Goal: Task Accomplishment & Management: Manage account settings

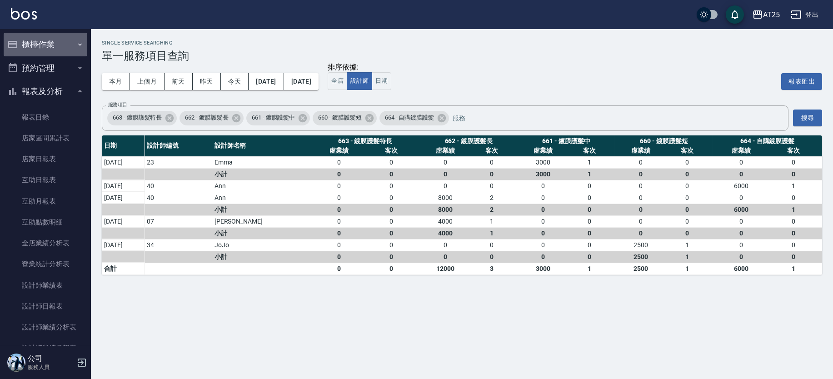
click at [70, 47] on button "櫃檯作業" at bounding box center [46, 45] width 84 height 24
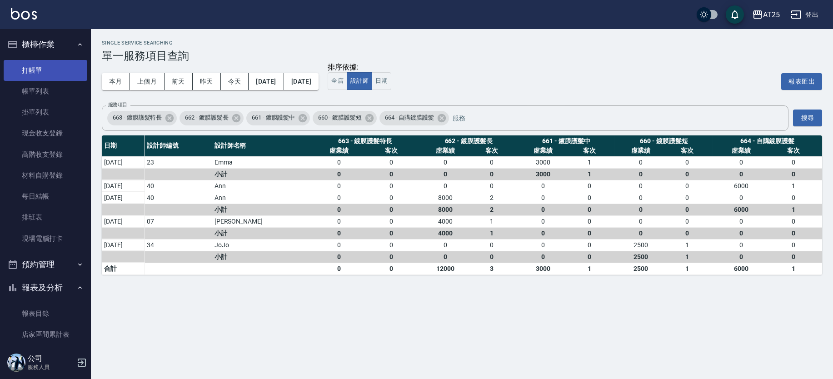
click at [54, 74] on link "打帳單" at bounding box center [46, 70] width 84 height 21
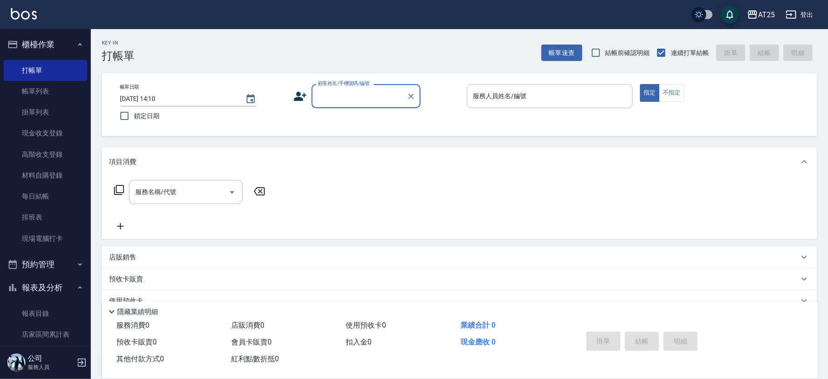
click at [66, 40] on button "櫃檯作業" at bounding box center [46, 45] width 84 height 24
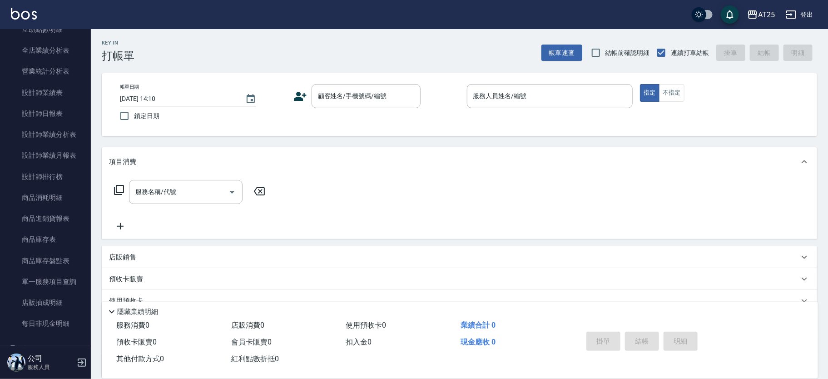
scroll to position [247, 0]
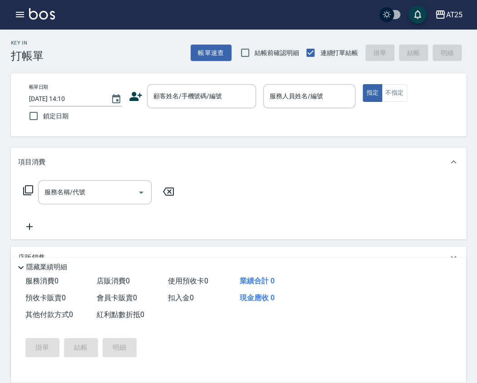
click at [18, 10] on icon "button" at bounding box center [20, 14] width 11 height 11
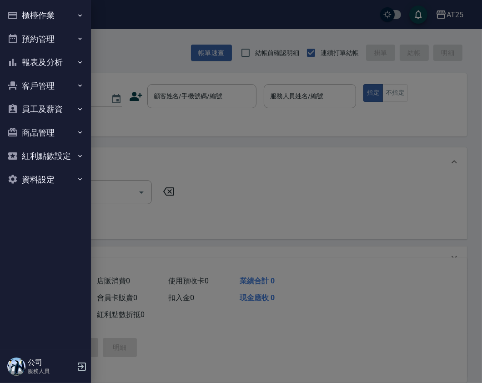
click at [48, 19] on button "櫃檯作業" at bounding box center [46, 16] width 84 height 24
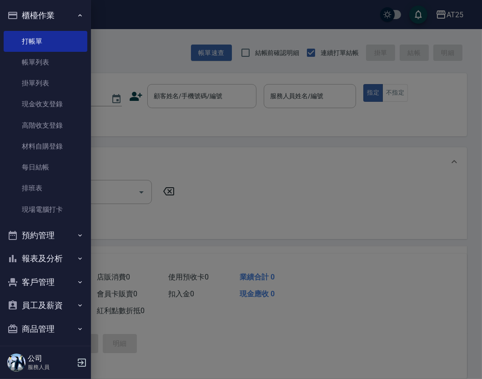
click at [218, 98] on div at bounding box center [241, 189] width 482 height 379
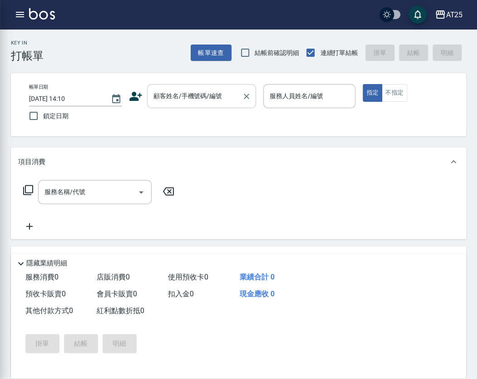
click at [191, 95] on input "顧客姓名/手機號碼/編號" at bounding box center [194, 96] width 87 height 16
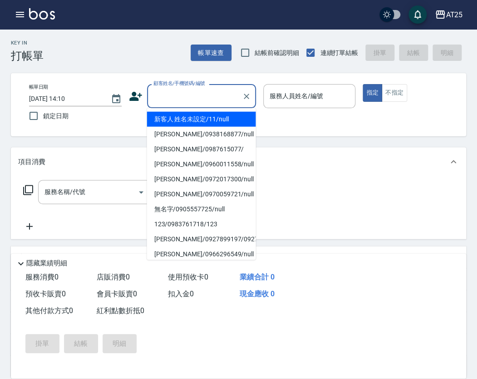
click at [205, 116] on li "新客人 姓名未設定/11/null" at bounding box center [201, 119] width 109 height 15
type input "新客人 姓名未設定/11/null"
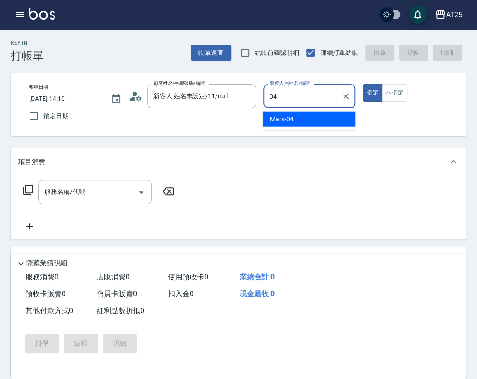
type input "Mars-04"
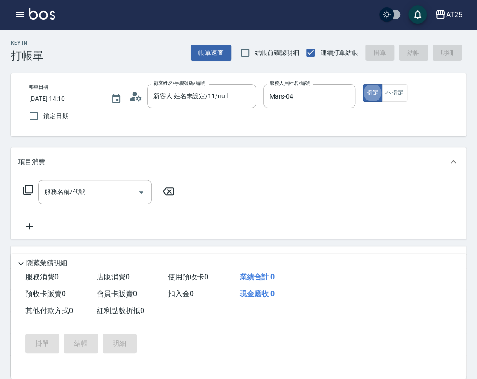
type button "true"
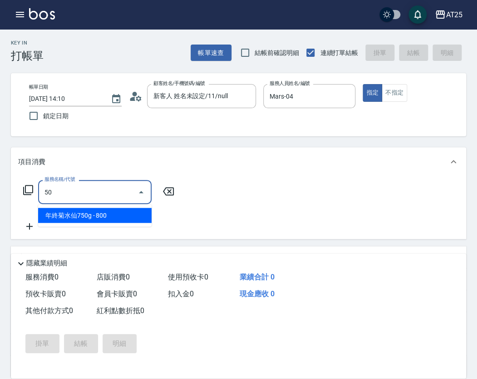
type input "501"
type input "100"
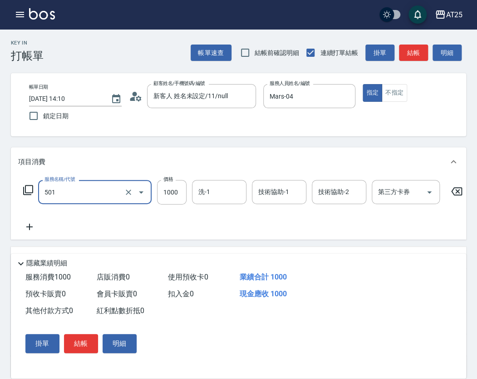
type input "染髮(501)"
type input "0"
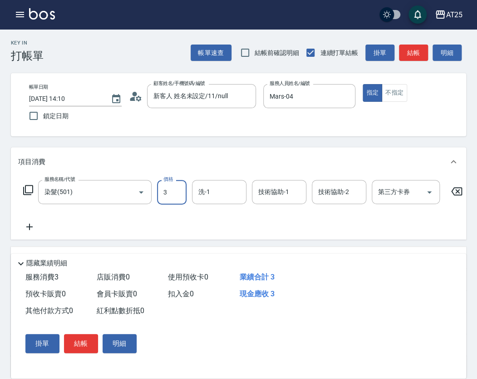
type input "30"
type input "300"
type input "3000"
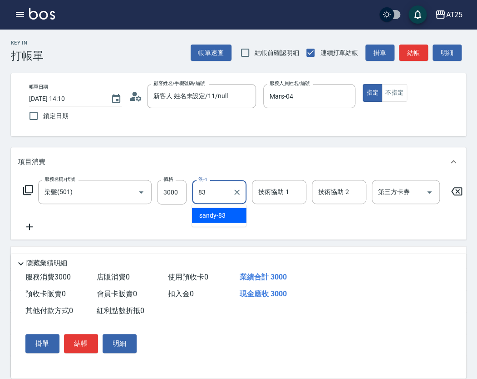
type input "sandy-83"
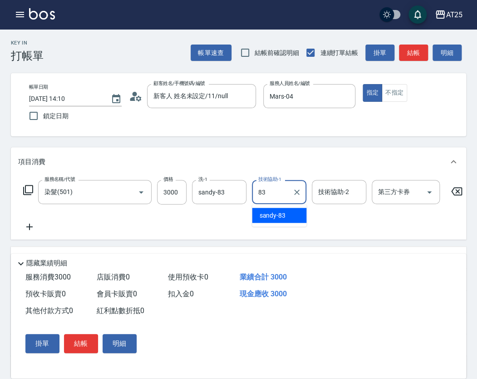
type input "sandy-83"
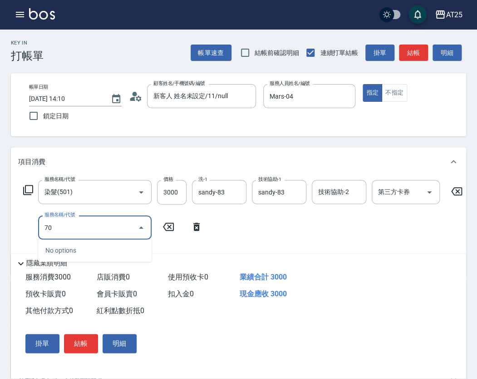
type input "7"
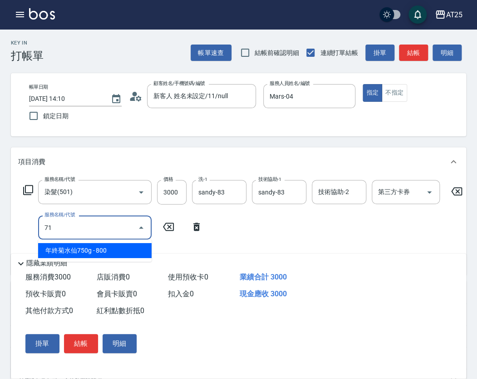
type input "714"
type input "450"
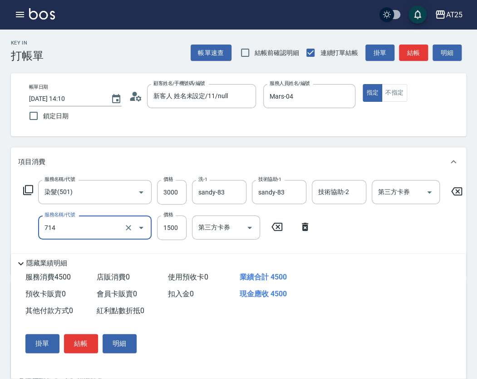
type input "拆(714)"
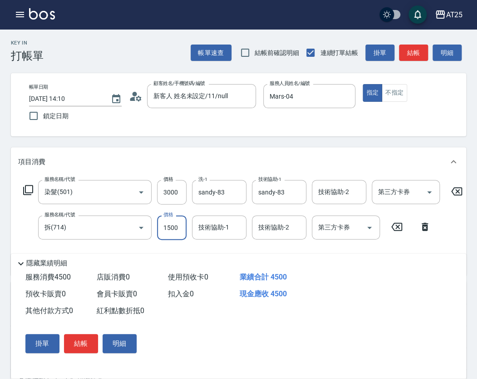
type input "300"
type input "0"
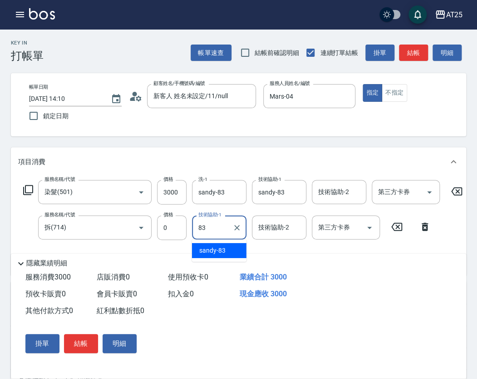
type input "sandy-83"
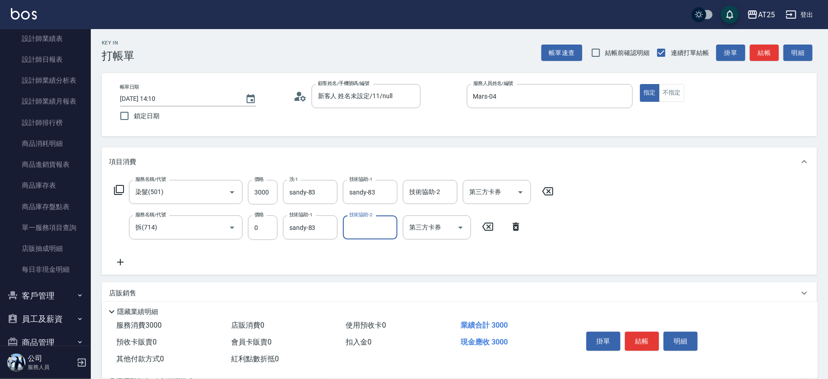
scroll to position [120, 0]
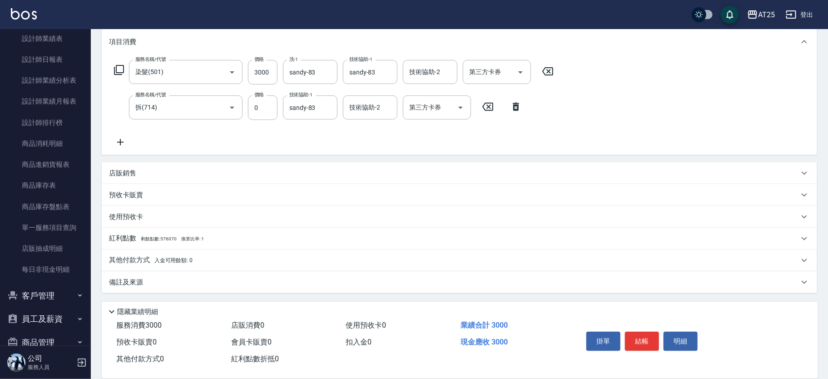
click at [135, 255] on p "其他付款方式 入金可用餘額: 0" at bounding box center [151, 260] width 84 height 10
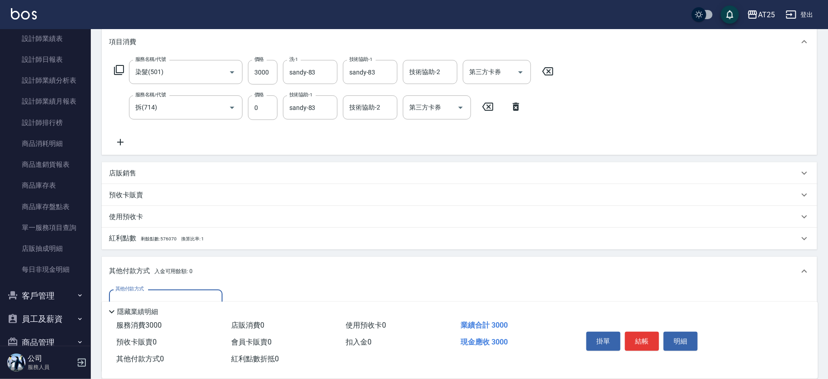
scroll to position [227, 0]
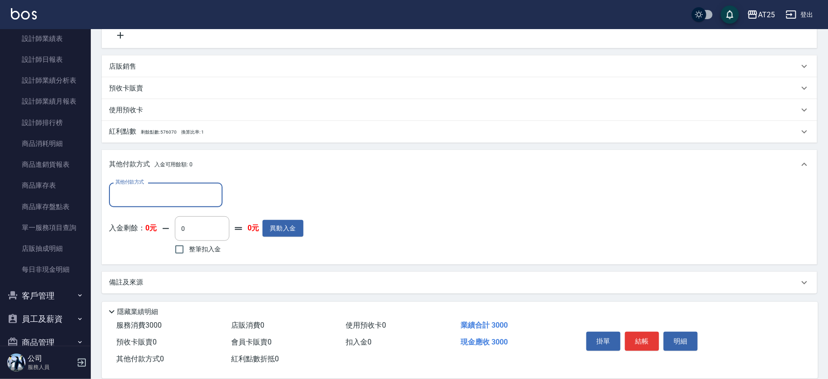
click at [152, 191] on input "其他付款方式" at bounding box center [165, 195] width 105 height 16
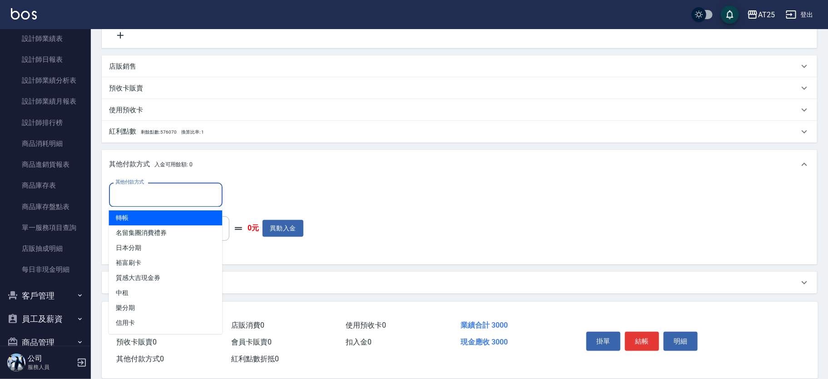
click at [153, 220] on span "轉帳" at bounding box center [166, 217] width 114 height 15
type input "轉帳"
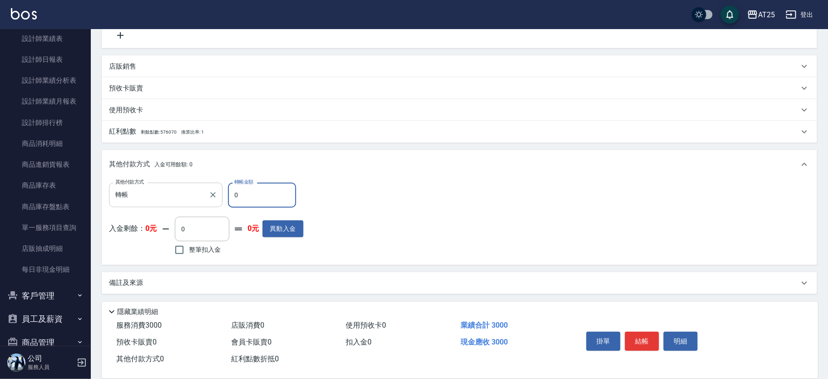
drag, startPoint x: 254, startPoint y: 201, endPoint x: 212, endPoint y: 202, distance: 42.3
click at [212, 202] on div "其他付款方式 轉帳 其他付款方式 轉帳金額 0 轉帳金額" at bounding box center [206, 195] width 194 height 25
type input "290"
type input "30"
type input "270"
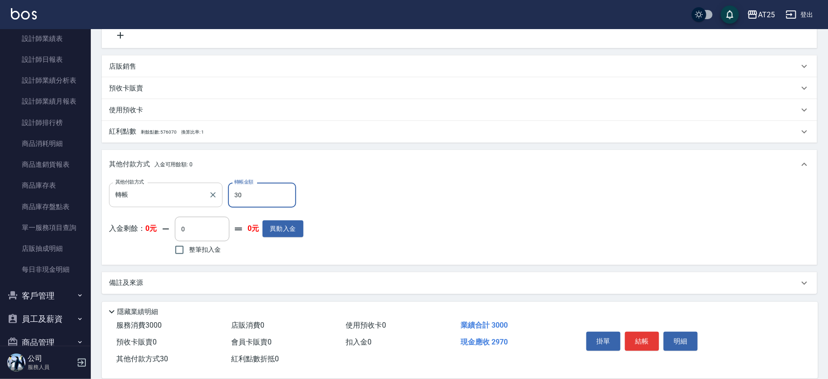
type input "300"
type input "0"
type input "3000"
drag, startPoint x: 809, startPoint y: 283, endPoint x: 832, endPoint y: 278, distance: 23.7
click at [811, 283] on div "備註及來源" at bounding box center [460, 283] width 716 height 22
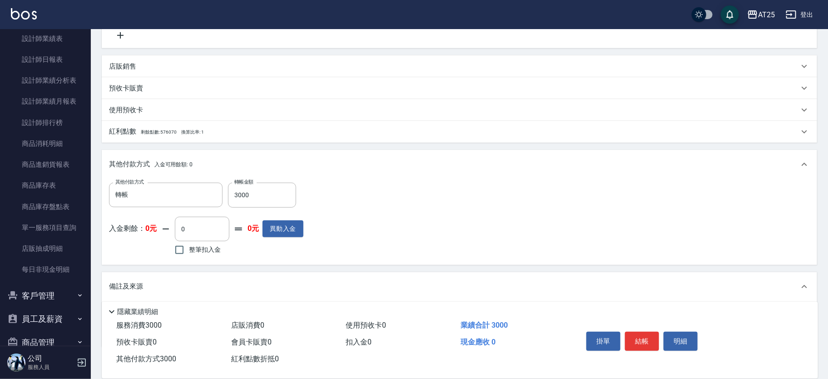
scroll to position [0, 0]
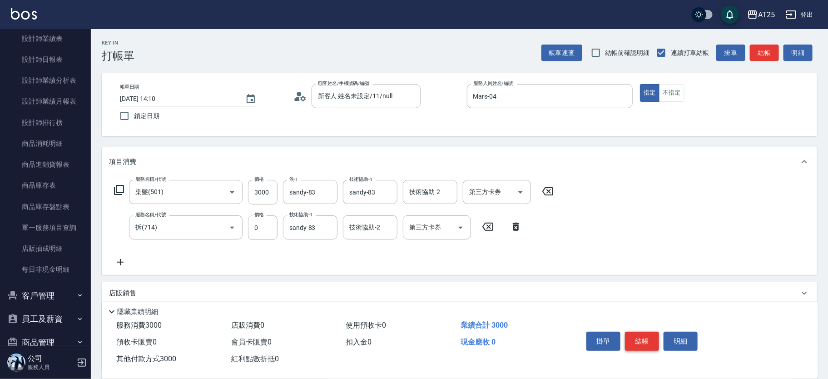
click at [650, 346] on button "結帳" at bounding box center [642, 341] width 34 height 19
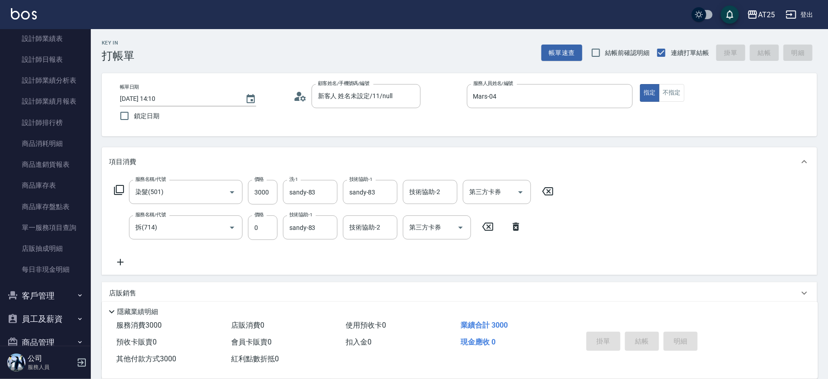
type input "2025/09/19 14:52"
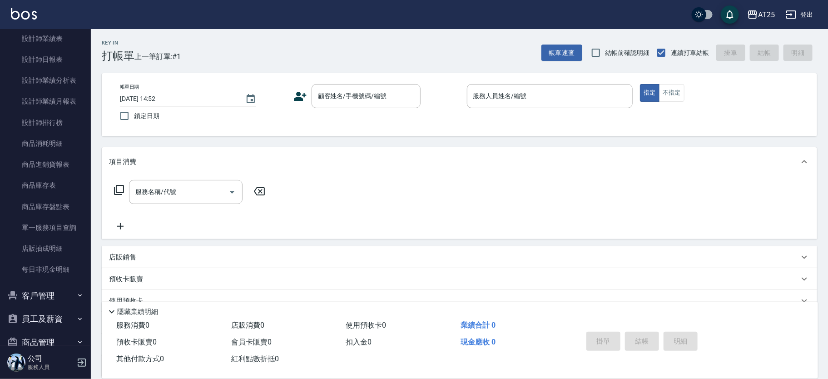
click at [694, 137] on div "Key In 打帳單 上一筆訂單:#1 帳單速查 結帳前確認明細 連續打單結帳 掛單 結帳 明細 帳單日期 2025/09/19 14:52 鎖定日期 顧客姓…" at bounding box center [459, 246] width 737 height 434
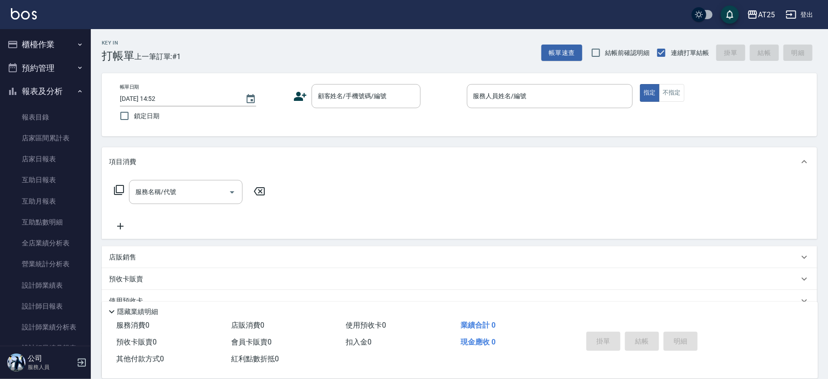
click at [63, 49] on button "櫃檯作業" at bounding box center [46, 45] width 84 height 24
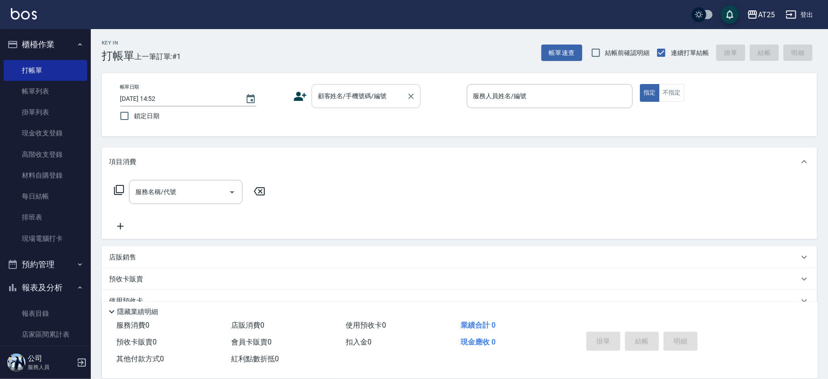
click at [357, 106] on div "顧客姓名/手機號碼/編號" at bounding box center [366, 96] width 109 height 24
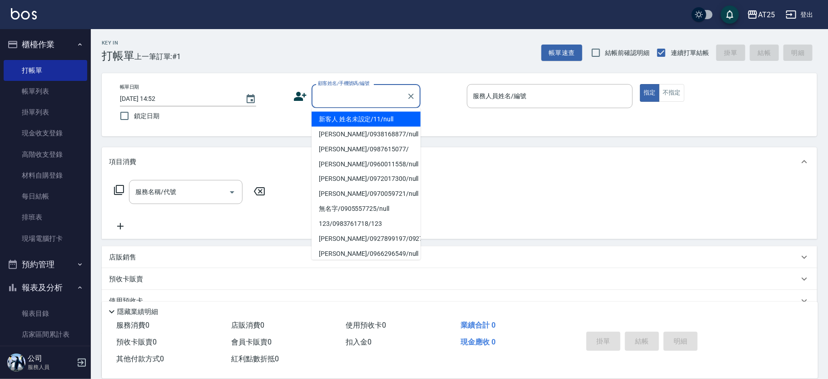
click at [365, 113] on li "新客人 姓名未設定/11/null" at bounding box center [366, 119] width 109 height 15
type input "新客人 姓名未設定/11/null"
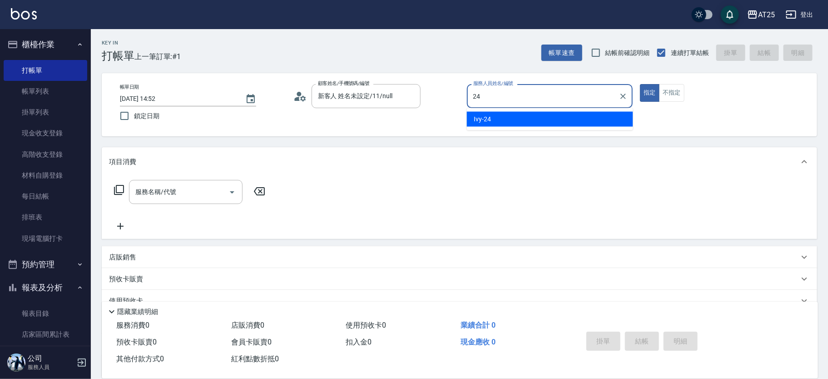
type input "Ivy-24"
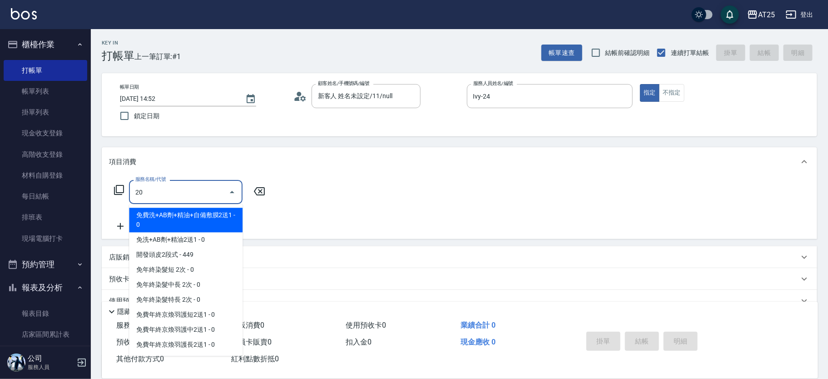
type input "201"
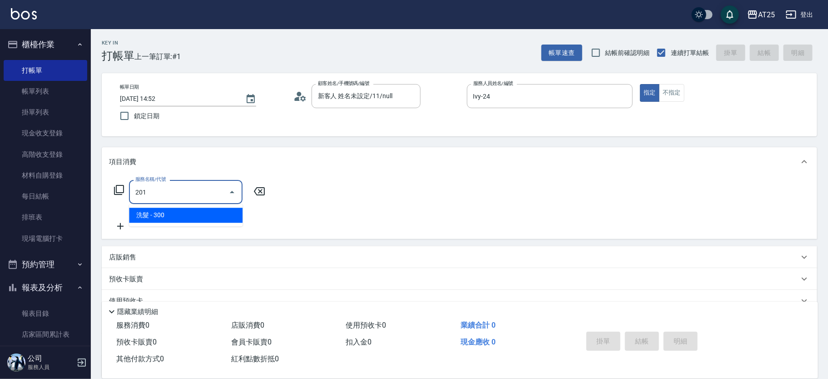
type input "30"
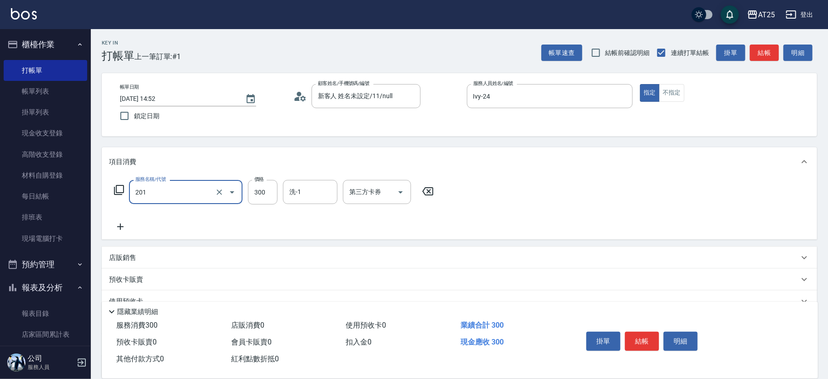
type input "洗髮(201)"
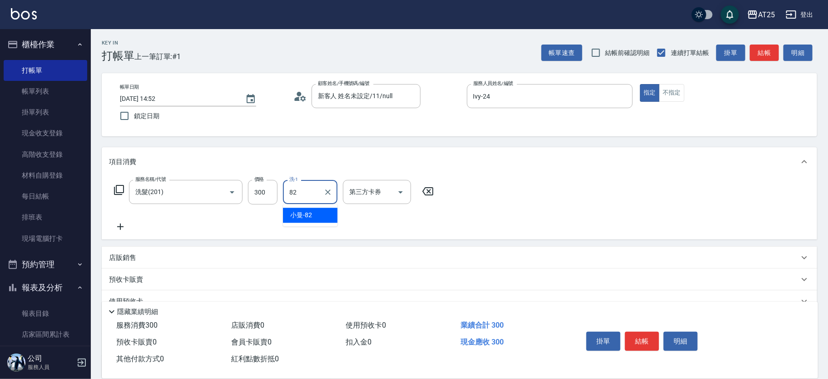
type input "小曼-82"
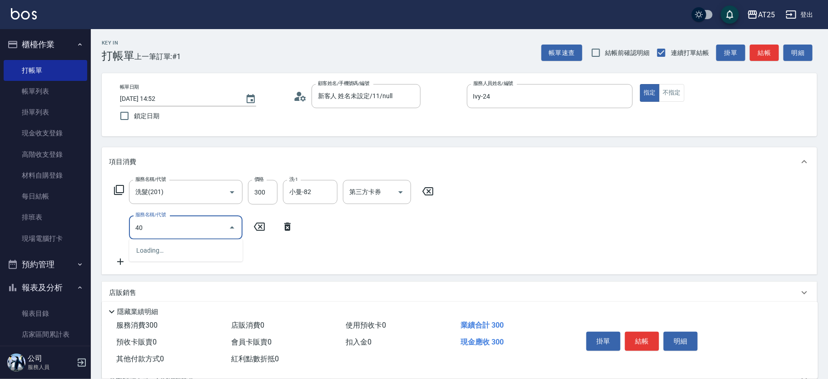
type input "401"
type input "60"
type input "剪髮(401)"
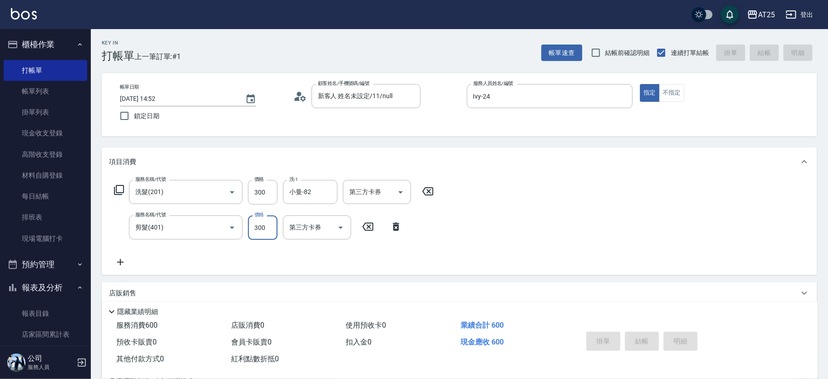
type input "2025/09/19 15:19"
type input "0"
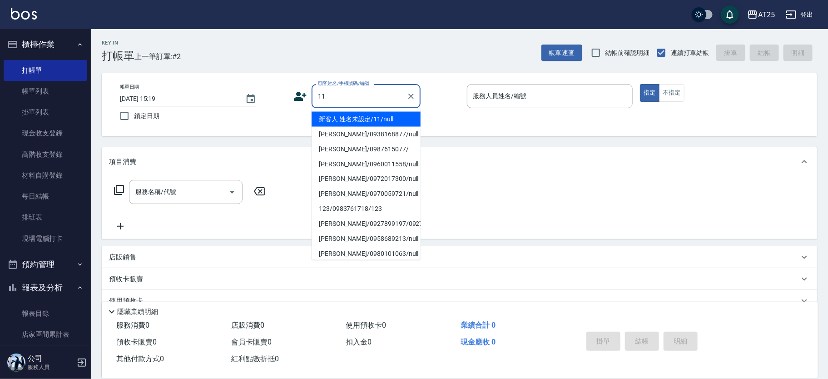
type input "新客人 姓名未設定/11/null"
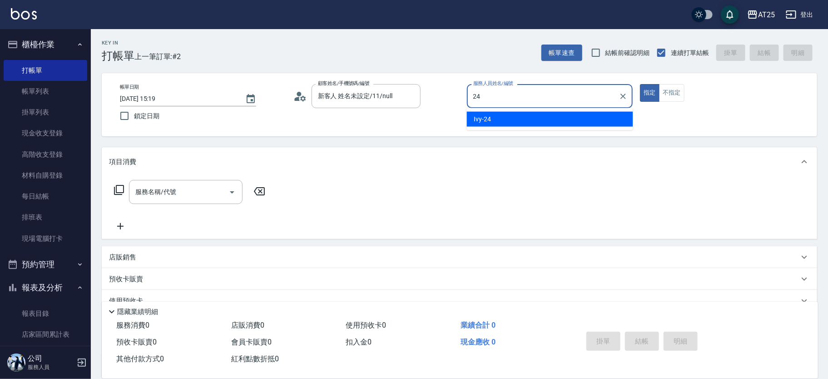
type input "Ivy-24"
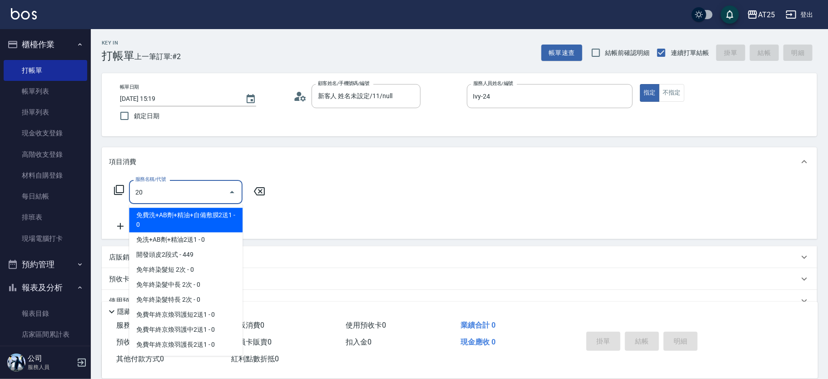
type input "201"
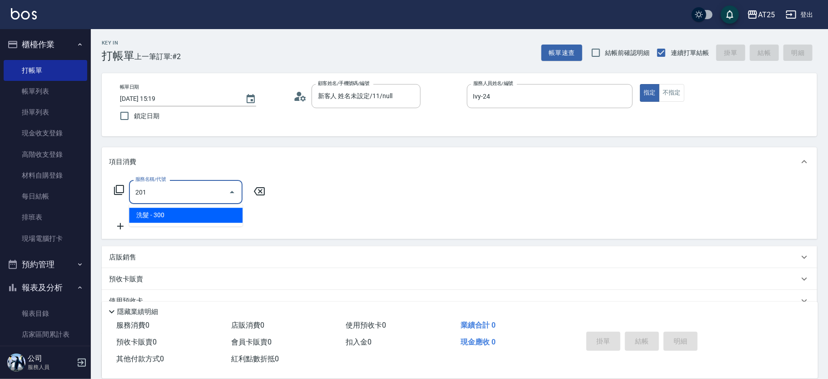
type input "30"
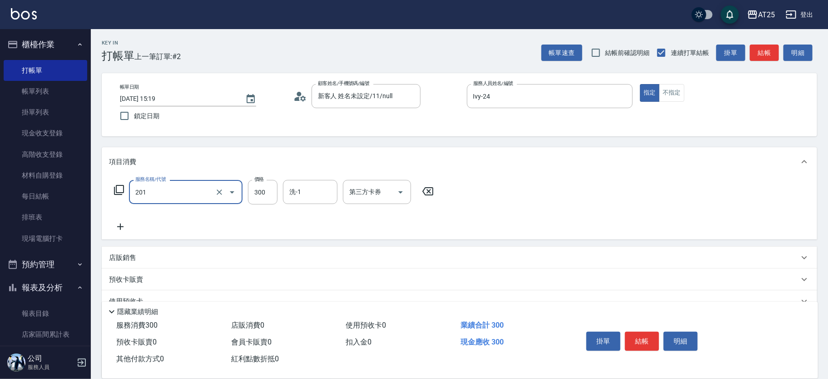
type input "洗髮(201)"
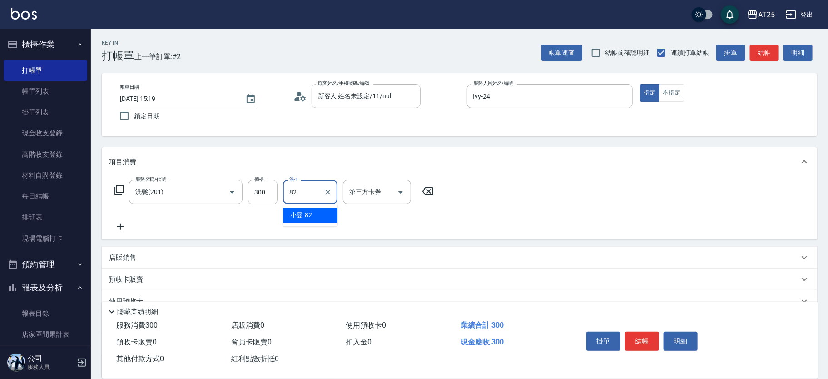
type input "小曼-82"
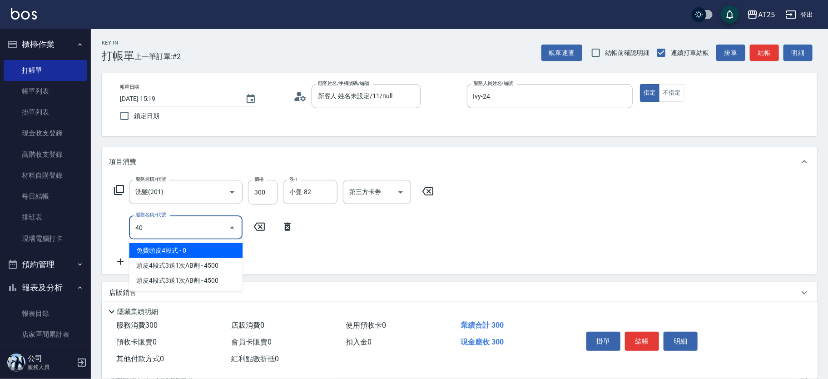
type input "401"
type input "60"
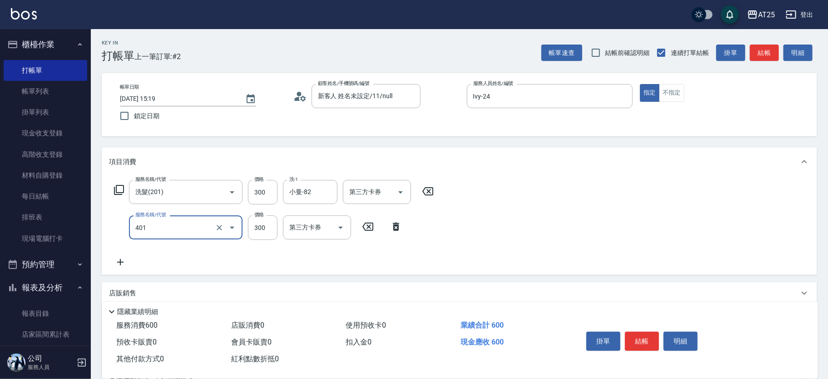
type input "剪髮(401)"
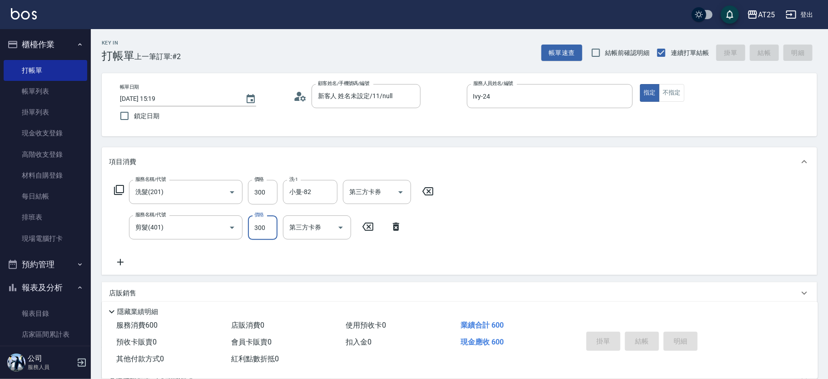
type input "2025/09/19 15:20"
type input "0"
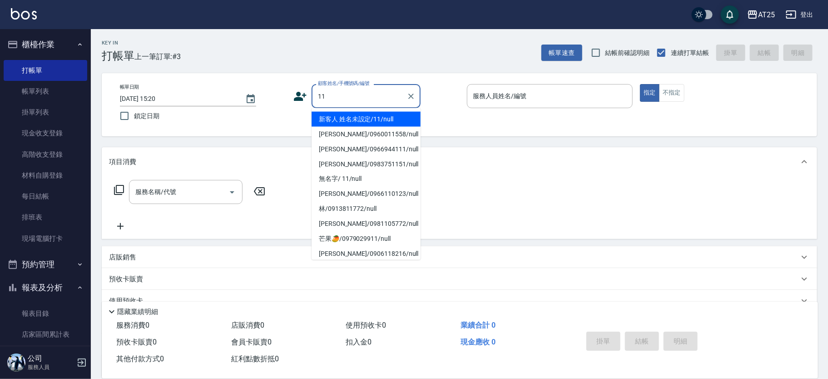
type input "新客人 姓名未設定/11/null"
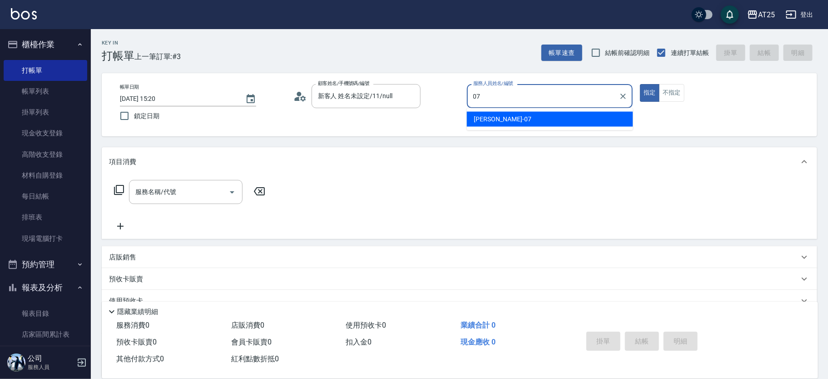
type input "0"
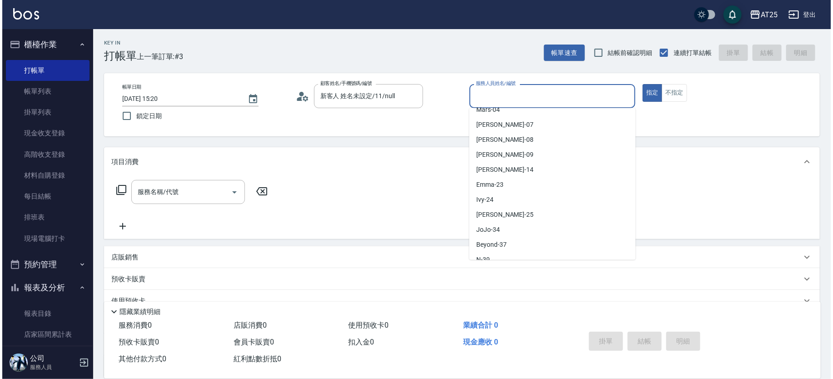
scroll to position [53, 0]
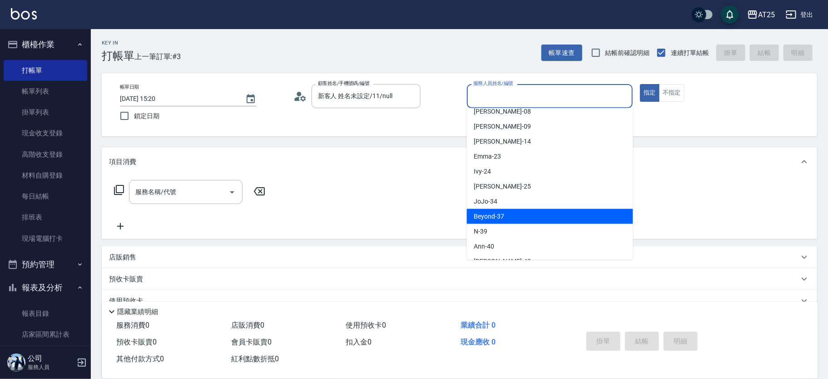
click at [507, 210] on div "Beyond -37" at bounding box center [550, 216] width 166 height 15
type input "Beyond-37"
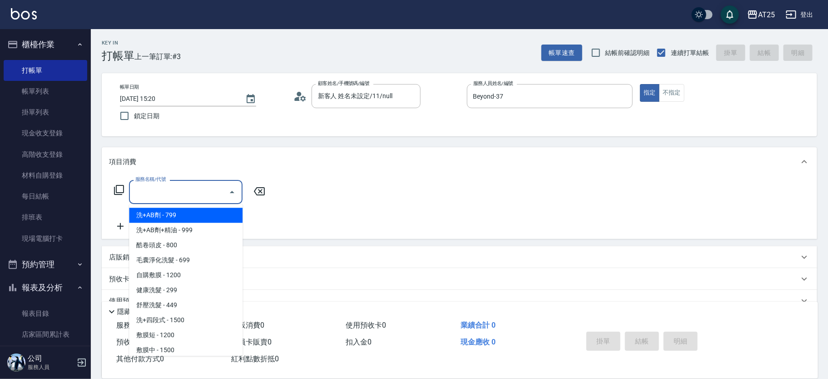
click at [170, 195] on input "服務名稱/代號" at bounding box center [179, 192] width 92 height 16
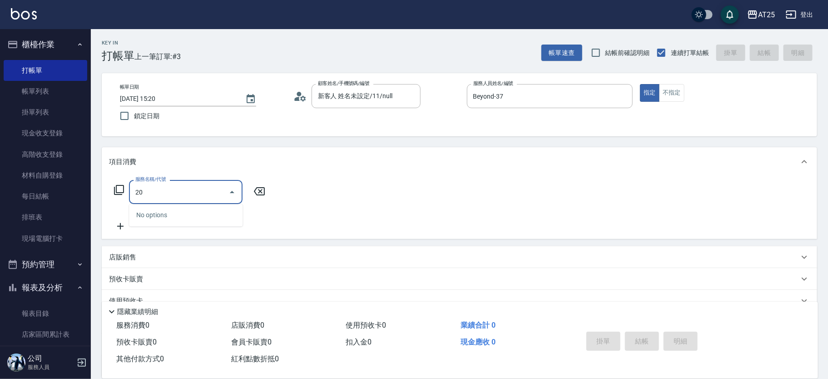
type input "2"
type input "4"
type input "201"
type input "30"
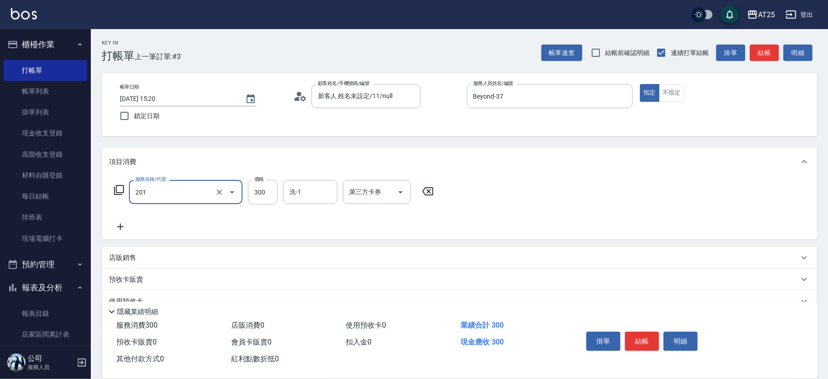
type input "洗髮(201)"
type input "0"
type input "20"
type input "200"
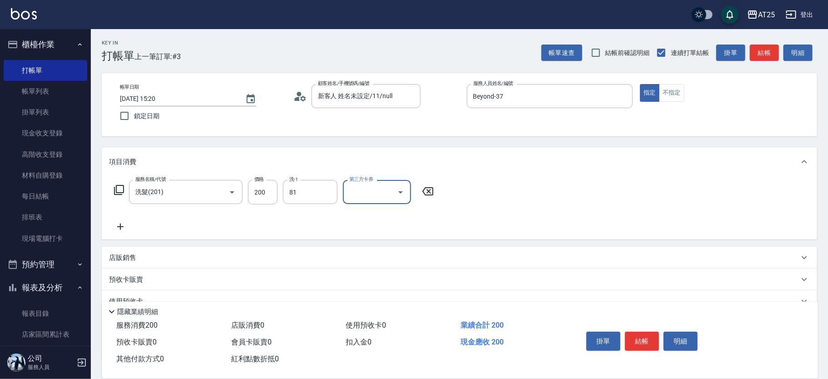
type input "AT25小伶-81"
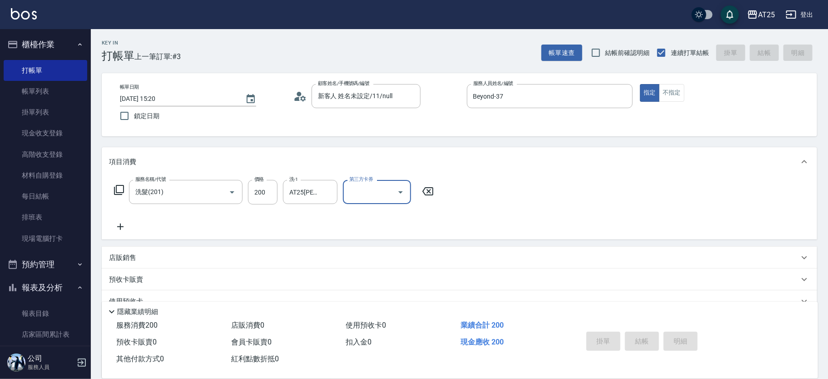
type input "0"
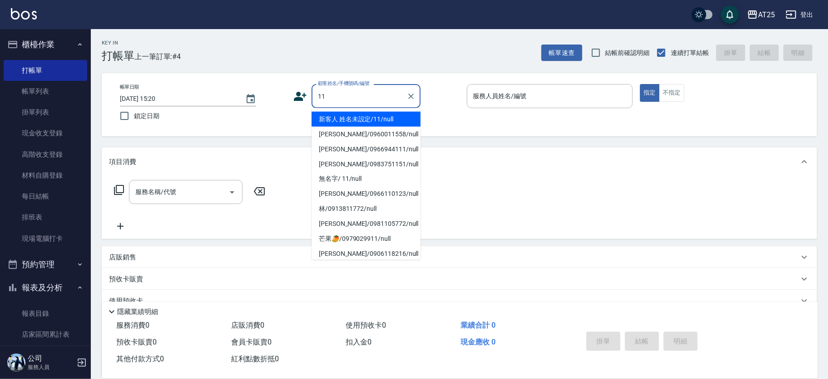
type input "新客人 姓名未設定/11/null"
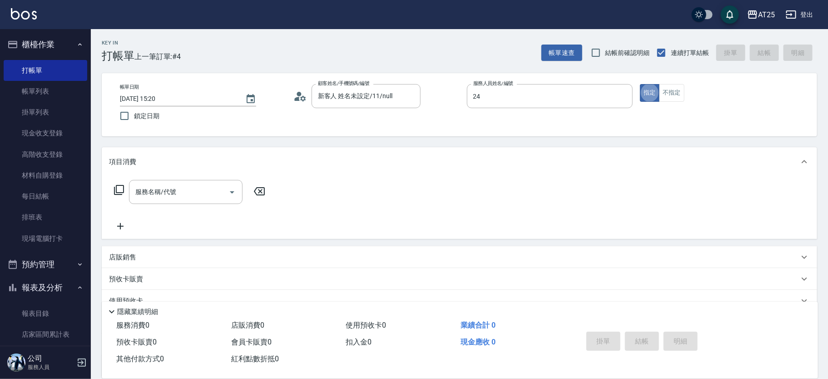
type input "Ivy-24"
click at [181, 192] on input "服務名稱/代號" at bounding box center [179, 192] width 92 height 16
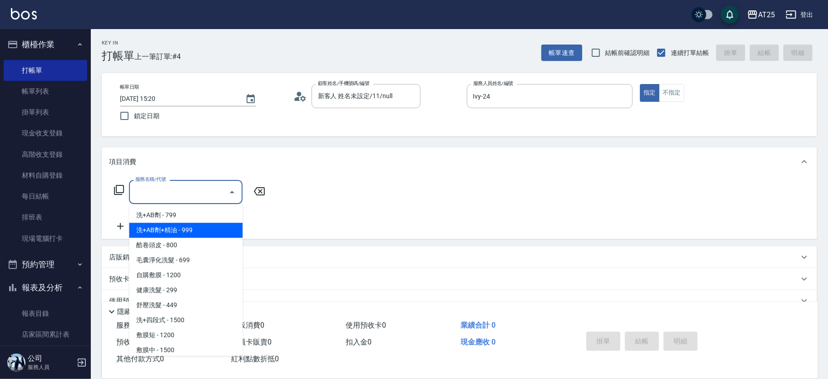
click at [190, 227] on span "洗+AB劑+精油 - 999" at bounding box center [186, 230] width 114 height 15
type input "洗+AB劑+精油(102)"
type input "90"
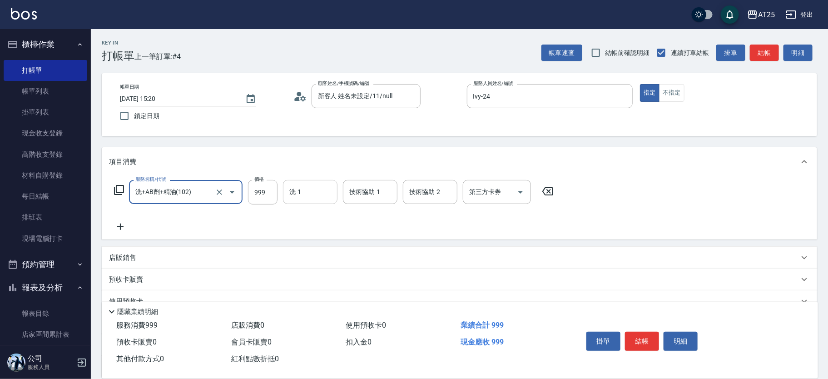
click at [331, 186] on input "洗-1" at bounding box center [310, 192] width 46 height 16
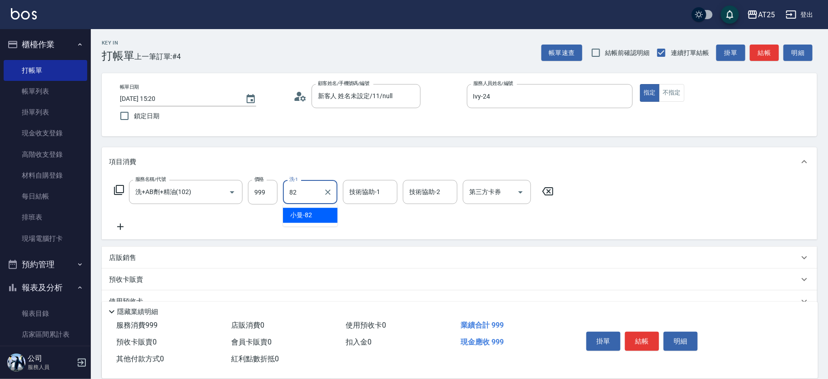
type input "小曼-82"
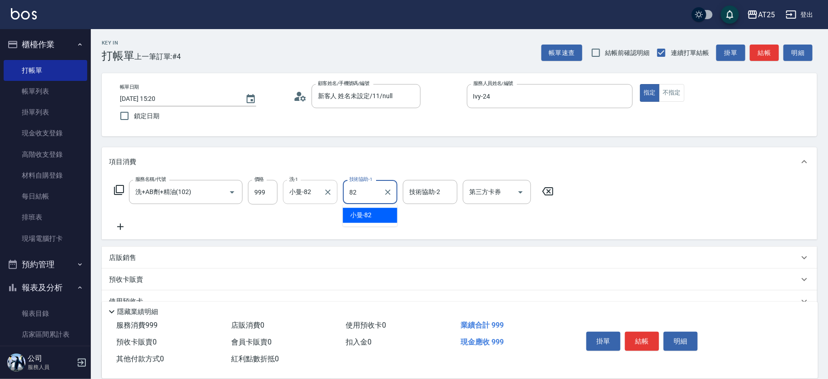
type input "小曼-82"
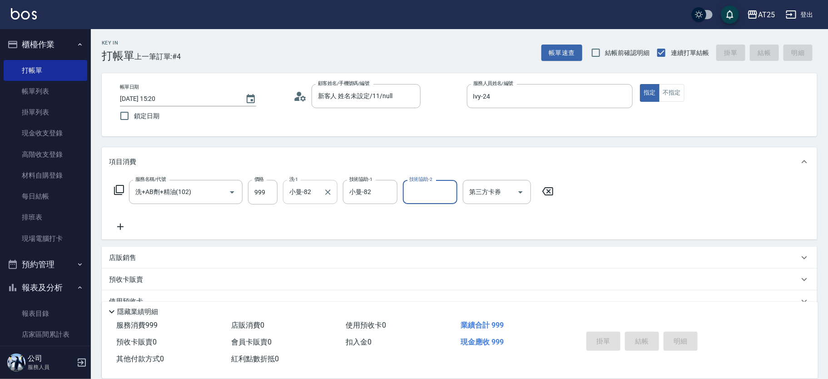
type input "2025/09/19 15:21"
type input "0"
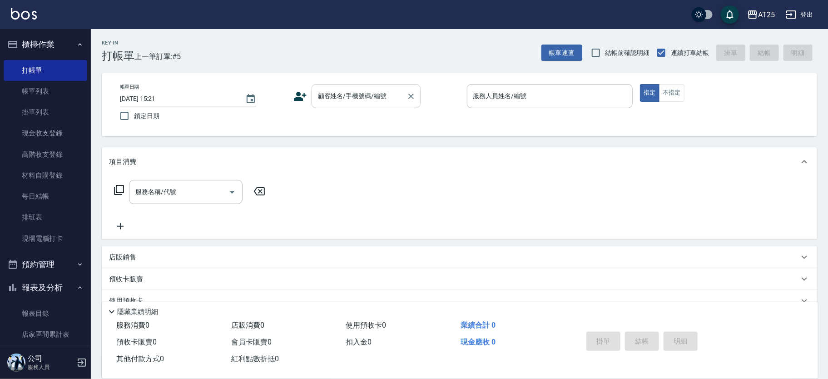
click at [344, 90] on div "顧客姓名/手機號碼/編號 顧客姓名/手機號碼/編號" at bounding box center [366, 96] width 109 height 24
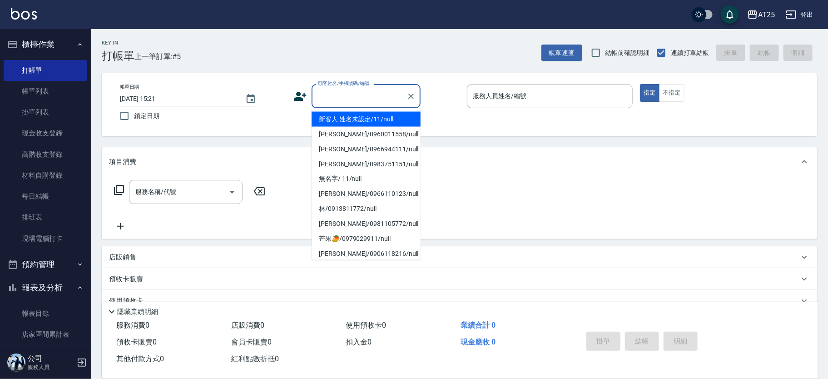
click at [397, 120] on li "新客人 姓名未設定/11/null" at bounding box center [366, 119] width 109 height 15
type input "新客人 姓名未設定/11/null"
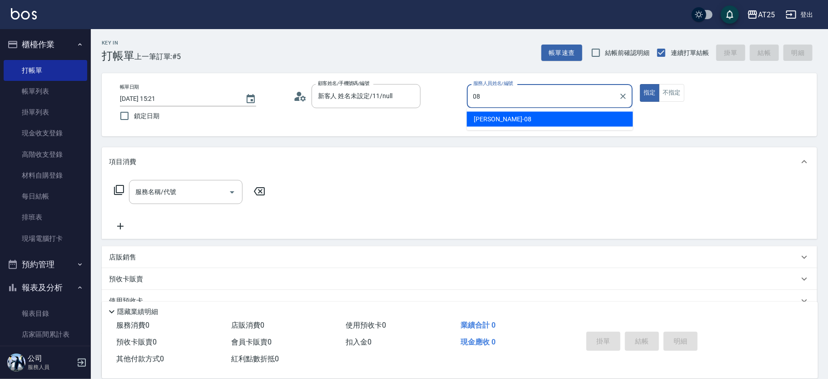
type input "Tony-08"
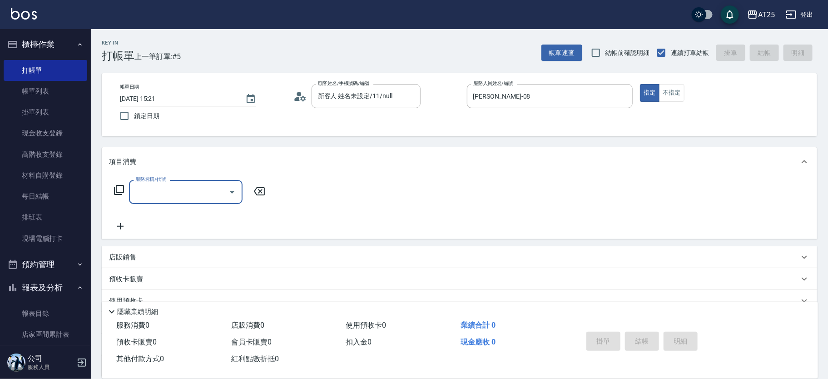
click at [116, 189] on icon at bounding box center [119, 190] width 10 height 10
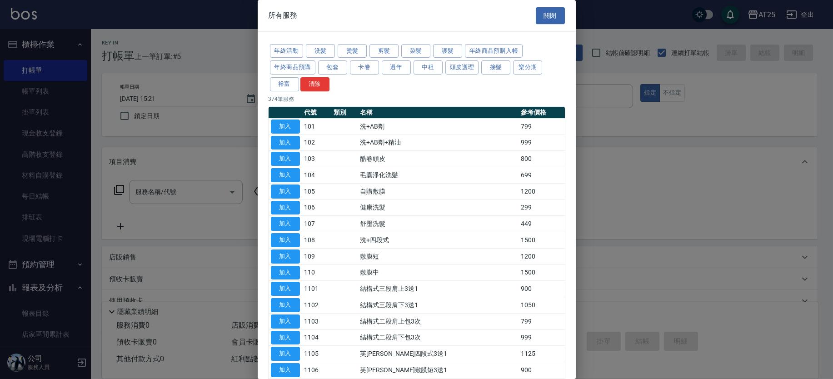
drag, startPoint x: 490, startPoint y: 67, endPoint x: 511, endPoint y: 68, distance: 20.9
click at [491, 68] on button "接髮" at bounding box center [495, 67] width 29 height 14
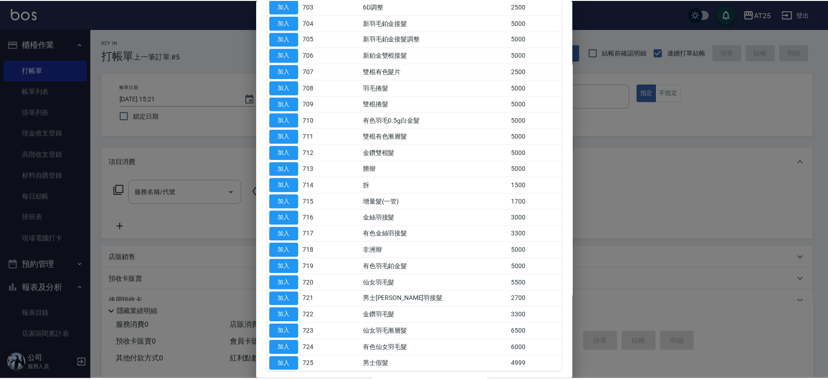
scroll to position [166, 0]
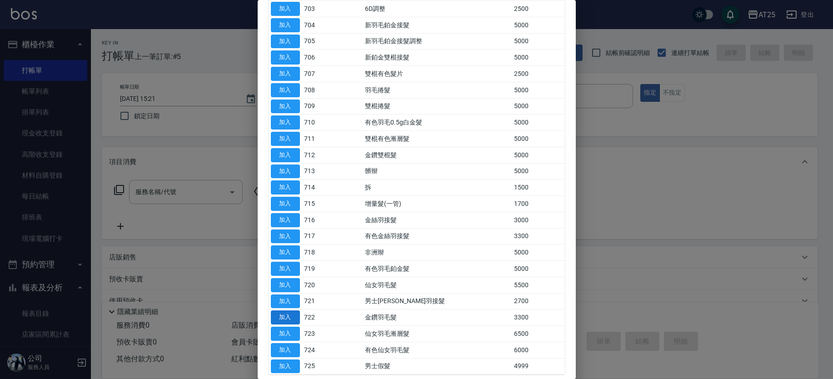
click at [289, 314] on button "加入" at bounding box center [285, 317] width 29 height 14
type input "金鑽羽毛髮(722)"
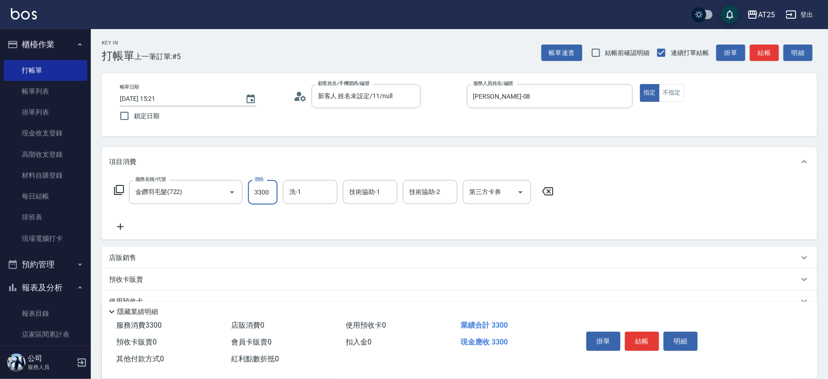
click at [260, 192] on input "3300" at bounding box center [263, 192] width 30 height 25
type input "0"
type input "10"
type input "104"
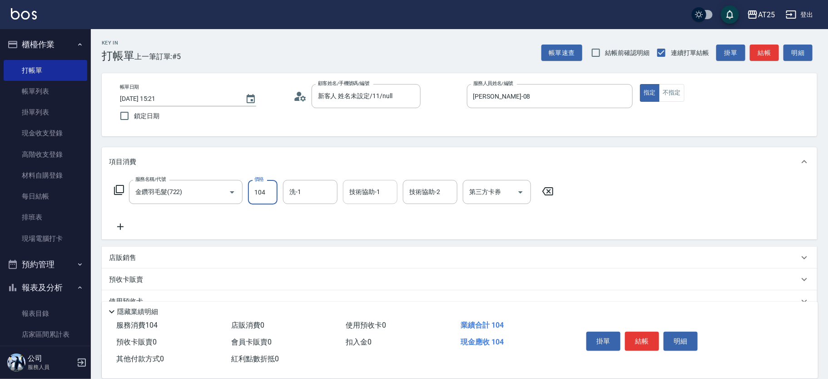
type input "100"
type input "1046"
type input "1040"
type input "10460"
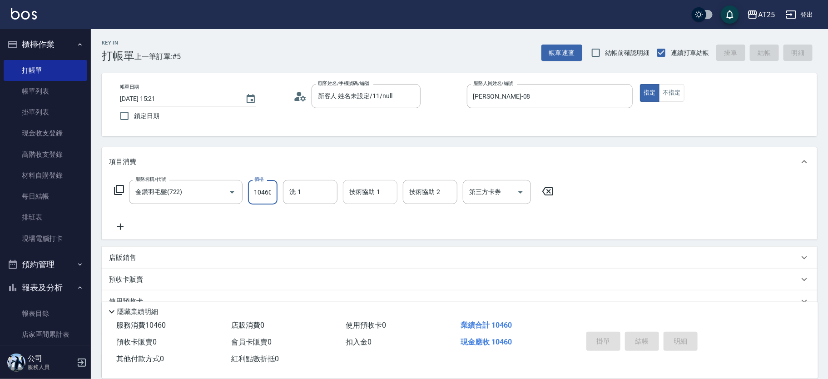
type input "0"
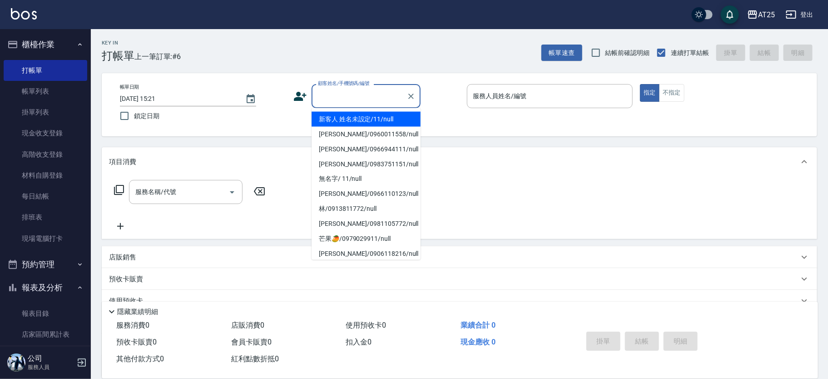
click at [344, 89] on input "顧客姓名/手機號碼/編號" at bounding box center [359, 96] width 87 height 16
click at [384, 114] on li "新客人 姓名未設定/11/null" at bounding box center [366, 119] width 109 height 15
type input "新客人 姓名未設定/11/null"
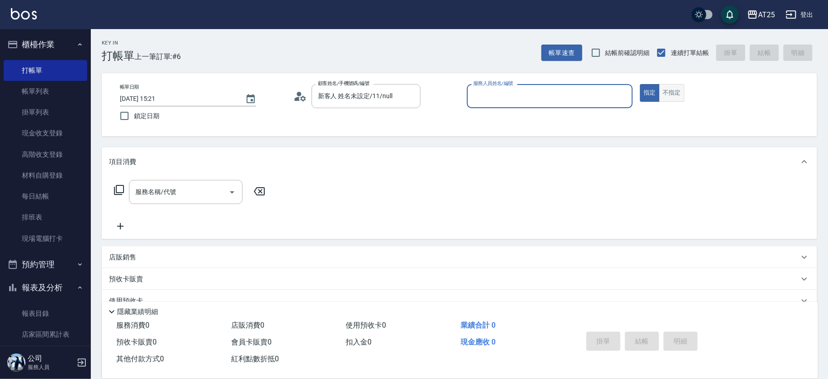
click at [667, 93] on button "不指定" at bounding box center [671, 93] width 25 height 18
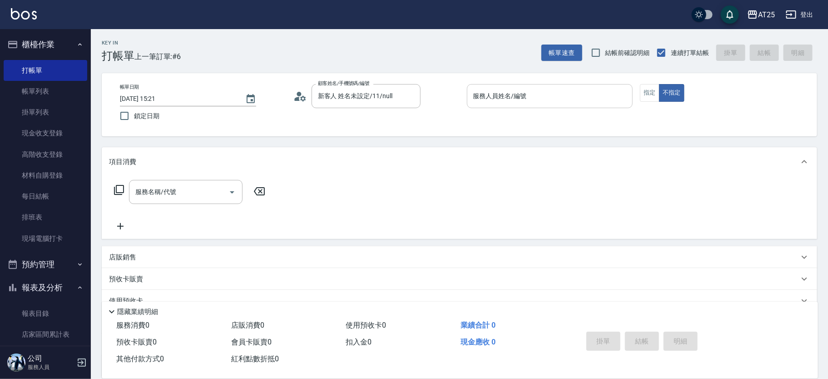
click at [558, 91] on input "服務人員姓名/編號" at bounding box center [550, 96] width 158 height 16
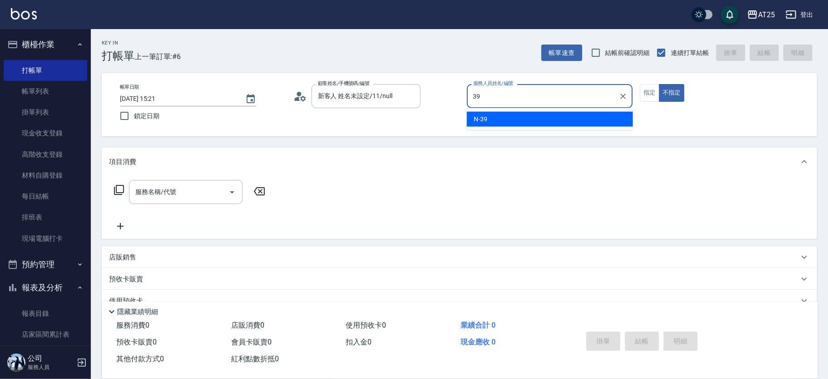
type input "N-39"
type button "false"
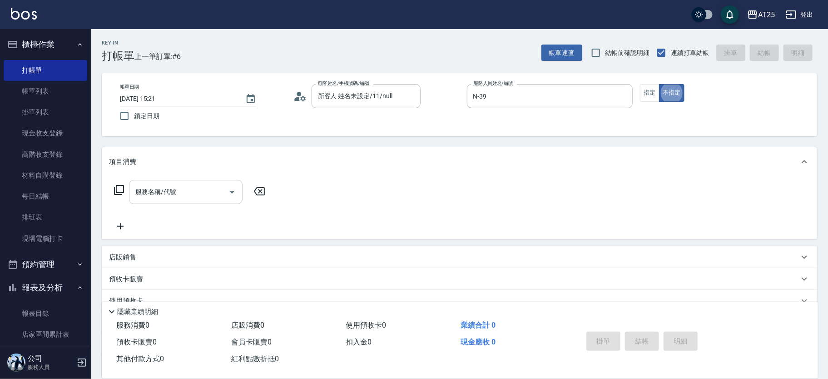
click at [189, 191] on input "服務名稱/代號" at bounding box center [179, 192] width 92 height 16
type input "201"
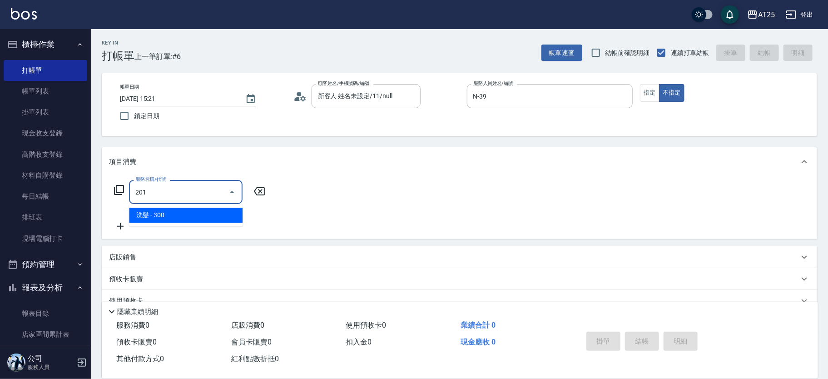
type input "30"
type input "洗髮(201)"
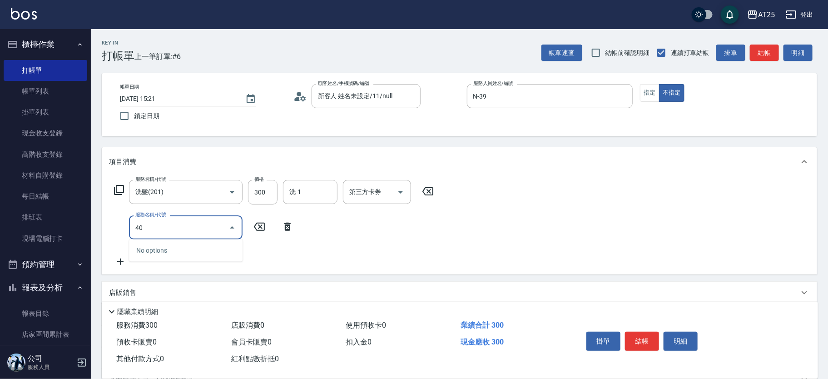
type input "401"
type input "60"
type input "剪髮(401)"
type input "30"
type input "29"
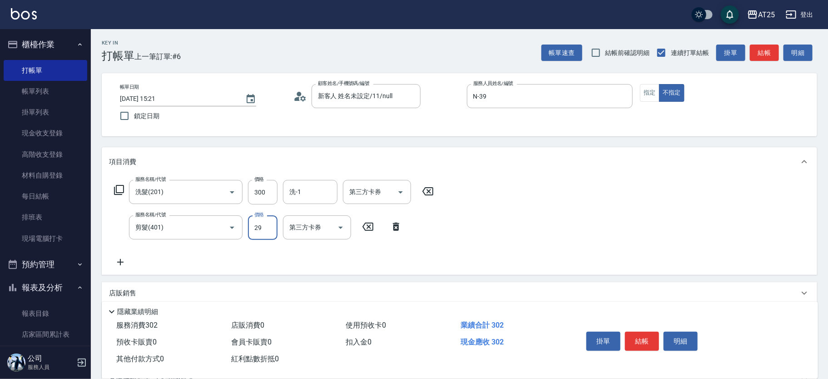
type input "50"
type input "299"
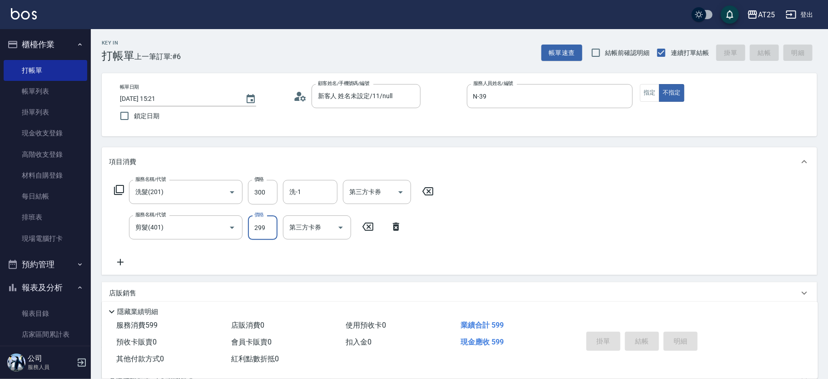
type input "2025/09/19 16:20"
type input "0"
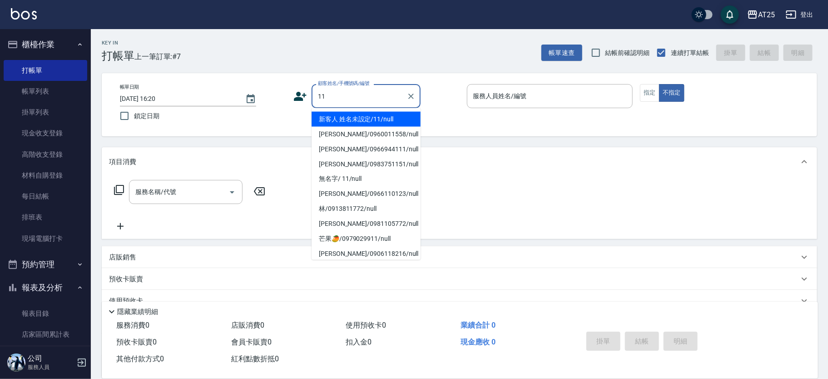
type input "新客人 姓名未設定/11/null"
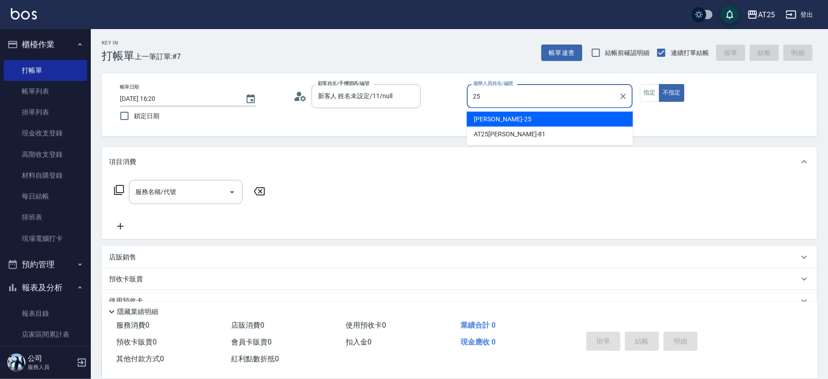
type input "Evan-25"
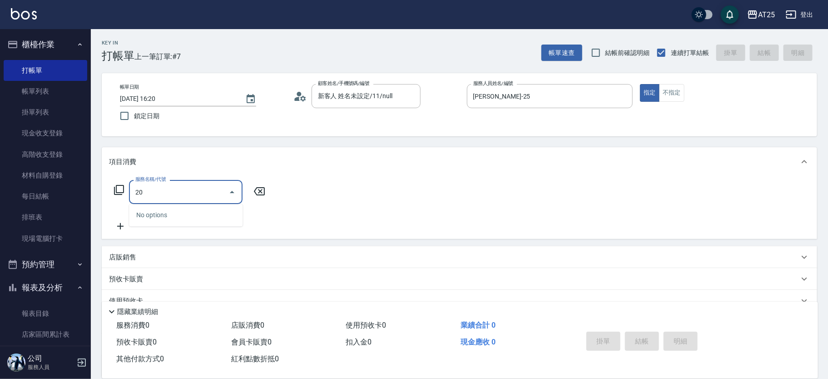
type input "201"
type input "30"
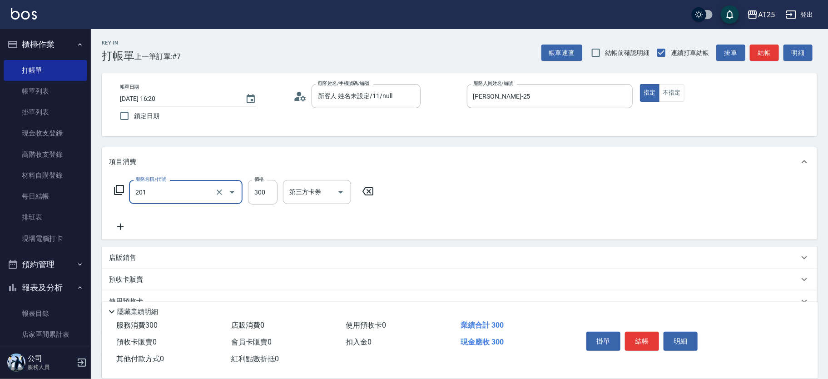
type input "洗髮(201)"
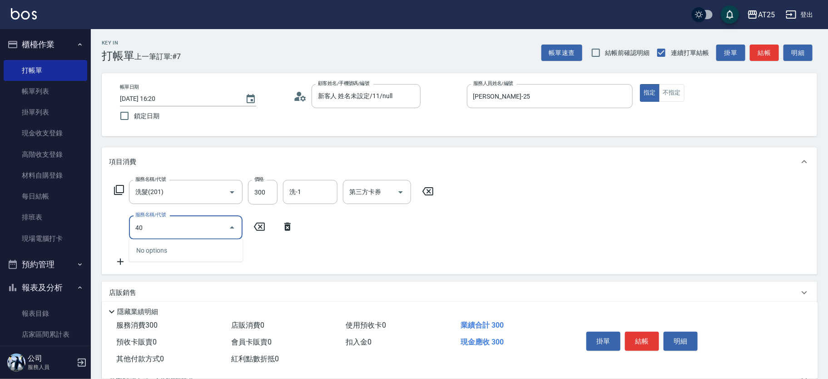
type input "401"
type input "60"
type input "剪髮(401)"
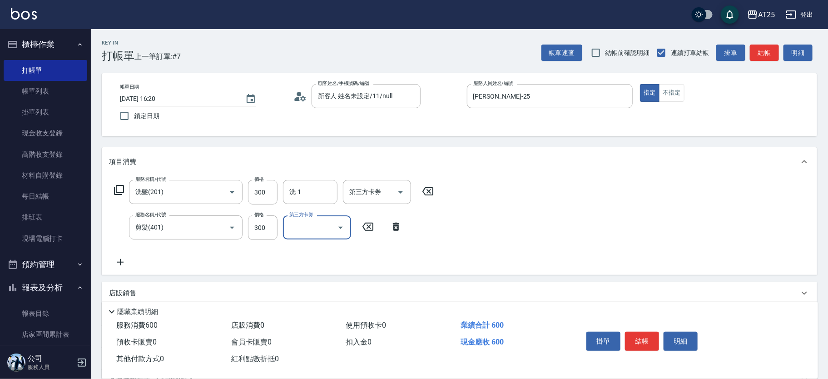
scroll to position [34, 0]
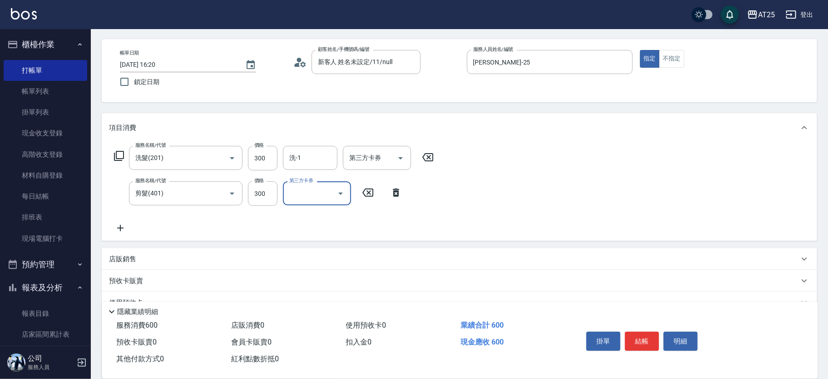
click at [181, 255] on div "店販銷售" at bounding box center [454, 259] width 690 height 10
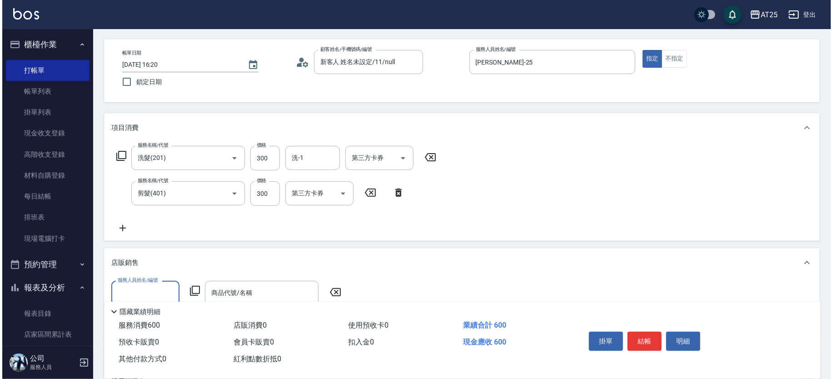
scroll to position [0, 0]
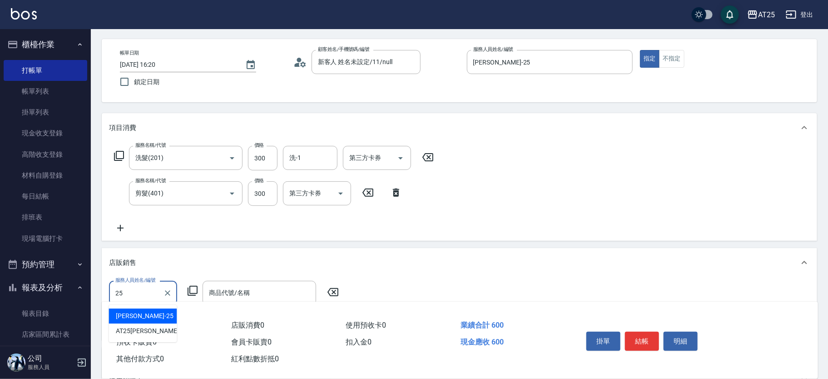
type input "Evan-25"
click at [191, 283] on div "服務人員姓名/編號 Evan-25 服務人員姓名/編號 商品代號/名稱 商品代號/名稱" at bounding box center [226, 293] width 235 height 24
click at [197, 291] on icon at bounding box center [193, 291] width 10 height 10
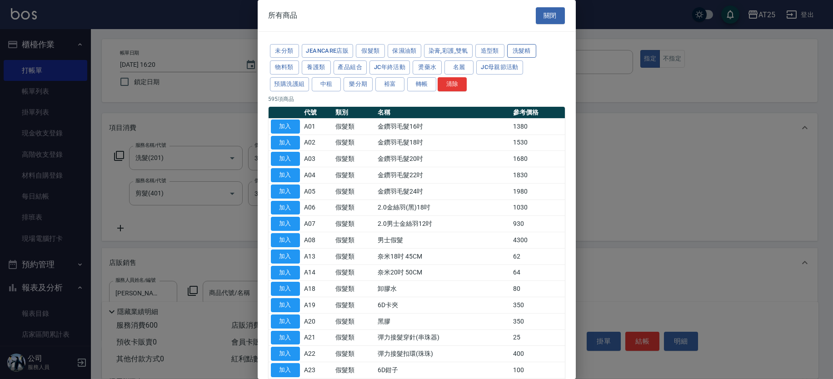
click at [527, 45] on button "洗髮精" at bounding box center [521, 51] width 29 height 14
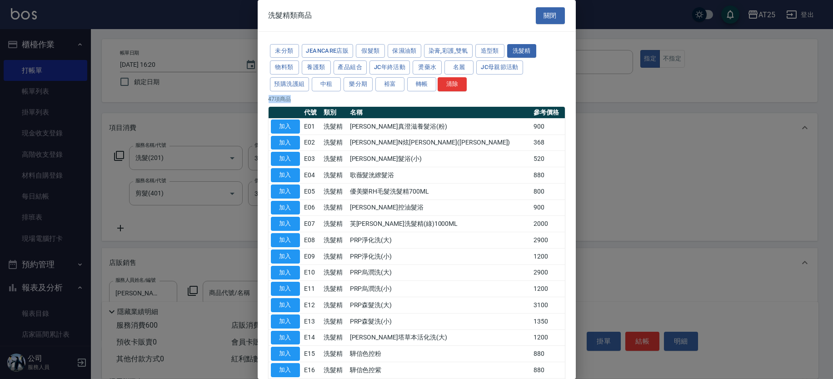
drag, startPoint x: 575, startPoint y: 64, endPoint x: 565, endPoint y: 184, distance: 121.3
click at [565, 184] on div "洗髮精類商品 關閉 未分類 JeanCare店販 假髮類 保濕油類 染膏,彩護,雙氧 造型類 洗髮精 物料類 養護類 產品組合 JC年終活動 燙藥水 名麗 J…" at bounding box center [417, 189] width 318 height 379
click at [551, 79] on div "未分類 JeanCare店販 假髮類 保濕油類 染膏,彩護,雙氧 造型類 洗髮精 物料類 養護類 產品組合 JC年終活動 燙藥水 名麗 JC母親節活動 預購洗…" at bounding box center [416, 68] width 296 height 50
click at [487, 50] on button "造型類" at bounding box center [489, 51] width 29 height 14
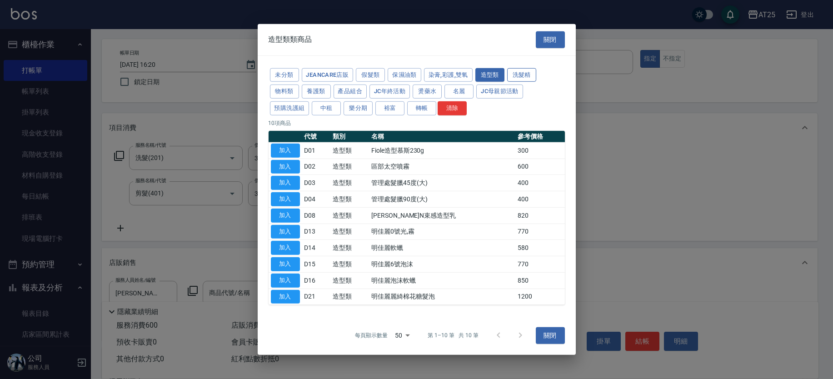
click at [527, 76] on button "洗髮精" at bounding box center [521, 75] width 29 height 14
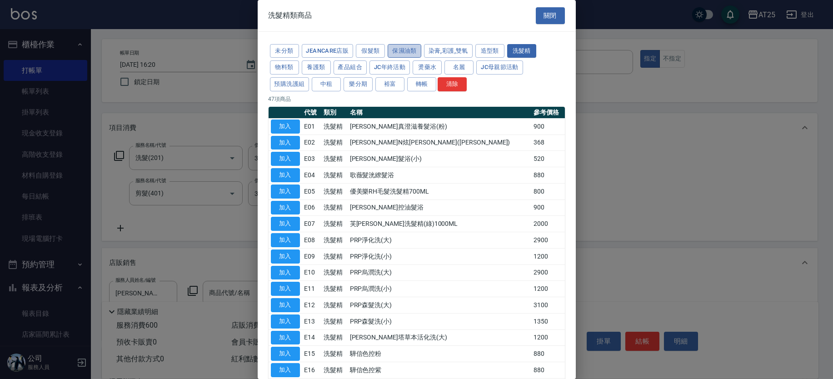
click at [401, 50] on button "保濕油類" at bounding box center [405, 51] width 34 height 14
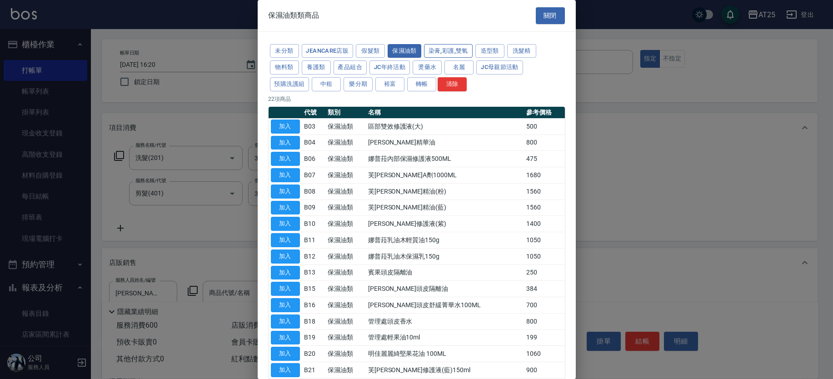
click at [441, 45] on button "染膏,彩護,雙氧" at bounding box center [448, 51] width 49 height 14
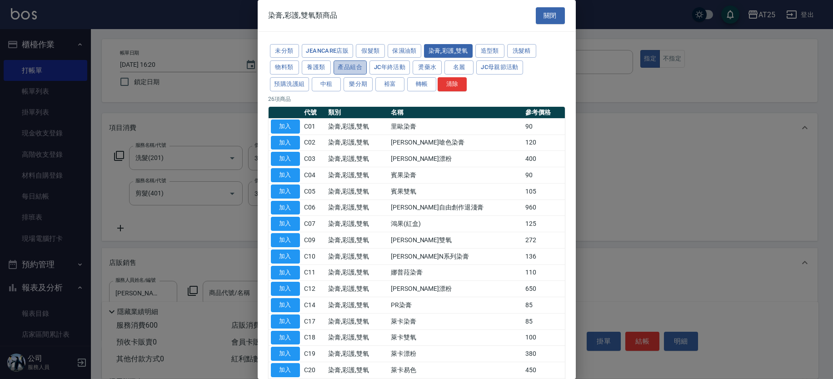
click at [341, 65] on button "產品組合" at bounding box center [350, 67] width 34 height 14
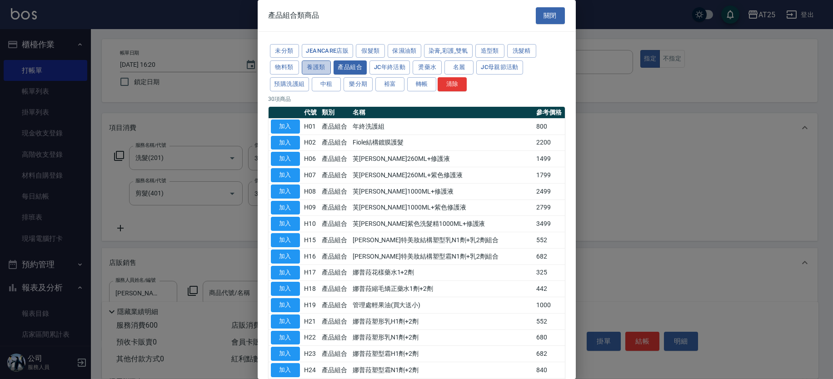
click at [316, 62] on button "養護類" at bounding box center [316, 67] width 29 height 14
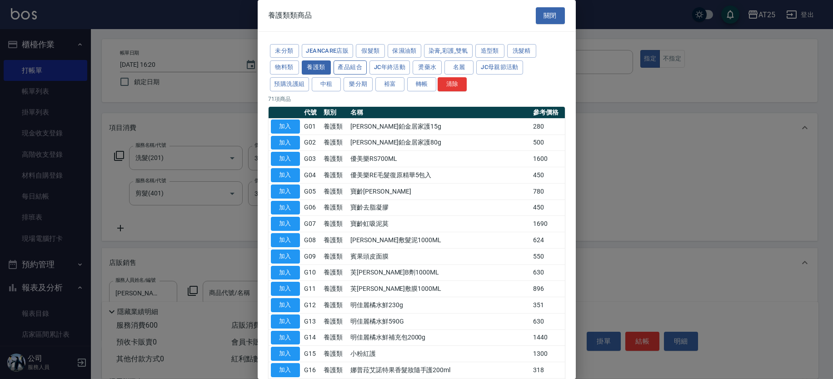
click at [357, 71] on button "產品組合" at bounding box center [350, 67] width 34 height 14
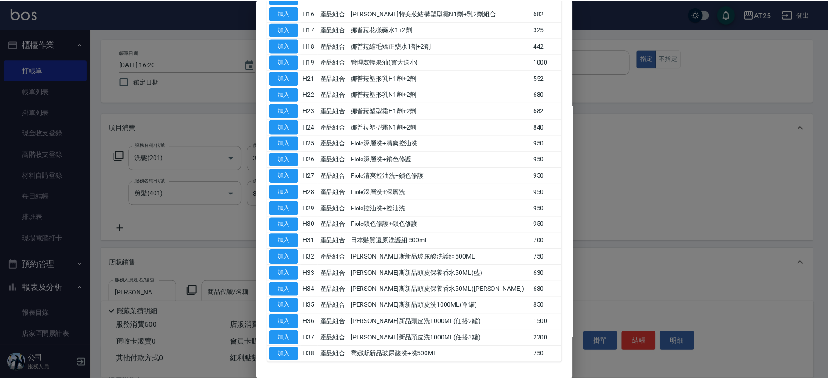
scroll to position [275, 0]
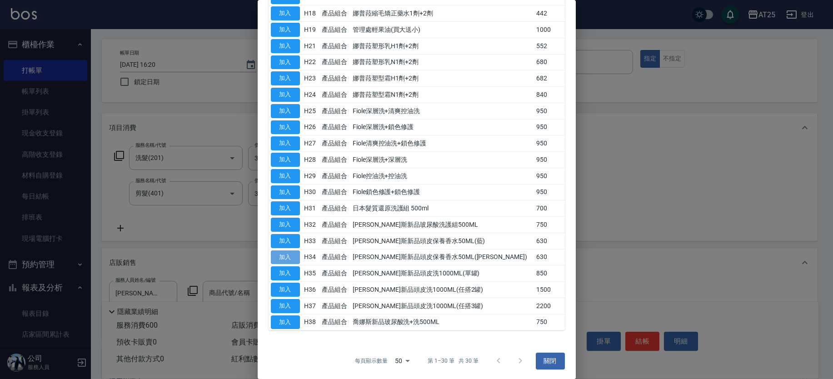
click at [278, 258] on button "加入" at bounding box center [285, 257] width 29 height 14
type input "喬娜斯新品頭皮保養香水50ML(橘)"
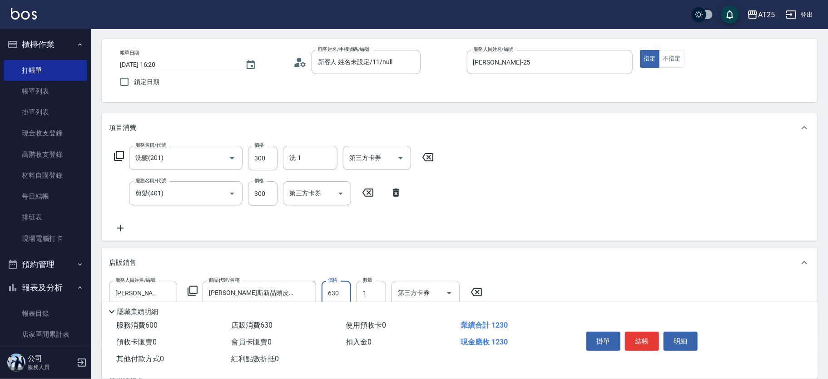
click at [337, 291] on input "630" at bounding box center [337, 293] width 30 height 25
type input "60"
type input "50"
type input "110"
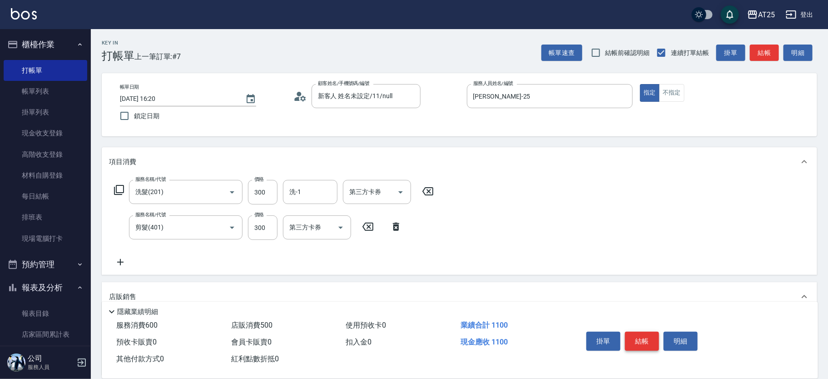
type input "500"
click at [645, 337] on button "結帳" at bounding box center [642, 341] width 34 height 19
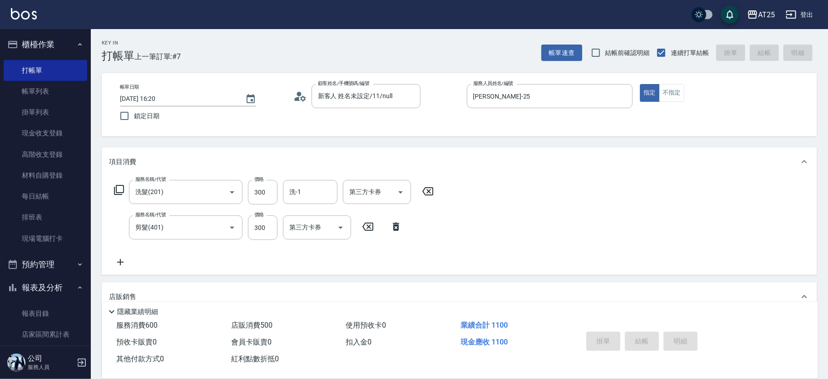
type input "2025/09/19 16:21"
type input "0"
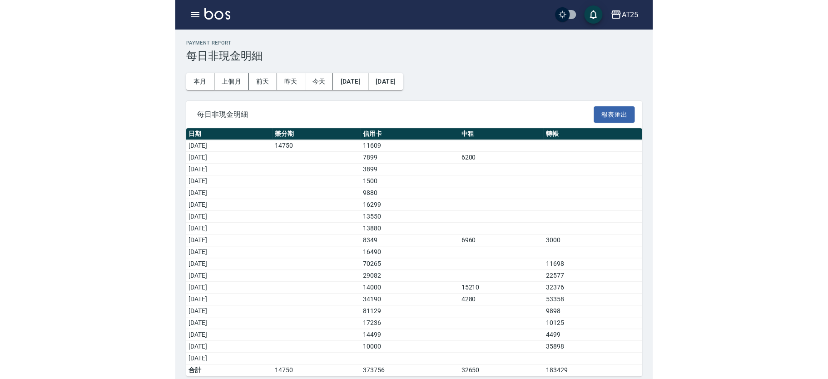
scroll to position [8, 0]
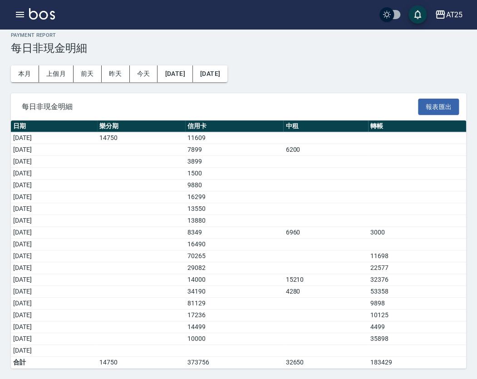
click at [379, 50] on h3 "每日非現金明細" at bounding box center [239, 48] width 456 height 13
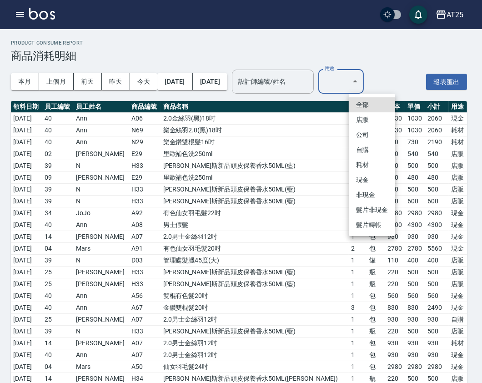
click at [369, 159] on li "耗材" at bounding box center [371, 164] width 46 height 15
type input "耗材"
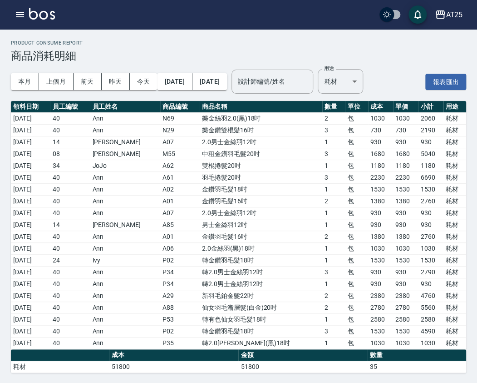
click at [411, 292] on td "2380" at bounding box center [405, 295] width 25 height 12
click at [418, 55] on h3 "商品消耗明細" at bounding box center [239, 56] width 456 height 13
click at [265, 184] on td "金鑽羽毛髮18吋" at bounding box center [261, 189] width 123 height 12
click at [382, 180] on td "2230" at bounding box center [380, 177] width 25 height 12
click at [189, 173] on td "A61" at bounding box center [180, 177] width 40 height 12
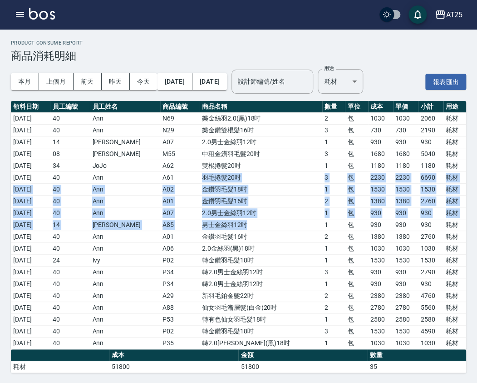
drag, startPoint x: 181, startPoint y: 173, endPoint x: 279, endPoint y: 229, distance: 112.9
click at [279, 229] on tbody "2025/09/01 40 Ann N69 樂金絲羽2.0(黑)18吋 2 包 1030 1030 2060 耗材 2025/09/01 40 Ann N29…" at bounding box center [239, 230] width 456 height 236
click at [279, 229] on td "男士金絲羽12吋" at bounding box center [261, 225] width 123 height 12
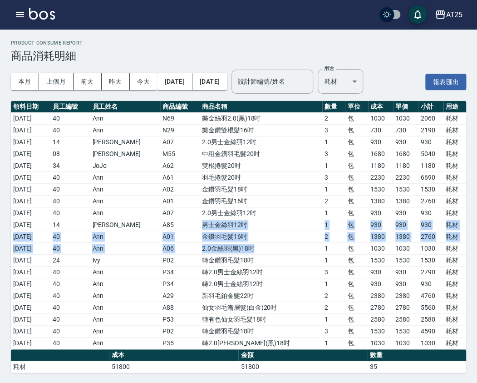
drag, startPoint x: 185, startPoint y: 219, endPoint x: 293, endPoint y: 248, distance: 111.0
click at [293, 248] on tbody "2025/09/01 40 Ann N69 樂金絲羽2.0(黑)18吋 2 包 1030 1030 2060 耗材 2025/09/01 40 Ann N29…" at bounding box center [239, 230] width 456 height 236
click at [293, 248] on td "2.0金絲羽(黑)18吋" at bounding box center [261, 248] width 123 height 12
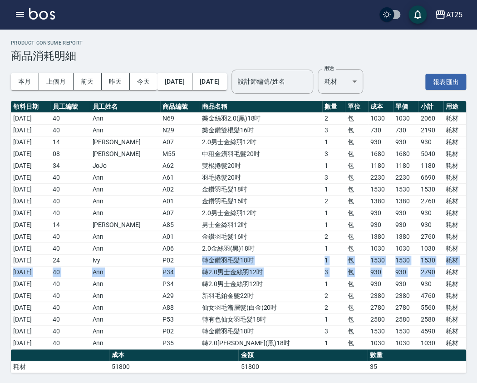
drag, startPoint x: 199, startPoint y: 256, endPoint x: 435, endPoint y: 269, distance: 236.2
click at [435, 269] on tbody "2025/09/01 40 Ann N69 樂金絲羽2.0(黑)18吋 2 包 1030 1030 2060 耗材 2025/09/01 40 Ann N29…" at bounding box center [239, 230] width 456 height 236
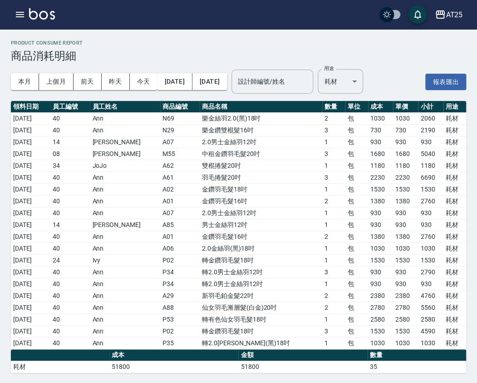
click at [368, 221] on td "930" at bounding box center [380, 225] width 25 height 12
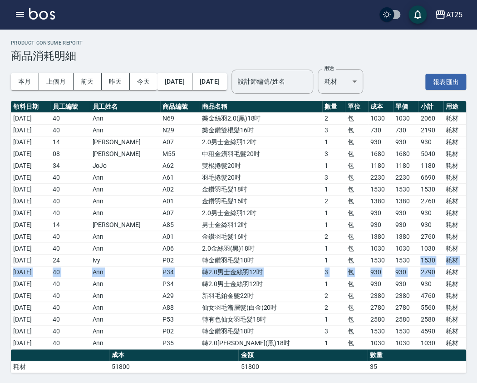
drag, startPoint x: 414, startPoint y: 254, endPoint x: 432, endPoint y: 267, distance: 21.2
click at [432, 267] on tbody "2025/09/01 40 Ann N69 樂金絲羽2.0(黑)18吋 2 包 1030 1030 2060 耗材 2025/09/01 40 Ann N29…" at bounding box center [239, 230] width 456 height 236
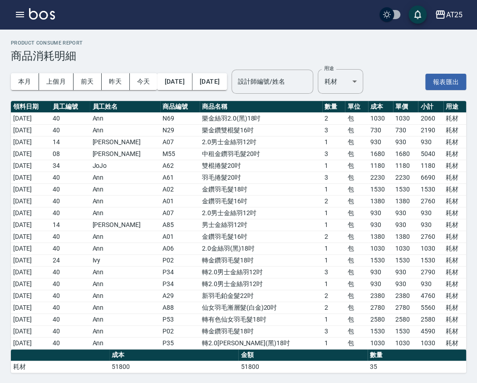
click at [372, 279] on td "930" at bounding box center [380, 284] width 25 height 12
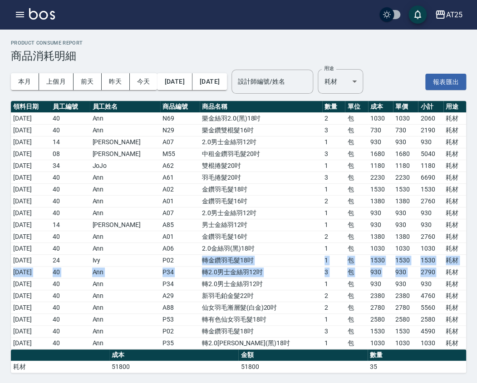
drag, startPoint x: 185, startPoint y: 259, endPoint x: 442, endPoint y: 275, distance: 257.2
click at [442, 275] on tbody "2025/09/01 40 Ann N69 樂金絲羽2.0(黑)18吋 2 包 1030 1030 2060 耗材 2025/09/01 40 Ann N29…" at bounding box center [239, 230] width 456 height 236
click at [27, 15] on button "button" at bounding box center [20, 14] width 18 height 18
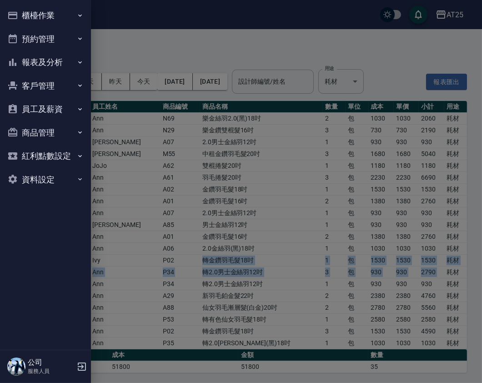
click at [48, 20] on button "櫃檯作業" at bounding box center [46, 16] width 84 height 24
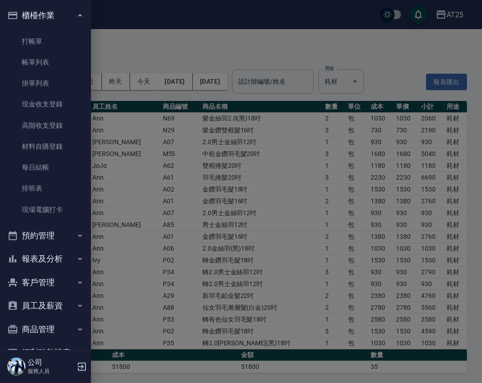
click at [177, 32] on div at bounding box center [241, 191] width 482 height 383
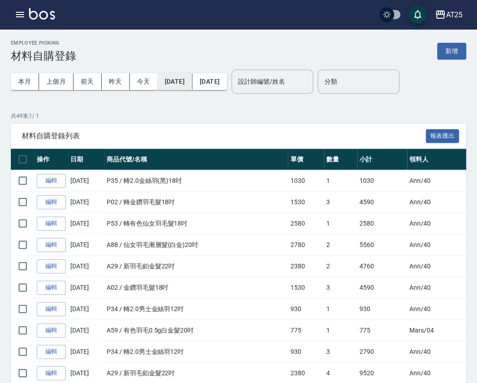
click at [189, 79] on button "[DATE]" at bounding box center [174, 81] width 35 height 17
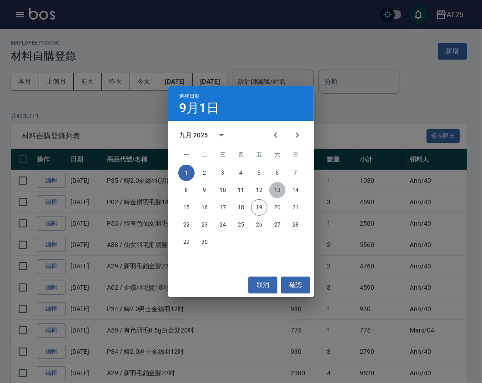
click at [277, 188] on button "13" at bounding box center [277, 190] width 16 height 16
click at [273, 185] on button "13" at bounding box center [277, 190] width 16 height 16
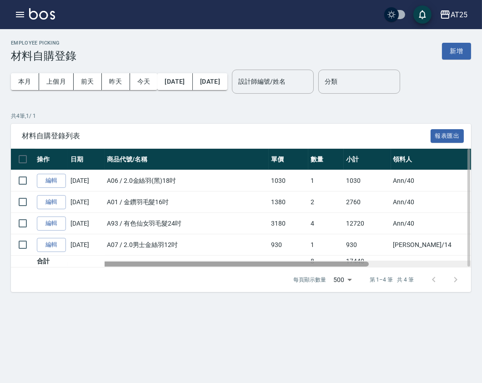
drag, startPoint x: 293, startPoint y: 264, endPoint x: 188, endPoint y: 263, distance: 105.9
click at [188, 263] on div at bounding box center [190, 263] width 358 height 5
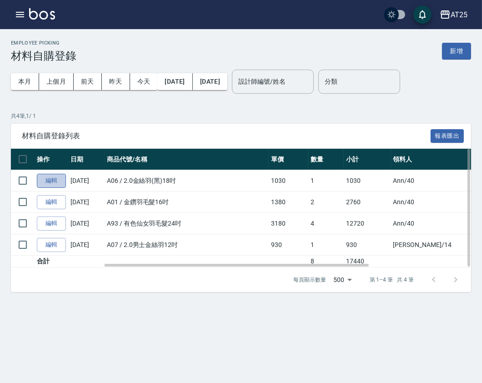
click at [61, 176] on link "編輯" at bounding box center [51, 181] width 29 height 14
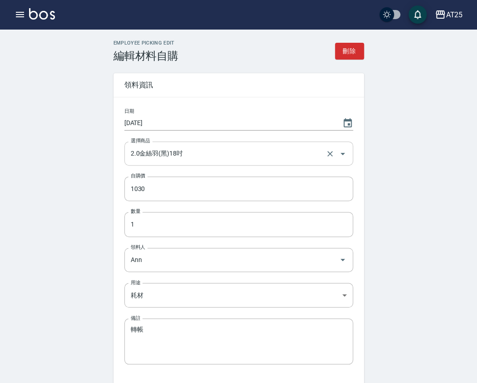
click at [170, 150] on input "2.0金絲羽(黑)18吋" at bounding box center [226, 153] width 195 height 16
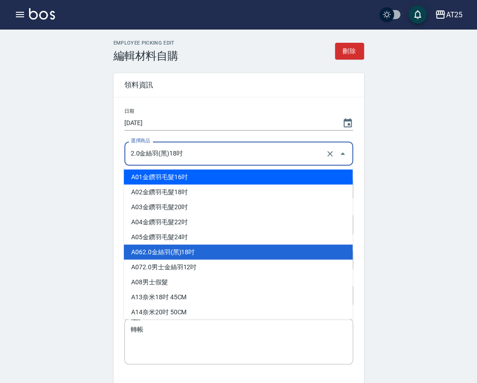
click at [248, 156] on input "2.0金絲羽(黑)18吋" at bounding box center [226, 153] width 195 height 16
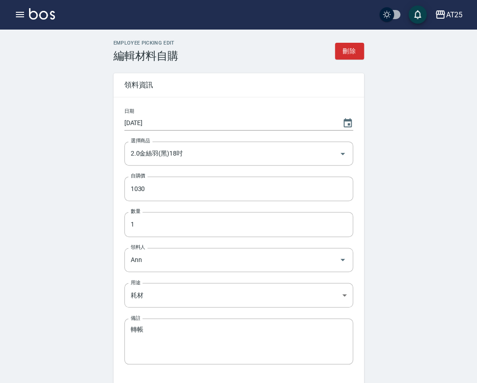
click at [428, 206] on div "Employee Picking Edit 編輯材料自購 刪除 領料資訊 日期 2025/09/13 選擇商品 2.0金絲羽(黑)18吋 選擇商品 自購價 1…" at bounding box center [238, 238] width 477 height 419
click at [183, 162] on div "2.0金絲羽(黑)18吋 選擇商品" at bounding box center [238, 153] width 229 height 24
click at [383, 165] on div "Employee Picking Edit 編輯材料自購 刪除 領料資訊 日期 2025/09/13 選擇商品 2.0金絲羽(黑)18吋 選擇商品 自購價 1…" at bounding box center [238, 238] width 477 height 419
click at [347, 126] on icon "Choose date, selected date is 2025-09-13" at bounding box center [348, 123] width 11 height 11
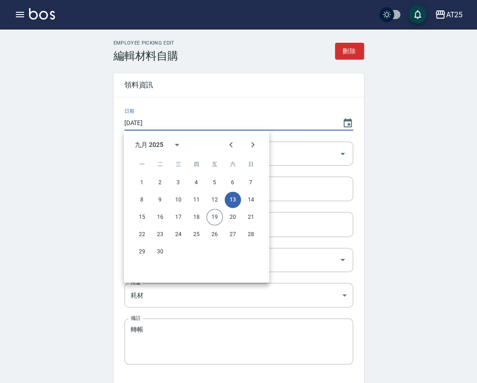
click at [385, 158] on div "Employee Picking Edit 編輯材料自購 刪除 領料資訊 日期 2025/09/13 選擇商品 2.0金絲羽(黑)18吋 選擇商品 自購價 1…" at bounding box center [238, 238] width 477 height 419
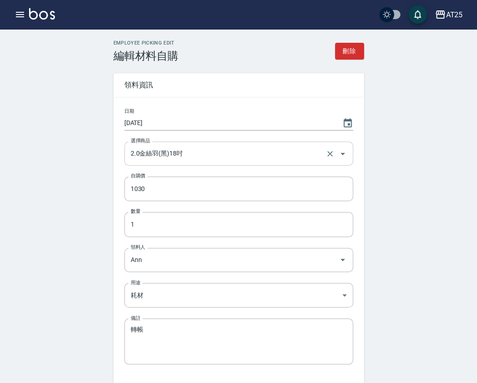
click at [209, 149] on input "2.0金絲羽(黑)18吋" at bounding box center [226, 153] width 195 height 16
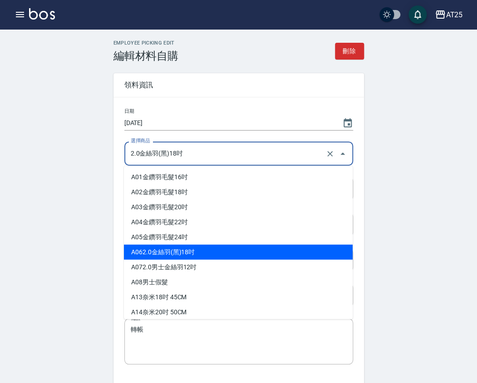
click at [209, 149] on input "2.0金絲羽(黑)18吋" at bounding box center [226, 153] width 195 height 16
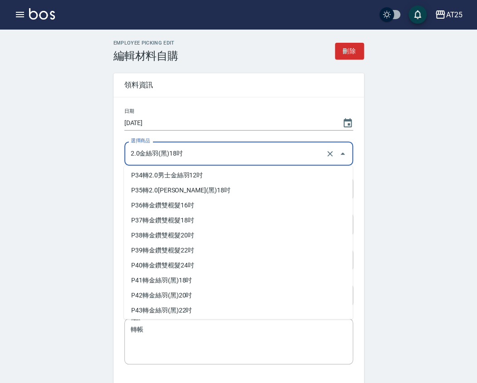
scroll to position [8483, 0]
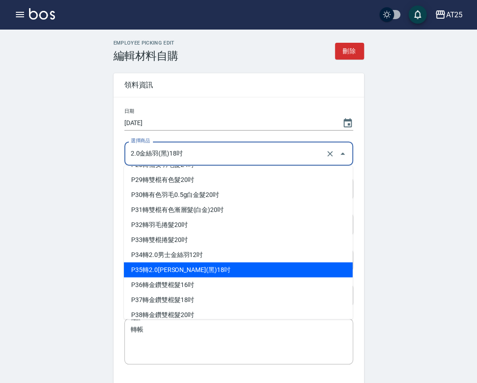
click at [274, 262] on li "P35 轉2.0金絲羽(黑)18吋" at bounding box center [238, 269] width 229 height 15
type input "轉2.0金絲羽(黑)18吋"
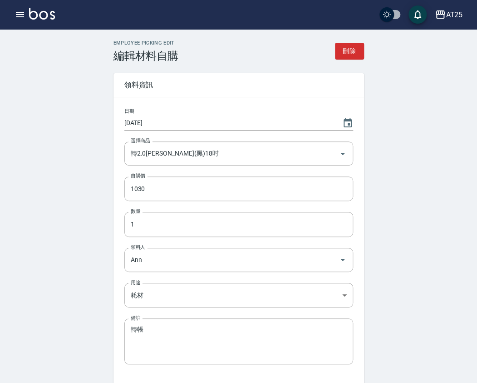
click at [401, 217] on div "Employee Picking Edit 編輯材料自購 刪除 領料資訊 日期 2025/09/13 選擇商品 轉2.0金絲羽(黑)18吋 選擇商品 自購價 …" at bounding box center [238, 238] width 477 height 419
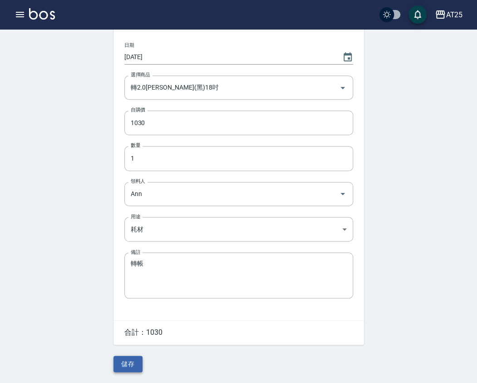
click at [138, 365] on button "儲存" at bounding box center [128, 363] width 29 height 17
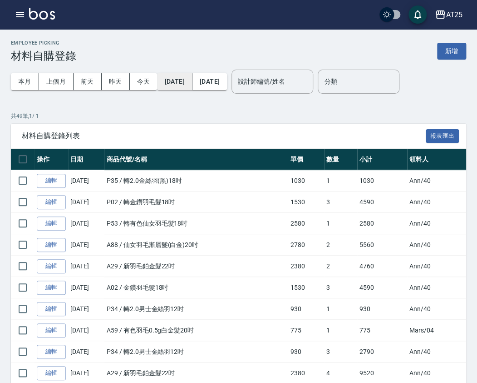
click at [192, 85] on button "2025/09/01" at bounding box center [174, 81] width 35 height 17
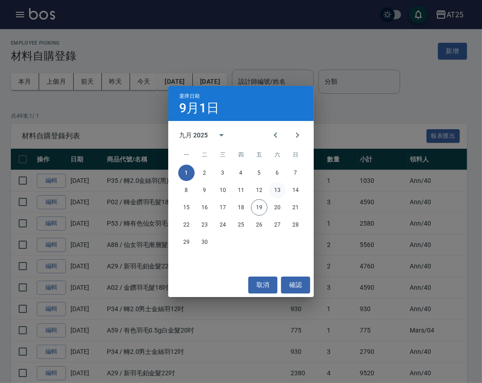
click at [282, 192] on button "13" at bounding box center [277, 190] width 16 height 16
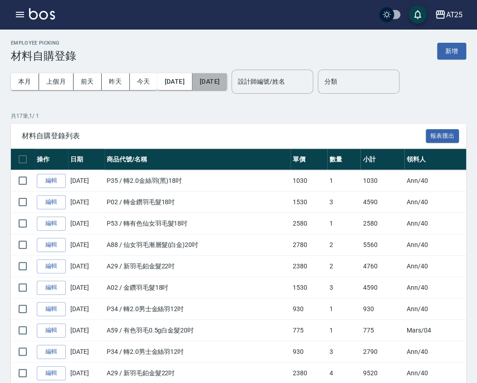
click at [227, 79] on button "[DATE]" at bounding box center [210, 81] width 35 height 17
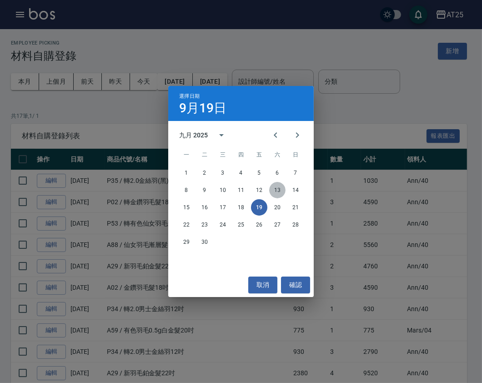
click at [274, 188] on button "13" at bounding box center [277, 190] width 16 height 16
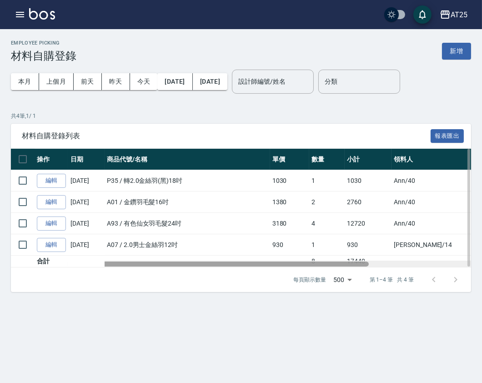
drag, startPoint x: 205, startPoint y: 262, endPoint x: 177, endPoint y: 264, distance: 27.8
click at [177, 264] on div at bounding box center [190, 263] width 358 height 5
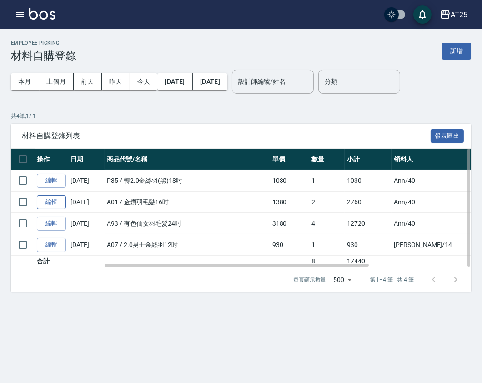
click at [56, 204] on link "編輯" at bounding box center [51, 202] width 29 height 14
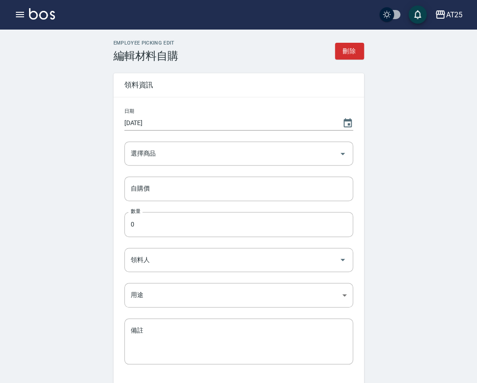
type input "2025/09/13"
type input "金鑽羽毛髮16吋"
type input "1380"
type input "2"
type input "Ann"
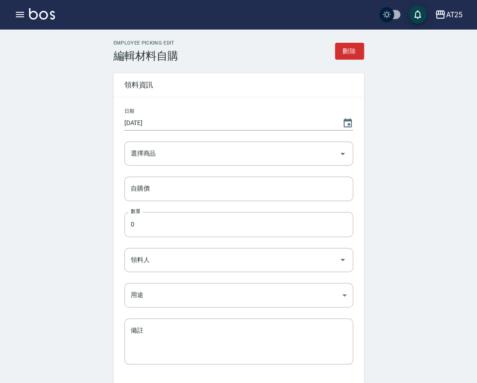
type input "耗材"
type textarea "轉帳"
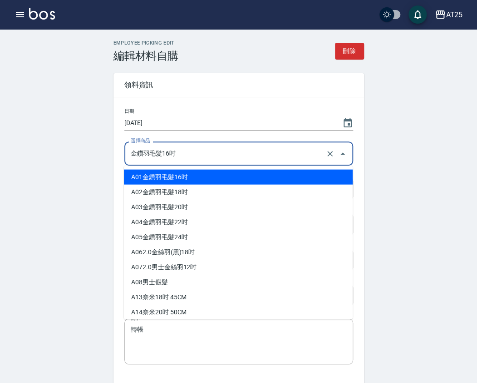
click at [170, 154] on input "金鑽羽毛髮16吋" at bounding box center [226, 153] width 195 height 16
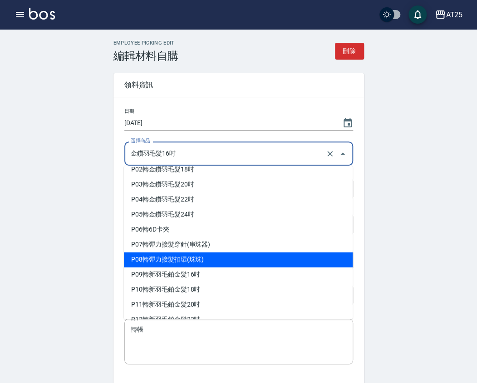
scroll to position [8061, 0]
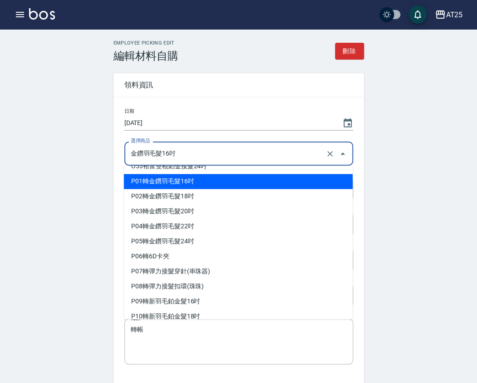
click at [224, 183] on li "P01 轉金鑽羽毛髮16吋" at bounding box center [238, 181] width 229 height 15
type input "轉金鑽羽毛髮16吋"
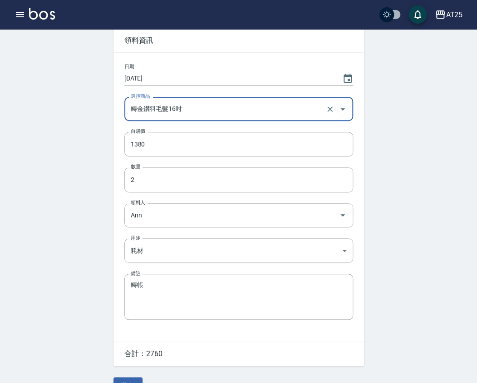
scroll to position [66, 0]
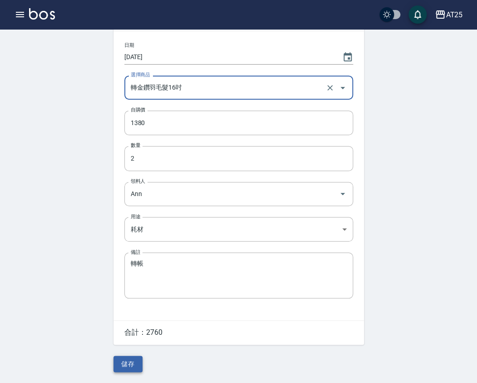
click at [136, 368] on button "儲存" at bounding box center [128, 363] width 29 height 17
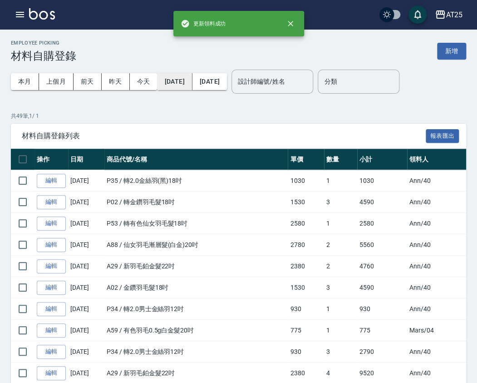
click at [188, 84] on button "2025/09/01" at bounding box center [174, 81] width 35 height 17
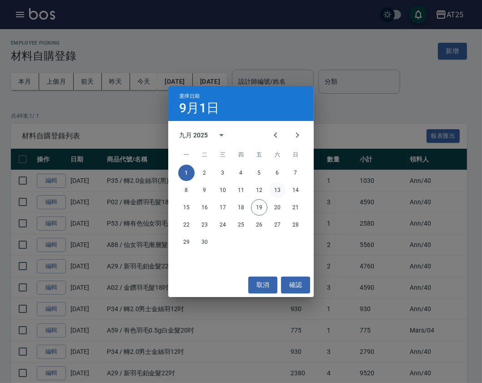
click at [283, 186] on button "13" at bounding box center [277, 190] width 16 height 16
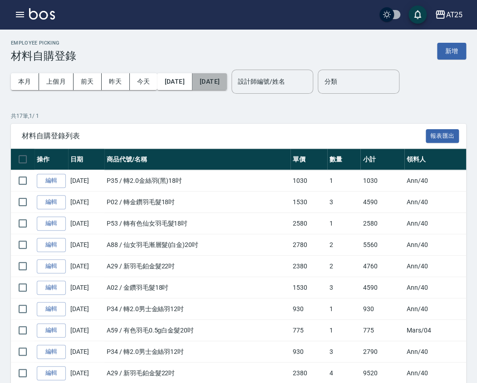
click at [227, 77] on button "[DATE]" at bounding box center [210, 81] width 35 height 17
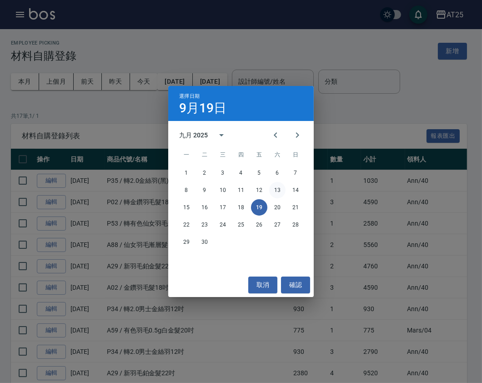
click at [280, 185] on button "13" at bounding box center [277, 190] width 16 height 16
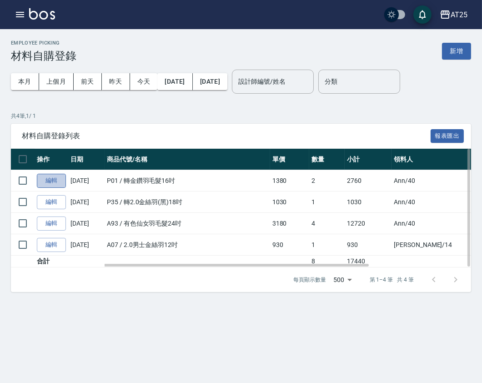
click at [58, 180] on link "編輯" at bounding box center [51, 181] width 29 height 14
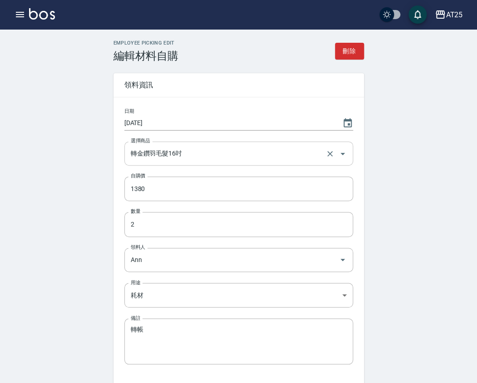
click at [151, 151] on input "轉金鑽羽毛髮16吋" at bounding box center [226, 153] width 195 height 16
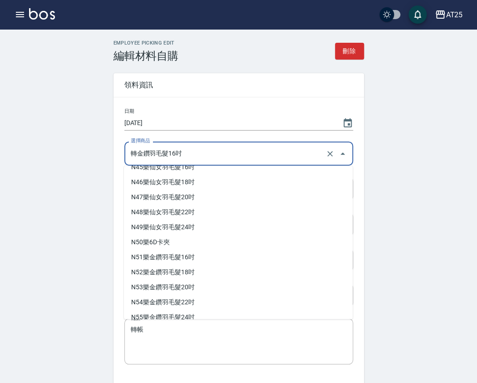
scroll to position [6665, 0]
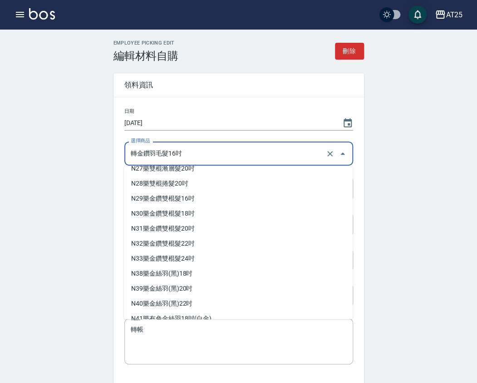
click at [420, 254] on div "Employee Picking Edit 編輯材料自購 刪除 領料資訊 日期 2025/09/13 選擇商品 轉金鑽羽毛髮16吋 選擇商品 自購價 1380…" at bounding box center [238, 238] width 477 height 419
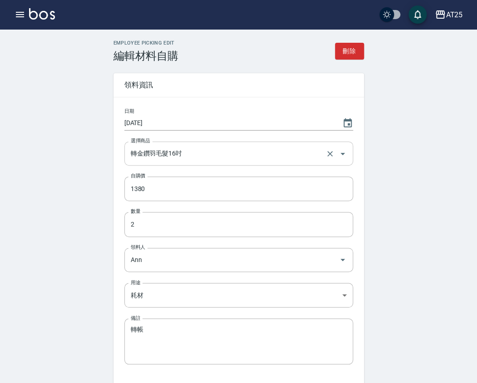
click at [231, 151] on input "轉金鑽羽毛髮16吋" at bounding box center [226, 153] width 195 height 16
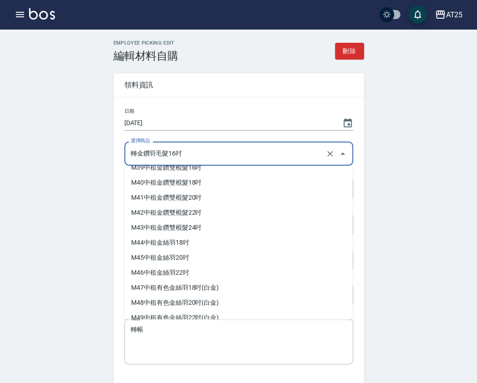
scroll to position [5901, 0]
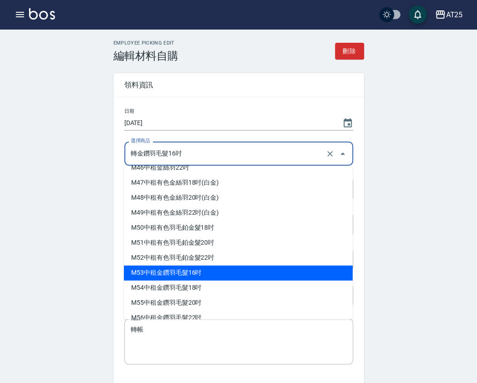
click at [301, 266] on li "M53 中租金鑽羽毛髮16吋" at bounding box center [238, 272] width 229 height 15
type input "中租金鑽羽毛髮16吋"
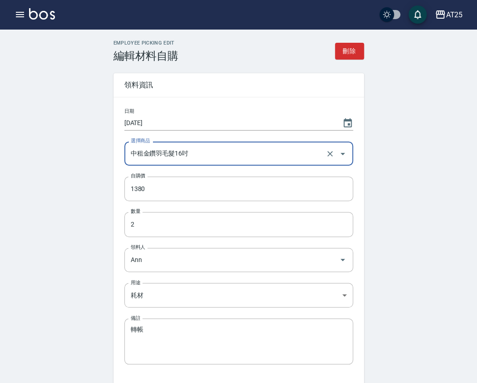
click at [405, 214] on div "Employee Picking Edit 編輯材料自購 刪除 領料資訊 日期 2025/09/13 選擇商品 中租金鑽羽毛髮16吋 選擇商品 自購價 138…" at bounding box center [238, 238] width 477 height 419
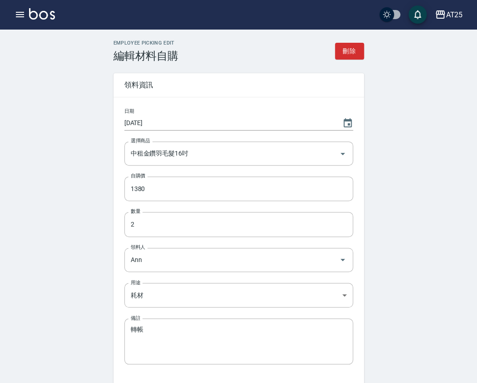
scroll to position [62, 0]
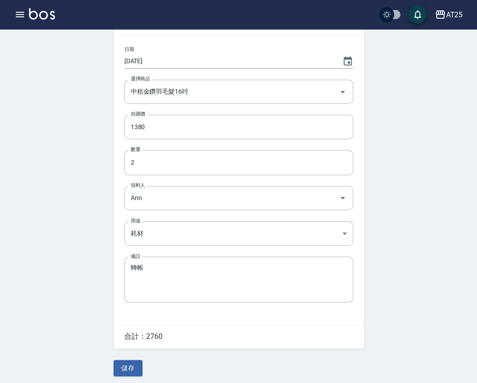
drag, startPoint x: 160, startPoint y: 260, endPoint x: 85, endPoint y: 257, distance: 75.5
click at [85, 257] on div "Employee Picking Edit 編輯材料自購 刪除 領料資訊 日期 2025/09/13 選擇商品 中租金鑽羽毛髮16吋 選擇商品 自購價 138…" at bounding box center [238, 176] width 477 height 419
click at [134, 366] on button "儲存" at bounding box center [128, 367] width 29 height 17
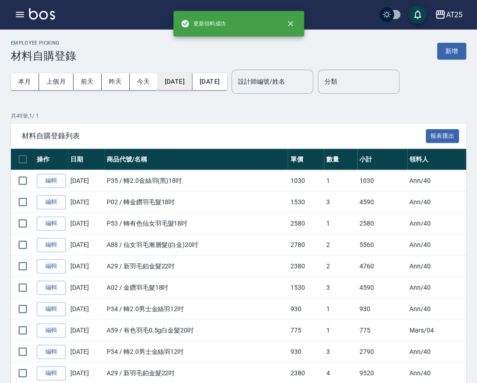
click at [192, 80] on button "2025/09/01" at bounding box center [174, 81] width 35 height 17
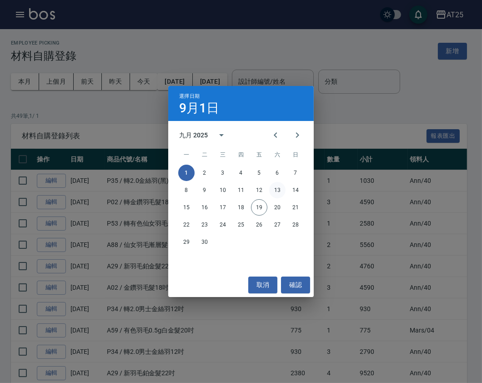
click at [281, 188] on button "13" at bounding box center [277, 190] width 16 height 16
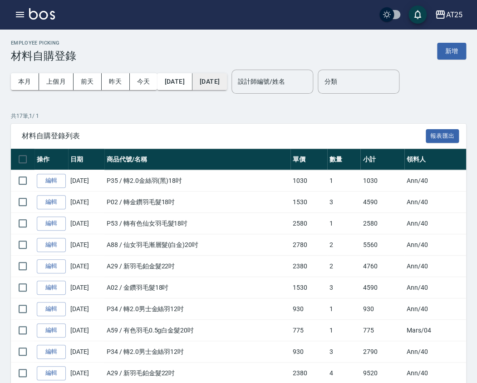
click at [222, 86] on button "[DATE]" at bounding box center [210, 81] width 35 height 17
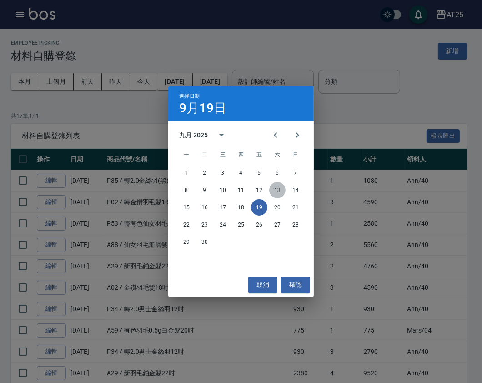
click at [280, 191] on button "13" at bounding box center [277, 190] width 16 height 16
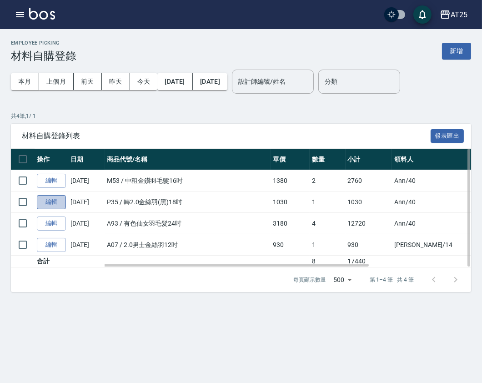
click at [57, 201] on link "編輯" at bounding box center [51, 202] width 29 height 14
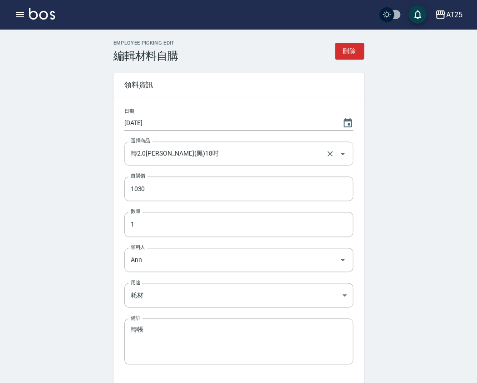
click at [203, 154] on input "轉2.0金絲羽(黑)18吋" at bounding box center [226, 153] width 195 height 16
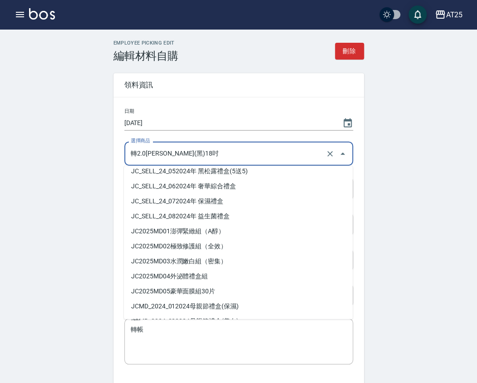
scroll to position [4952, 0]
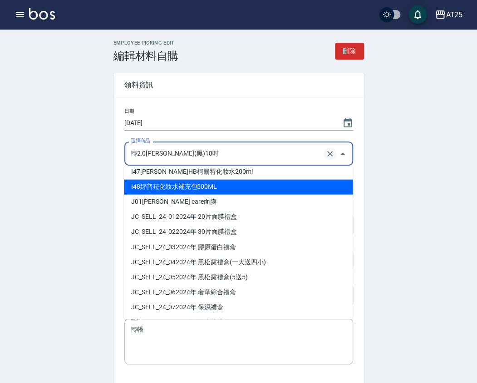
click at [327, 154] on icon "Clear" at bounding box center [330, 153] width 9 height 9
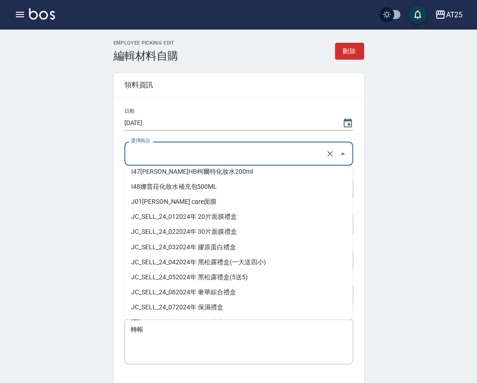
scroll to position [3, 0]
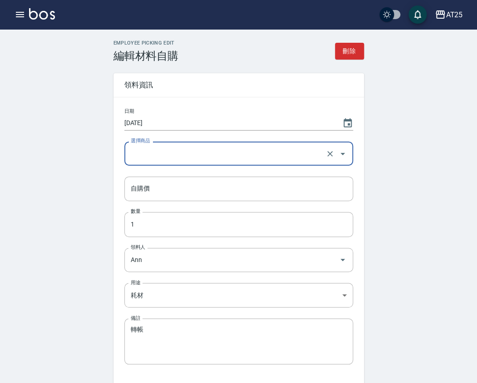
click at [262, 156] on input "選擇商品" at bounding box center [226, 153] width 195 height 16
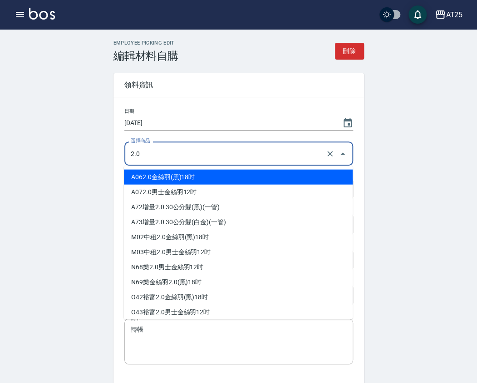
click at [175, 177] on li "A06 2.0金絲羽(黑)18吋" at bounding box center [238, 176] width 229 height 15
type input "2.0金絲羽(黑)18吋"
type input "1030"
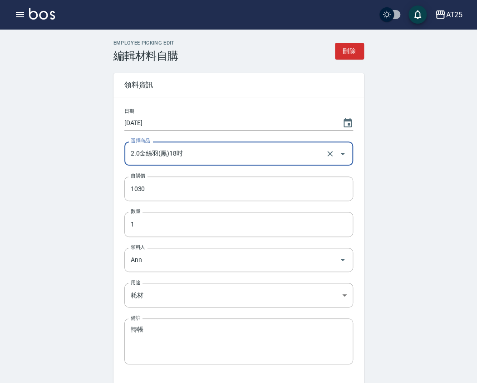
click at [183, 154] on input "2.0金絲羽(黑)18吋" at bounding box center [226, 153] width 195 height 16
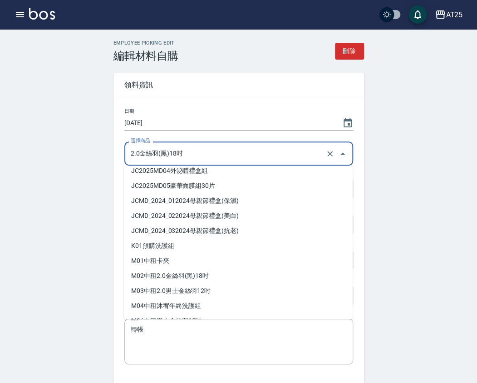
scroll to position [5137, 0]
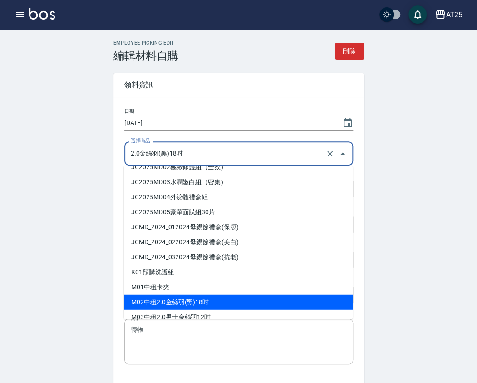
click at [240, 303] on li "M02 中租2.0金絲羽(黑)18吋" at bounding box center [238, 301] width 229 height 15
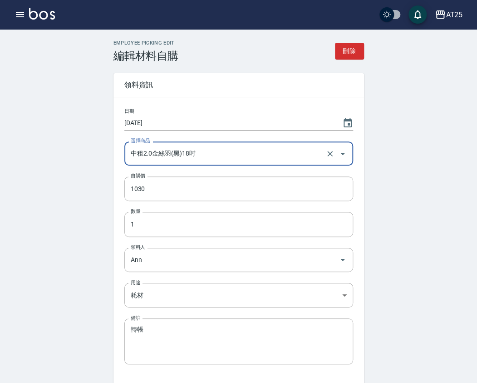
type input "中租2.0金絲羽(黑)18吋"
click at [391, 227] on div "Employee Picking Edit 編輯材料自購 刪除 領料資訊 日期 2025/09/13 選擇商品 中租2.0金絲羽(黑)18吋 選擇商品 自購價…" at bounding box center [238, 238] width 477 height 419
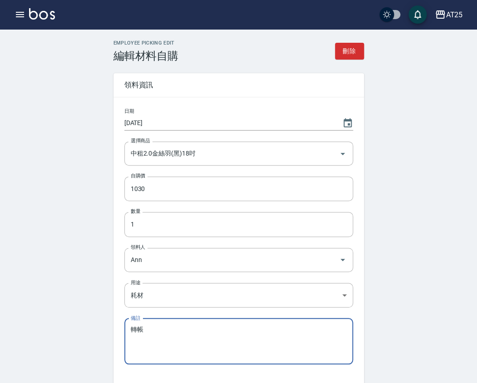
drag, startPoint x: 216, startPoint y: 352, endPoint x: 122, endPoint y: 326, distance: 97.7
click at [122, 326] on div "日期 2025/09/13 選擇商品 中租2.0金絲羽(黑)18吋 選擇商品 自購價 1030 自購價 數量 1 數量 領料人 Ann 領料人 用途 耗材 耗…" at bounding box center [239, 241] width 251 height 288
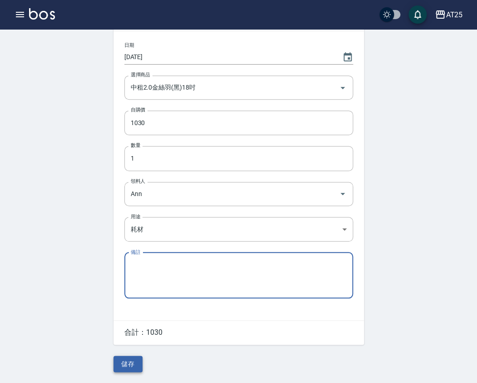
click at [135, 363] on button "儲存" at bounding box center [128, 363] width 29 height 17
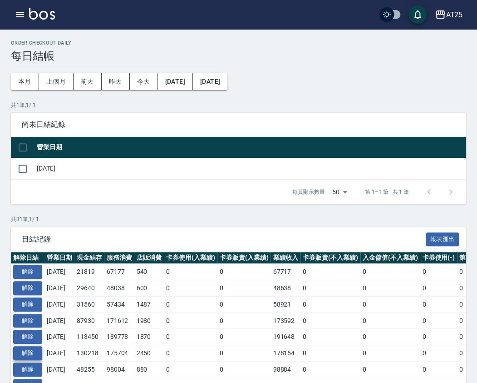
click at [28, 356] on button "解除" at bounding box center [27, 353] width 29 height 14
click at [29, 356] on button "解除" at bounding box center [27, 353] width 29 height 14
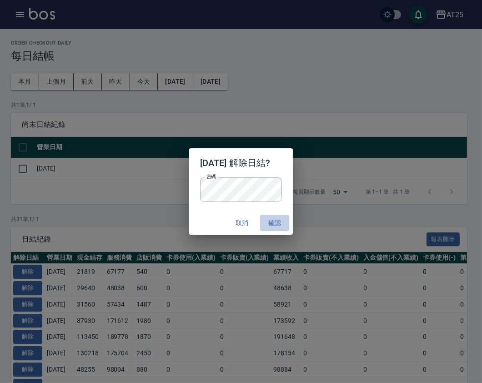
click at [278, 223] on button "確認" at bounding box center [274, 222] width 29 height 17
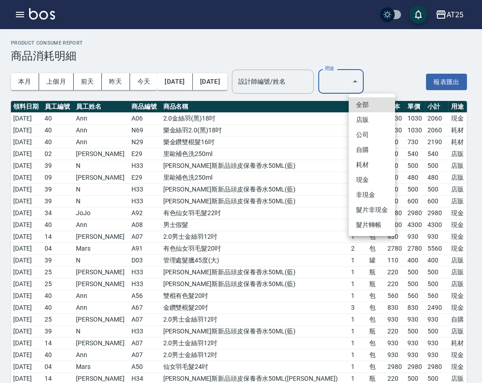
click at [375, 164] on li "耗材" at bounding box center [371, 164] width 46 height 15
type input "耗材"
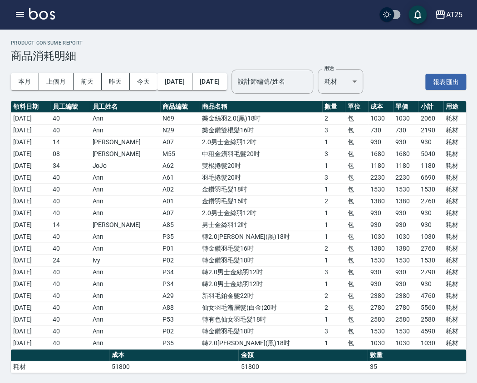
click at [269, 242] on td "轉金鑽羽毛髮16吋" at bounding box center [261, 248] width 123 height 12
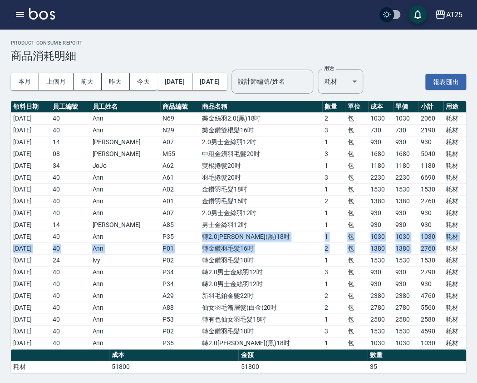
drag, startPoint x: 191, startPoint y: 234, endPoint x: 443, endPoint y: 249, distance: 252.1
click at [443, 249] on tbody "[DATE] 40 Ann N69 樂金絲羽2.0(黑)18吋 2 包 1030 1030 2060 耗材 [DATE] 40 Ann N29 樂金鑽雙棍髮1…" at bounding box center [239, 230] width 456 height 236
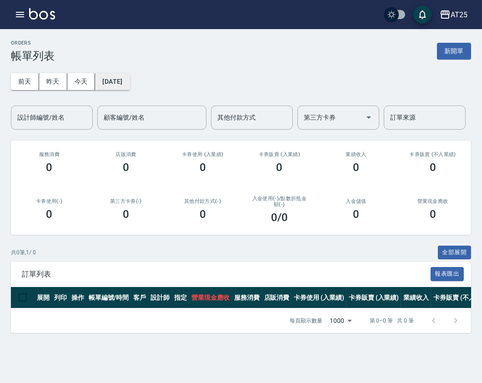
click at [118, 87] on button "[DATE]" at bounding box center [112, 81] width 35 height 17
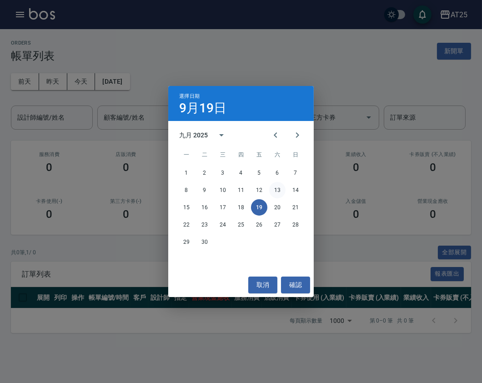
click at [274, 189] on button "13" at bounding box center [277, 190] width 16 height 16
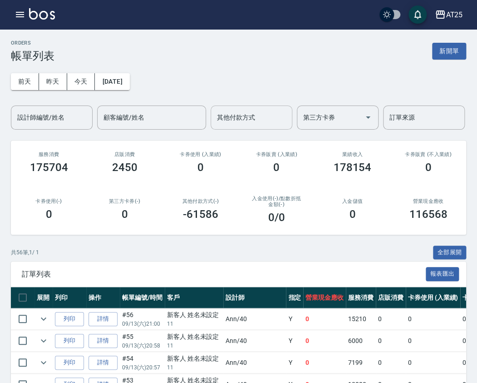
click at [229, 121] on input "其他付款方式" at bounding box center [252, 117] width 74 height 16
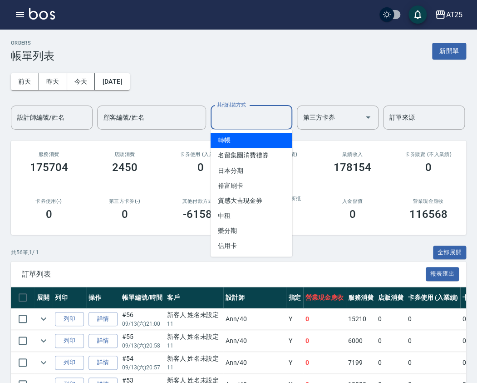
drag, startPoint x: 246, startPoint y: 140, endPoint x: 280, endPoint y: 150, distance: 35.5
click at [247, 140] on span "轉帳" at bounding box center [252, 140] width 82 height 15
type input "轉帳"
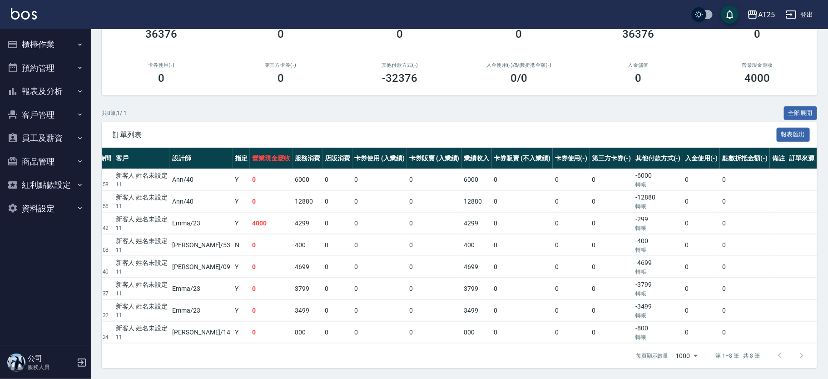
scroll to position [0, 110]
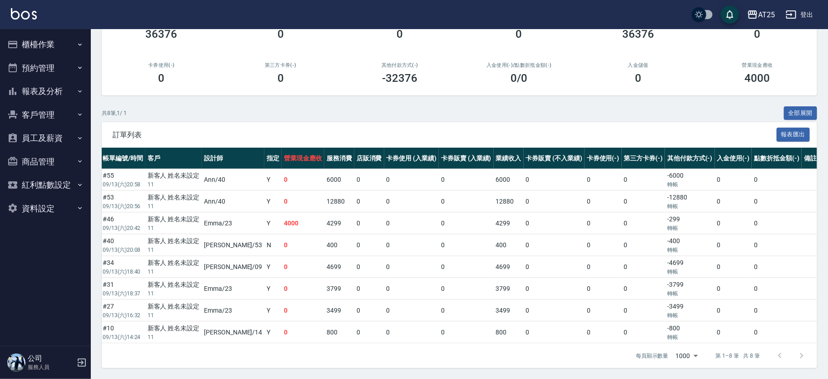
click at [46, 35] on ul "櫃檯作業 打帳單 帳單列表 掛單列表 現金收支登錄 高階收支登錄 材料自購登錄 每日結帳 排班表 現場電腦打卡 預約管理 預約管理 單日預約紀錄 單週預約紀錄…" at bounding box center [46, 126] width 84 height 194
click at [45, 46] on button "櫃檯作業" at bounding box center [46, 45] width 84 height 24
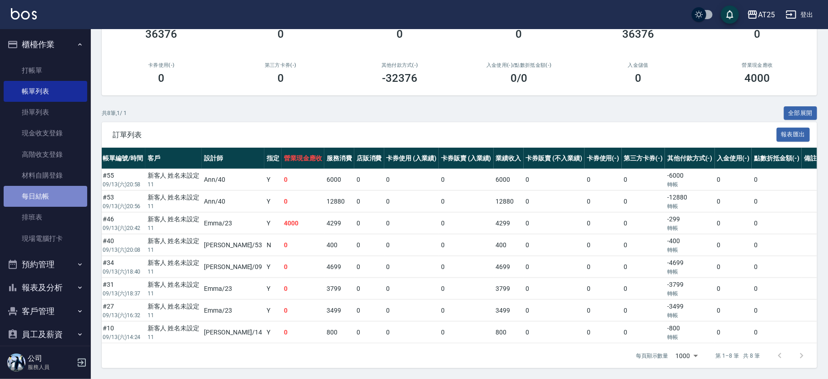
click at [61, 196] on link "每日結帳" at bounding box center [46, 196] width 84 height 21
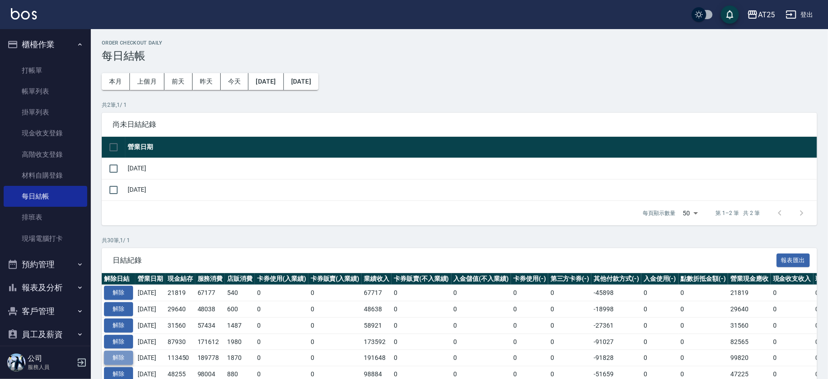
click at [122, 352] on button "解除" at bounding box center [118, 358] width 29 height 14
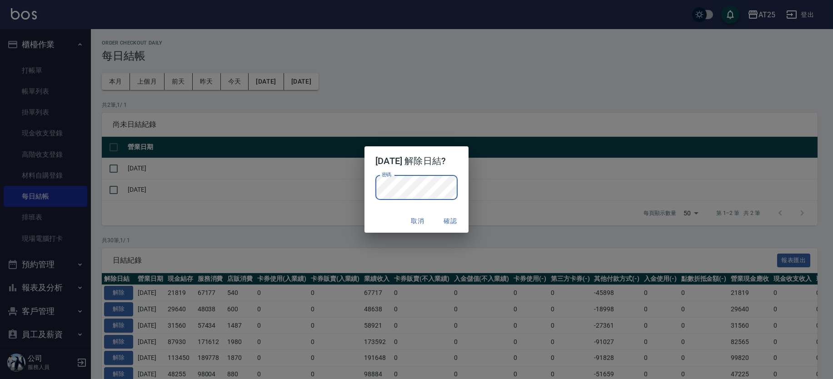
click at [457, 219] on button "確認" at bounding box center [450, 221] width 29 height 17
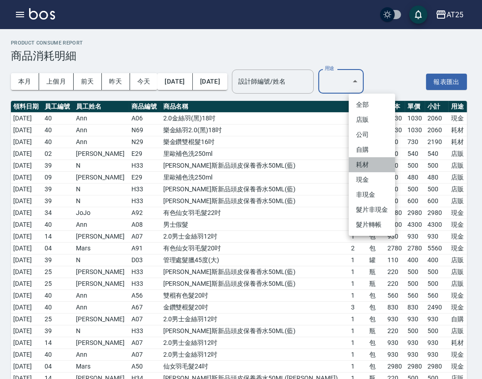
click at [369, 161] on li "耗材" at bounding box center [371, 164] width 46 height 15
type input "耗材"
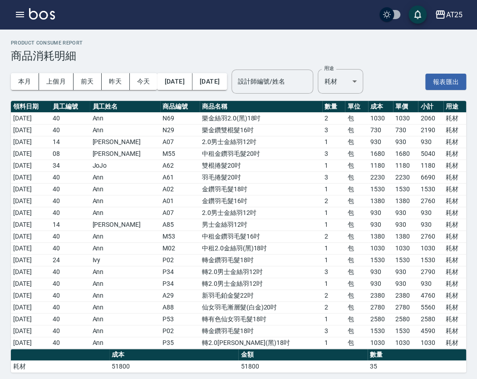
click at [345, 168] on td "包" at bounding box center [356, 165] width 23 height 12
drag, startPoint x: 200, startPoint y: 154, endPoint x: 226, endPoint y: 152, distance: 25.9
click at [226, 152] on td "中租金鑽羽毛髮20吋" at bounding box center [261, 154] width 123 height 12
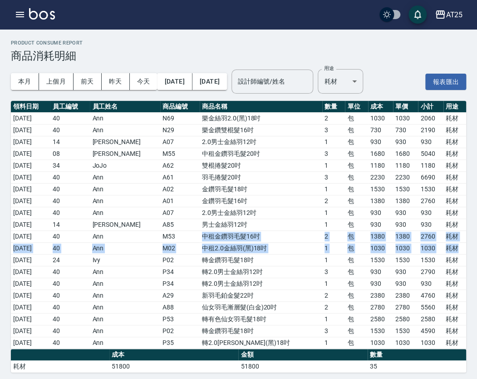
drag, startPoint x: 191, startPoint y: 233, endPoint x: 457, endPoint y: 250, distance: 266.8
click at [457, 250] on tbody "2025/09/01 40 Ann N69 樂金絲羽2.0(黑)18吋 2 包 1030 1030 2060 耗材 2025/09/01 40 Ann N29…" at bounding box center [239, 230] width 456 height 236
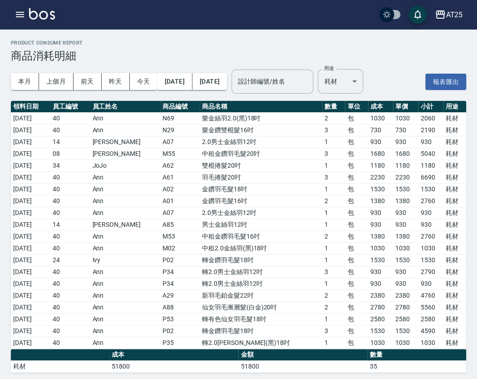
click at [272, 173] on td "羽毛捲髮20吋" at bounding box center [261, 177] width 123 height 12
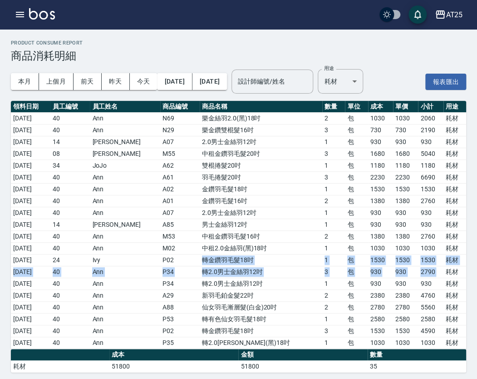
drag, startPoint x: 200, startPoint y: 262, endPoint x: 442, endPoint y: 273, distance: 242.0
click at [442, 273] on tbody "2025/09/01 40 Ann N69 樂金絲羽2.0(黑)18吋 2 包 1030 1030 2060 耗材 2025/09/01 40 Ann N29…" at bounding box center [239, 230] width 456 height 236
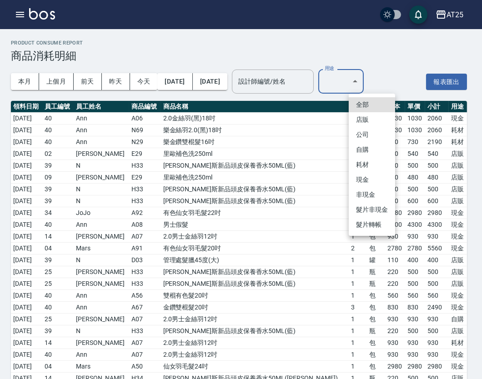
click at [366, 162] on li "耗材" at bounding box center [371, 164] width 46 height 15
type input "耗材"
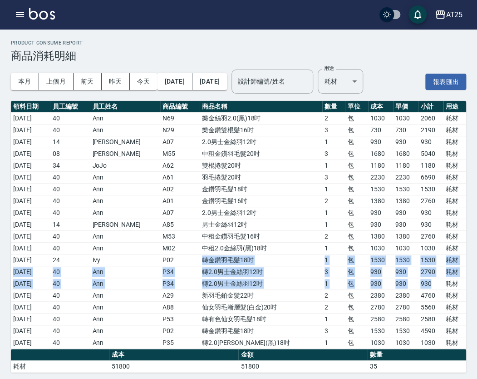
drag, startPoint x: 195, startPoint y: 260, endPoint x: 437, endPoint y: 282, distance: 242.7
click at [437, 282] on tbody "[DATE] 40 Ann N69 樂金絲羽2.0(黑)18吋 2 包 1030 1030 2060 耗材 [DATE] 40 Ann N29 樂金鑽雙棍髮1…" at bounding box center [239, 230] width 456 height 236
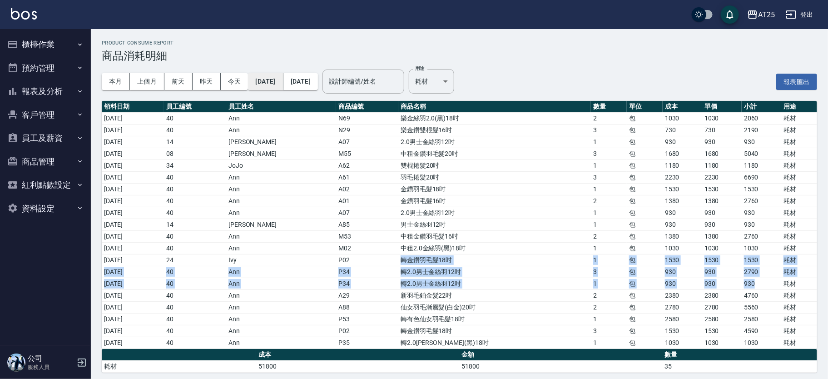
click at [283, 80] on button "[DATE]" at bounding box center [265, 81] width 35 height 17
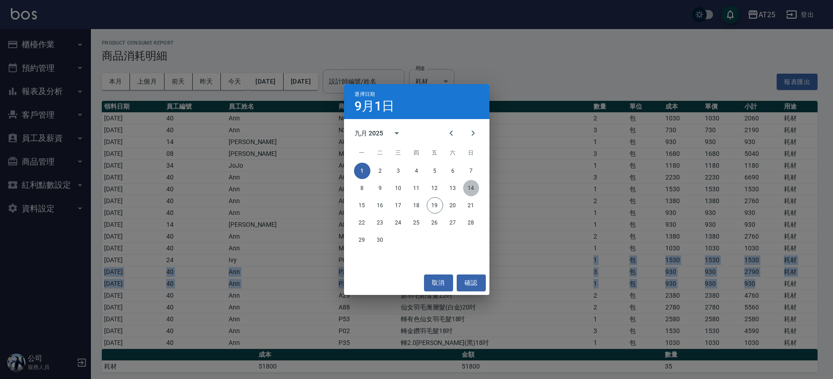
click at [468, 184] on button "14" at bounding box center [471, 188] width 16 height 16
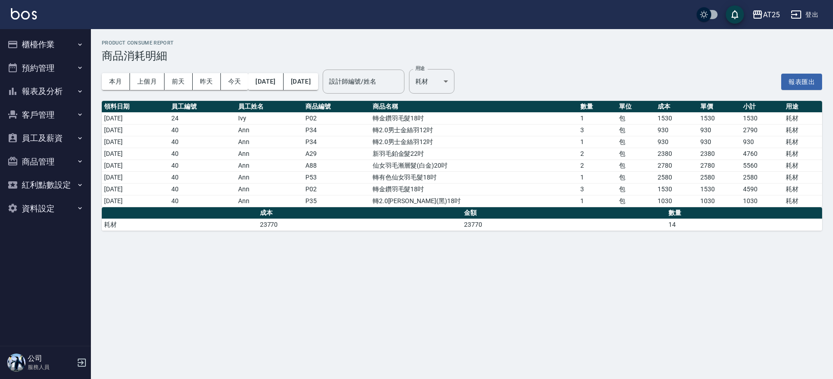
click at [67, 38] on button "櫃檯作業" at bounding box center [46, 45] width 84 height 24
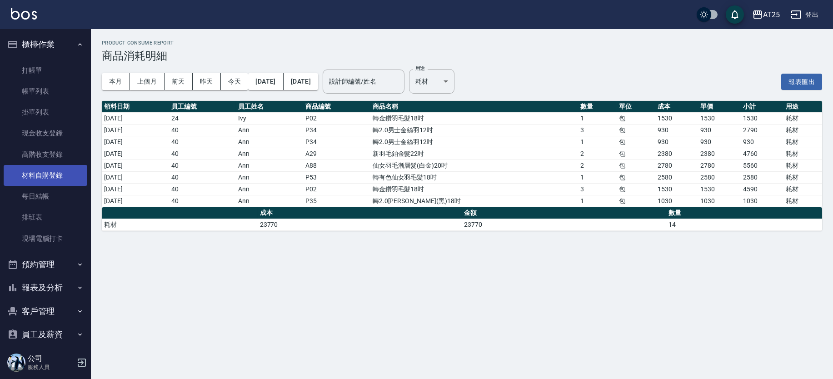
click at [55, 171] on link "材料自購登錄" at bounding box center [46, 175] width 84 height 21
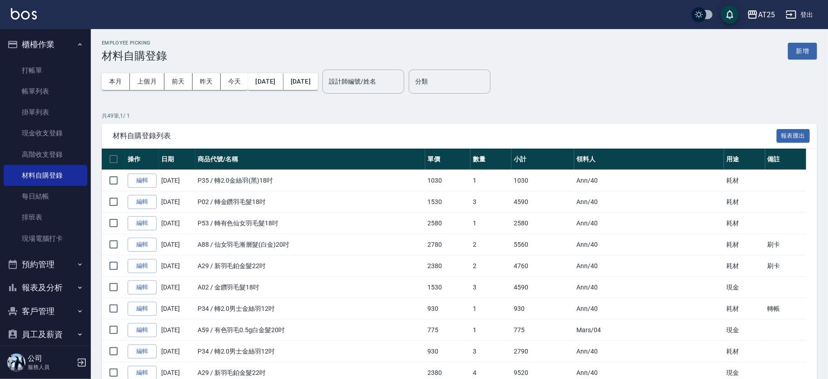
click at [283, 80] on button "[DATE]" at bounding box center [265, 81] width 35 height 17
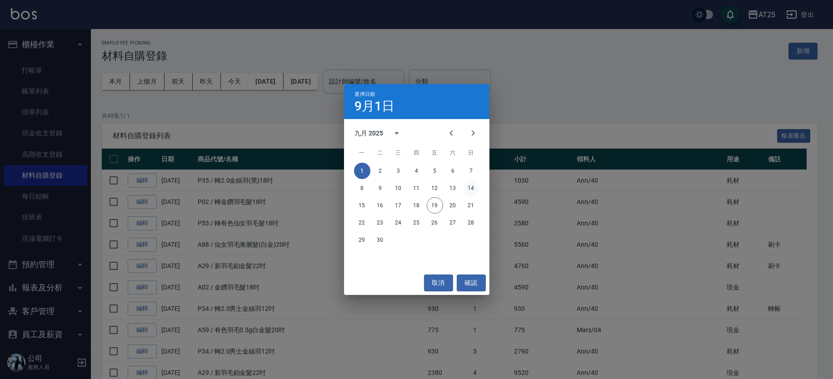
click at [472, 189] on button "14" at bounding box center [471, 188] width 16 height 16
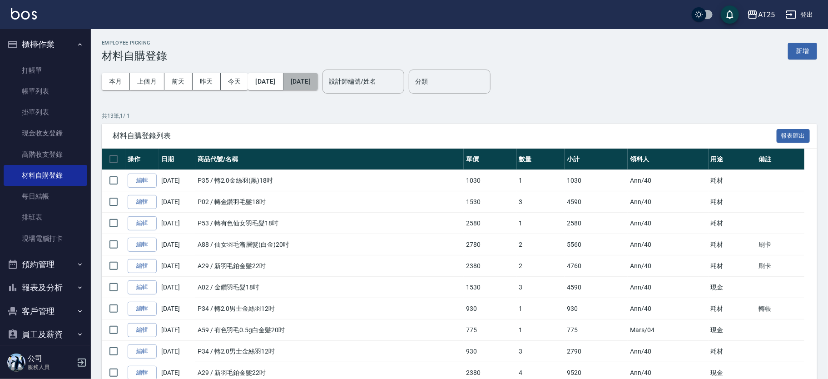
click at [318, 85] on button "[DATE]" at bounding box center [300, 81] width 35 height 17
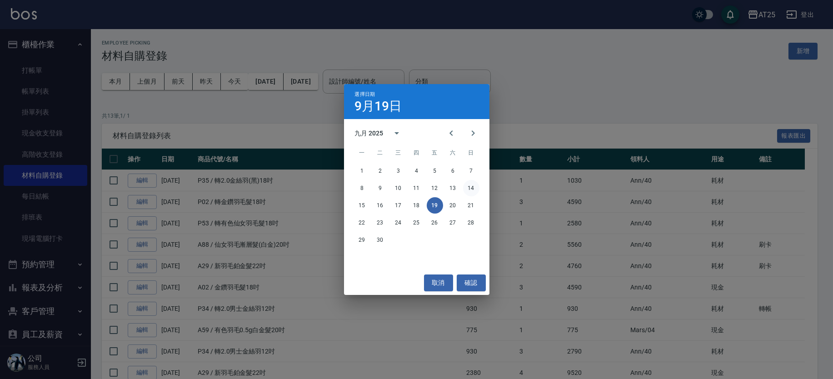
click at [468, 189] on button "14" at bounding box center [471, 188] width 16 height 16
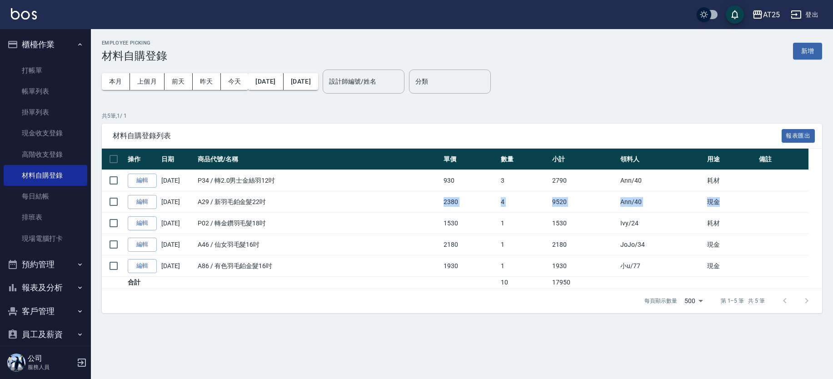
drag, startPoint x: 417, startPoint y: 194, endPoint x: 755, endPoint y: 195, distance: 338.5
click at [481, 195] on tr "編輯 [DATE] A29 / 新羽毛鉑金髮22吋 2380 4 9520 Ann /40 現金" at bounding box center [462, 201] width 720 height 21
click at [481, 222] on td "耗材" at bounding box center [731, 223] width 52 height 21
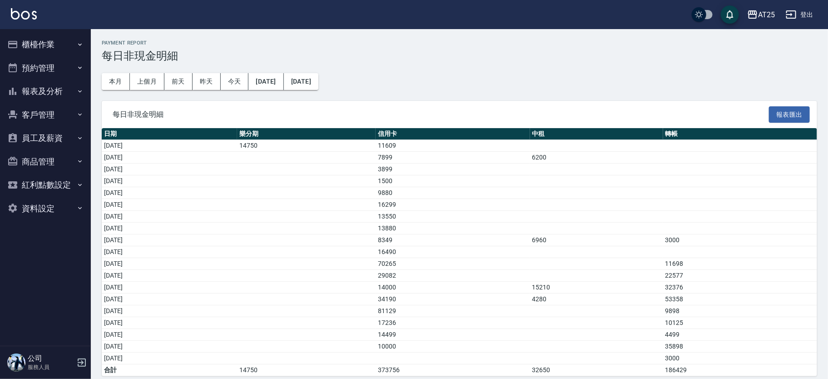
scroll to position [8, 0]
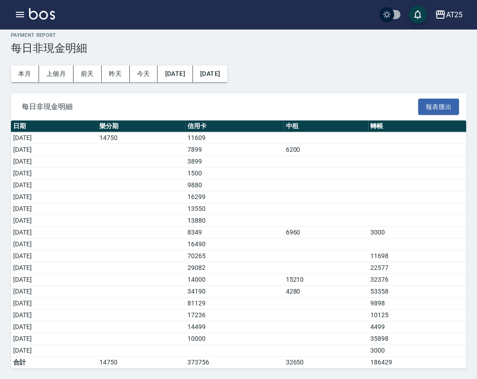
click at [348, 82] on div "Payment Report 每日非現金明細 本月 上個月 [DATE] [DATE] [DATE] [DATE] [DATE] 每日非現金明細 報表匯出 日…" at bounding box center [238, 200] width 477 height 358
click at [473, 203] on div "Payment Report 每日非現金明細 本月 上個月 [DATE] [DATE] [DATE] [DATE] [DATE] 每日非現金明細 報表匯出 日…" at bounding box center [238, 200] width 477 height 358
drag, startPoint x: 378, startPoint y: 279, endPoint x: 413, endPoint y: 273, distance: 36.0
click at [413, 273] on tbody "[DATE] 14750 11609 [DATE] 7899 6200 [DATE] 3899 [DATE] 1500 [DATE] 9880 [DATE] …" at bounding box center [239, 250] width 456 height 236
click at [411, 281] on td "32376" at bounding box center [417, 280] width 98 height 12
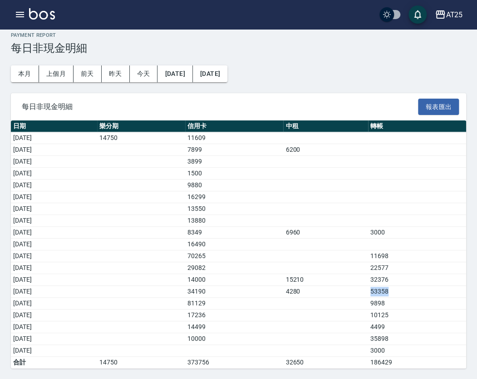
drag, startPoint x: 377, startPoint y: 290, endPoint x: 423, endPoint y: 289, distance: 46.4
click at [423, 289] on tr "[DATE] 34190 4280 53358" at bounding box center [239, 292] width 456 height 12
click at [418, 292] on td "53358" at bounding box center [417, 292] width 98 height 12
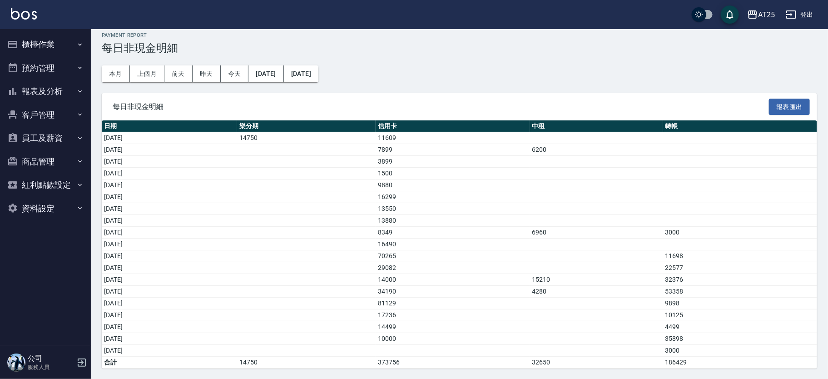
click at [45, 47] on button "櫃檯作業" at bounding box center [46, 45] width 84 height 24
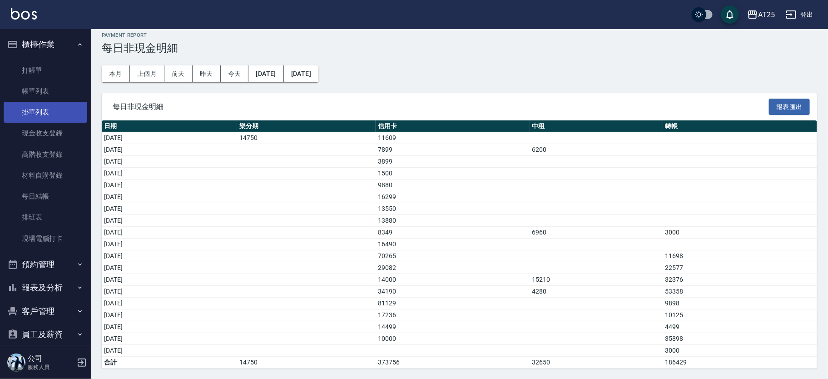
drag, startPoint x: 51, startPoint y: 93, endPoint x: 76, endPoint y: 105, distance: 27.2
click at [75, 99] on link "帳單列表" at bounding box center [46, 91] width 84 height 21
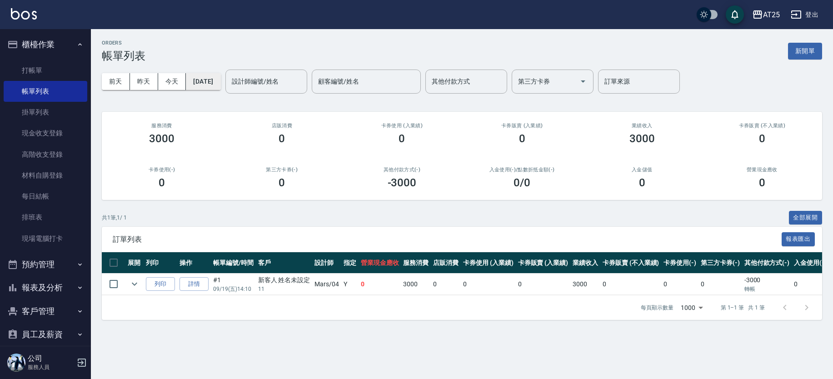
click at [220, 86] on button "[DATE]" at bounding box center [203, 81] width 35 height 17
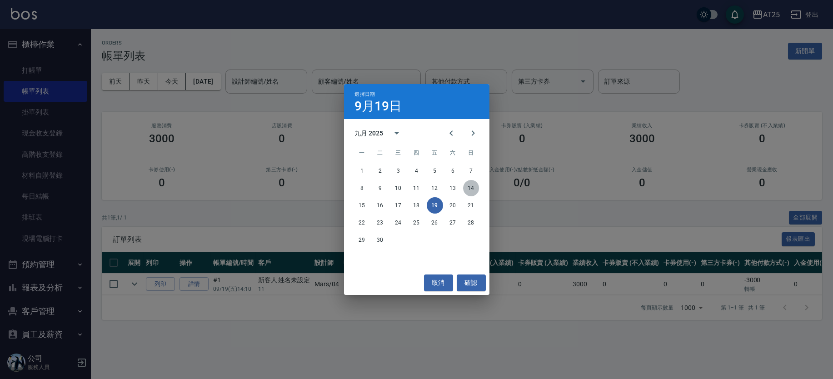
click at [474, 187] on button "14" at bounding box center [471, 188] width 16 height 16
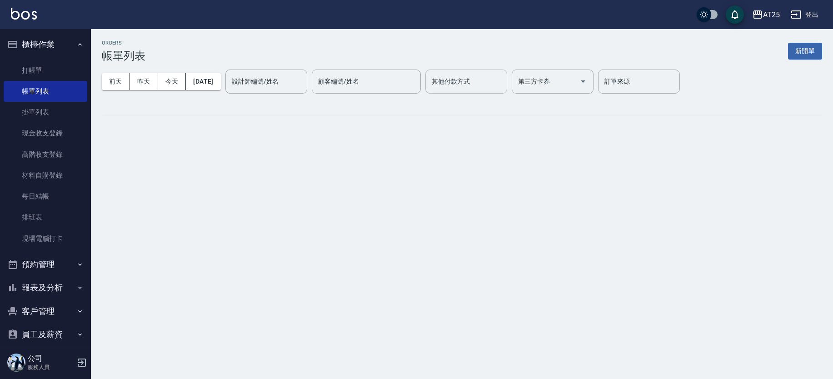
click at [497, 70] on div "其他付款方式" at bounding box center [466, 82] width 82 height 24
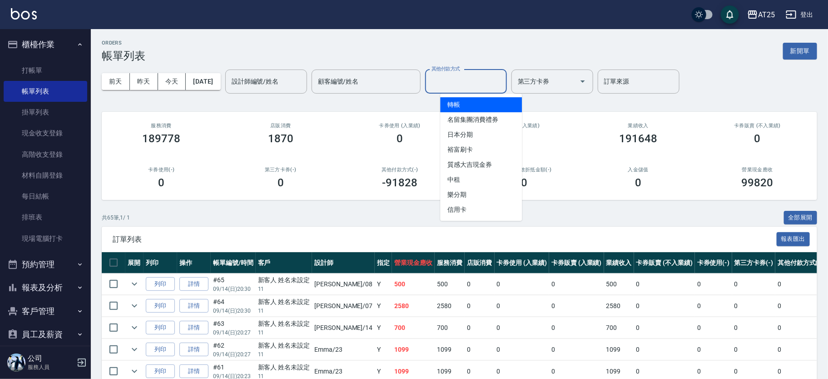
click at [491, 104] on span "轉帳" at bounding box center [481, 104] width 82 height 15
type input "轉帳"
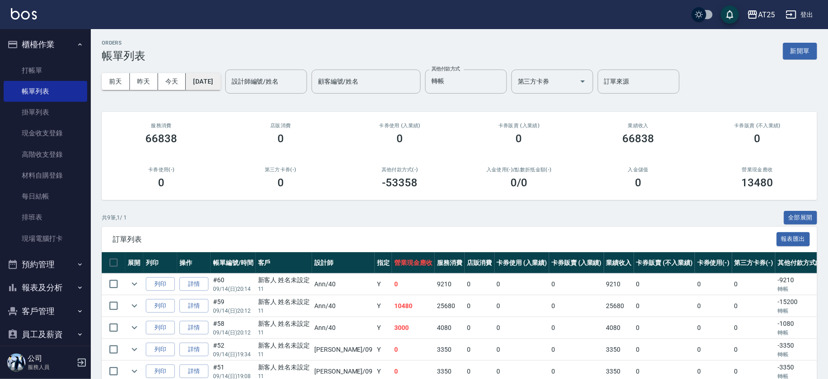
click at [209, 80] on button "[DATE]" at bounding box center [203, 81] width 35 height 17
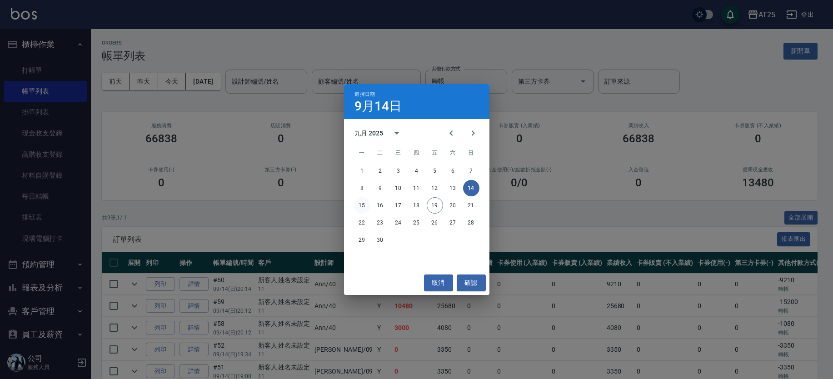
click at [359, 206] on button "15" at bounding box center [362, 205] width 16 height 16
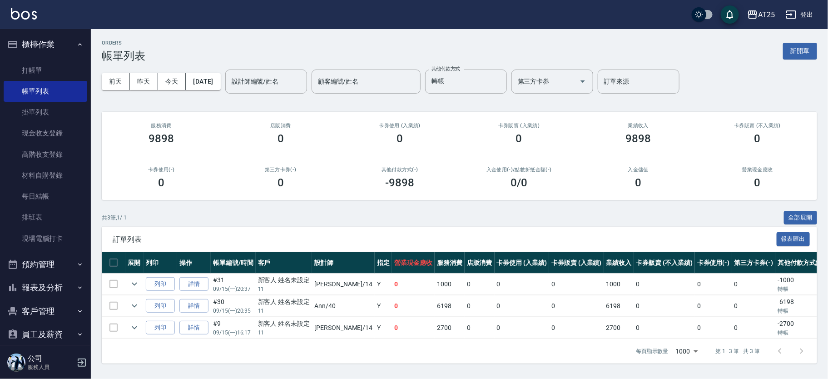
click at [665, 222] on div "共 3 筆, 1 / 1 全部展開" at bounding box center [460, 218] width 716 height 14
click at [220, 81] on button "[DATE]" at bounding box center [203, 81] width 35 height 17
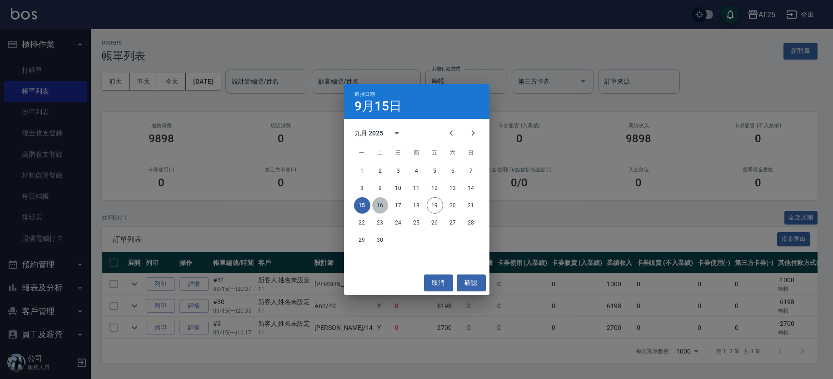
click at [383, 203] on button "16" at bounding box center [380, 205] width 16 height 16
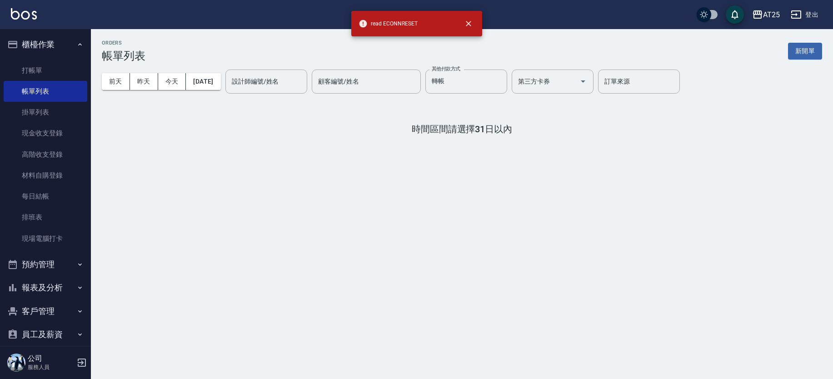
click at [525, 127] on h4 "時間區間請選擇31日以內" at bounding box center [462, 129] width 720 height 11
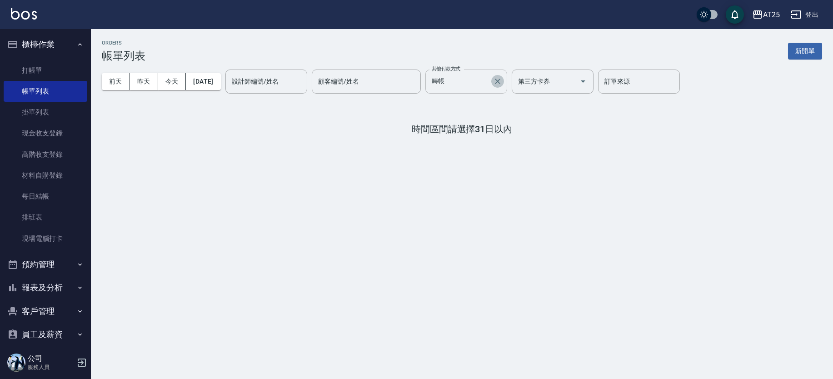
click at [502, 82] on icon "Clear" at bounding box center [497, 81] width 9 height 9
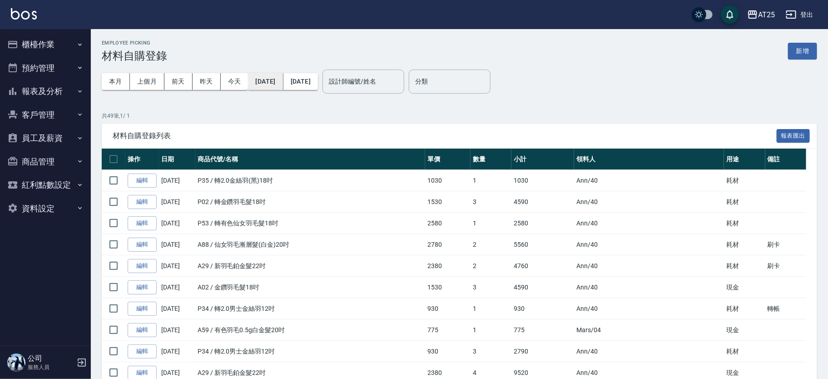
click at [283, 78] on button "2025/09/01" at bounding box center [265, 81] width 35 height 17
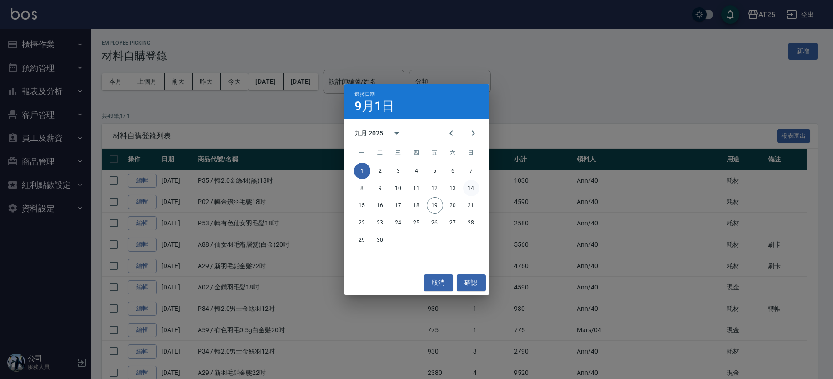
click at [477, 184] on button "14" at bounding box center [471, 188] width 16 height 16
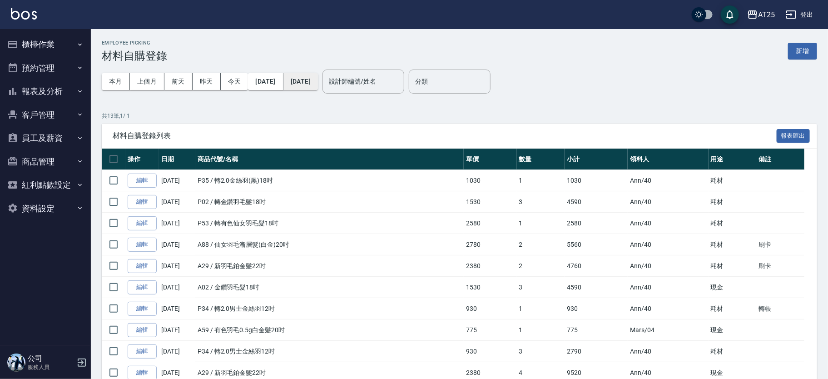
click at [318, 78] on button "[DATE]" at bounding box center [300, 81] width 35 height 17
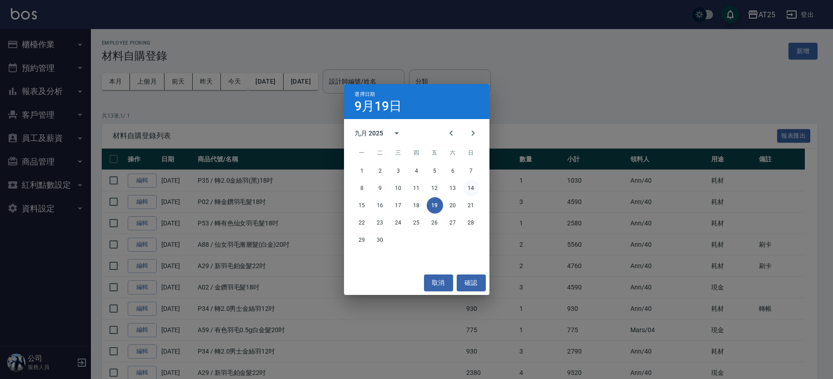
click at [469, 187] on button "14" at bounding box center [471, 188] width 16 height 16
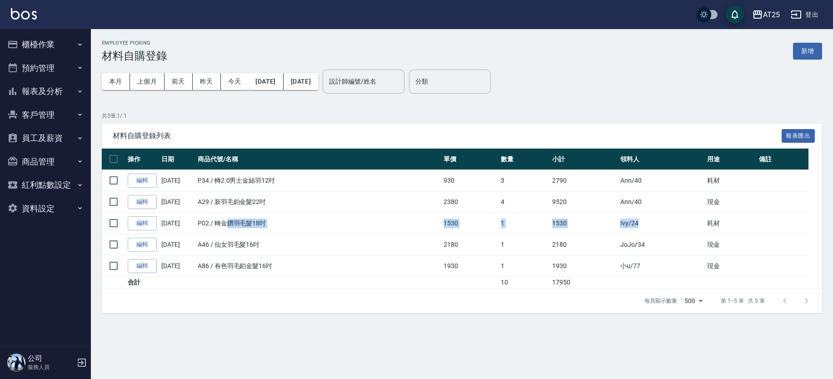
drag, startPoint x: 229, startPoint y: 222, endPoint x: 655, endPoint y: 227, distance: 426.2
click at [655, 227] on tr "編輯 09/14/2025 P02 / 轉金鑽羽毛髮18吋 1530 1 1530 Ivy /24 耗材" at bounding box center [462, 223] width 720 height 21
click at [414, 227] on td "P02 / 轉金鑽羽毛髮18吋" at bounding box center [318, 223] width 246 height 21
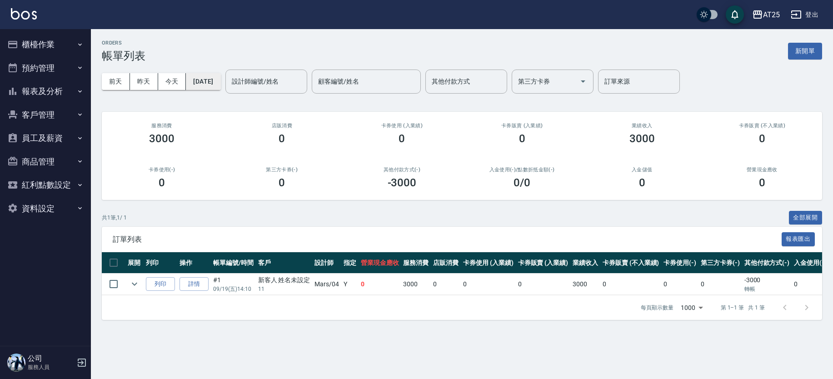
click at [213, 75] on button "[DATE]" at bounding box center [203, 81] width 35 height 17
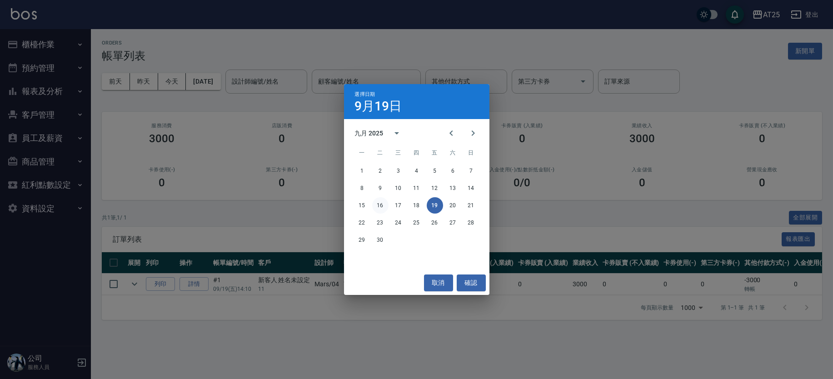
click at [383, 201] on button "16" at bounding box center [380, 205] width 16 height 16
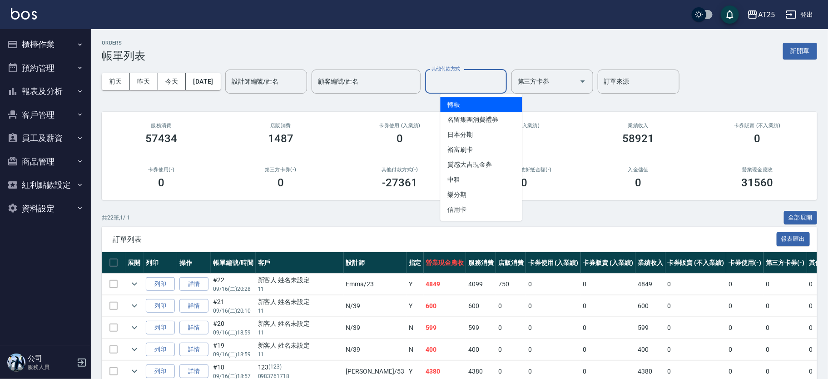
click at [478, 86] on input "其他付款方式" at bounding box center [466, 82] width 74 height 16
click at [476, 104] on span "轉帳" at bounding box center [481, 104] width 82 height 15
type input "轉帳"
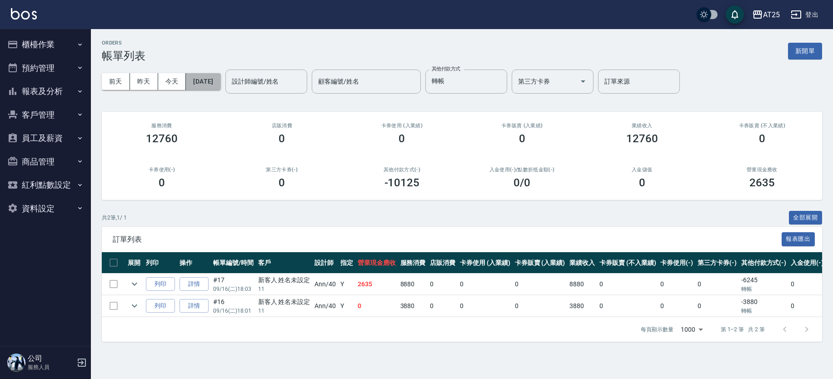
click at [220, 80] on button "[DATE]" at bounding box center [203, 81] width 35 height 17
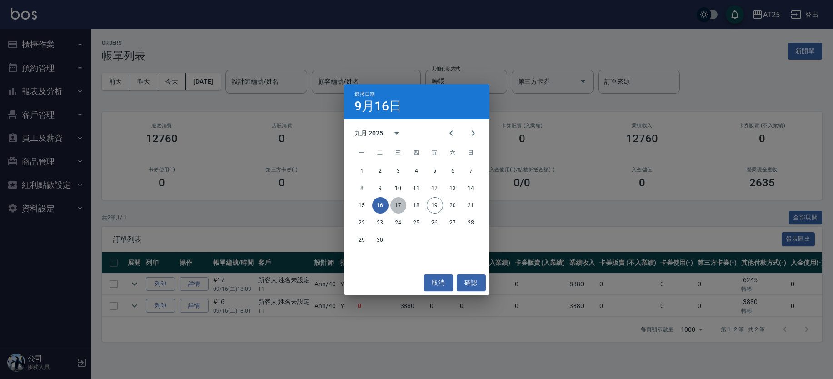
click at [399, 204] on button "17" at bounding box center [398, 205] width 16 height 16
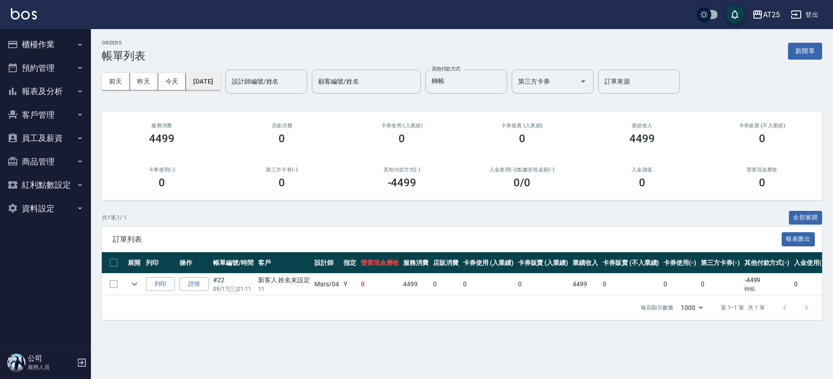
click at [220, 85] on button "[DATE]" at bounding box center [203, 81] width 35 height 17
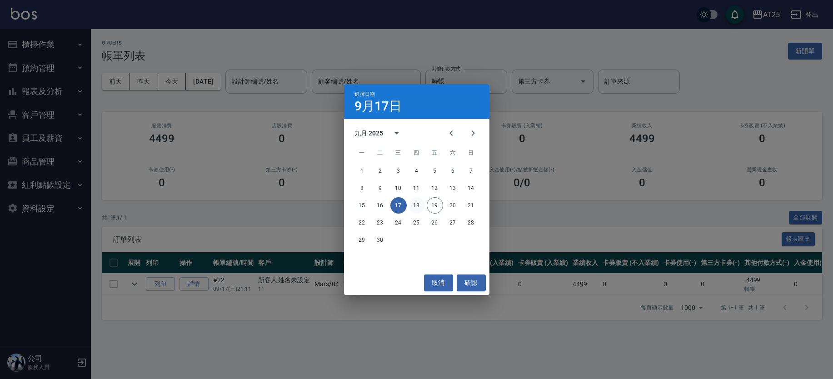
click at [417, 204] on button "18" at bounding box center [416, 205] width 16 height 16
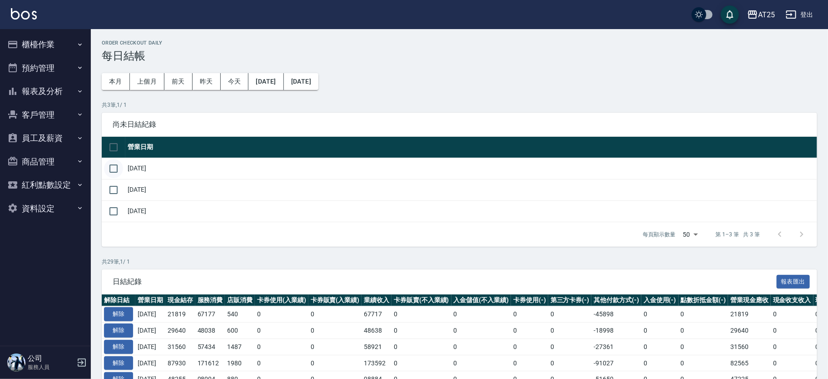
click at [119, 167] on input "checkbox" at bounding box center [113, 168] width 19 height 19
checkbox input "true"
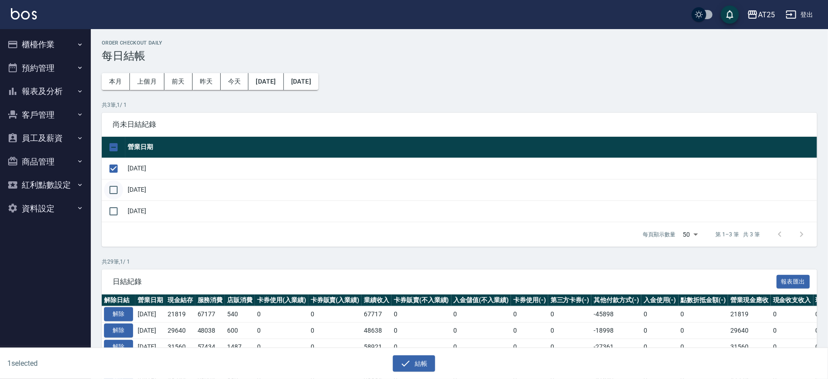
click at [113, 192] on input "checkbox" at bounding box center [113, 189] width 19 height 19
checkbox input "true"
click at [396, 364] on button "結帳" at bounding box center [414, 363] width 42 height 17
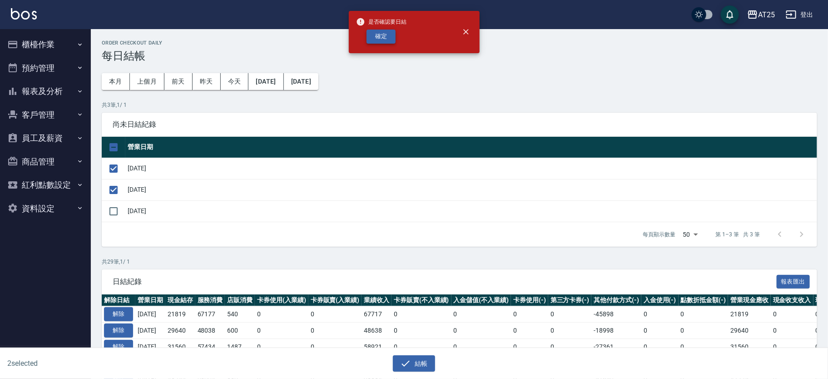
click at [387, 39] on button "確定" at bounding box center [381, 37] width 29 height 14
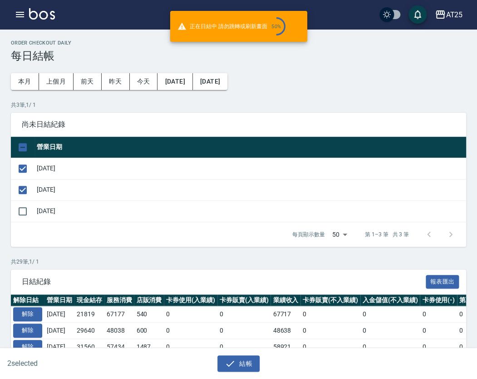
checkbox input "false"
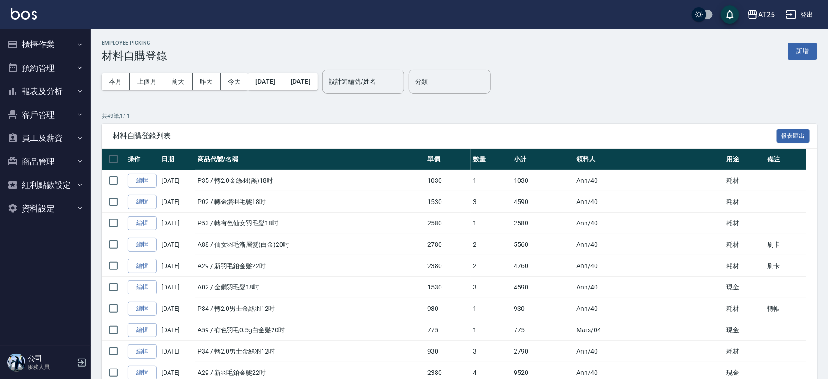
drag, startPoint x: 803, startPoint y: 53, endPoint x: 788, endPoint y: 54, distance: 14.6
click at [803, 53] on button "新增" at bounding box center [802, 51] width 29 height 17
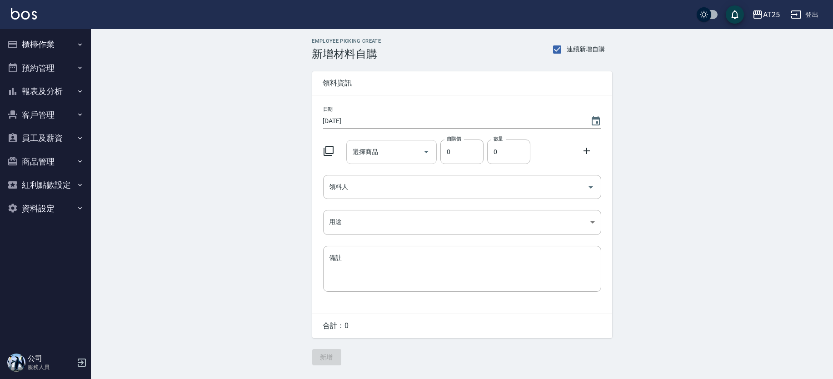
click at [398, 156] on input "選擇商品" at bounding box center [384, 152] width 69 height 16
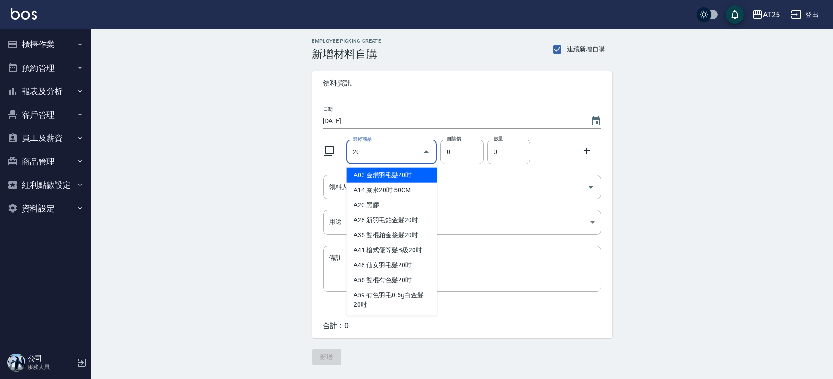
click at [398, 174] on li "A03 金鑽羽毛髮20吋" at bounding box center [391, 175] width 90 height 15
type input "金鑽羽毛髮20吋"
type input "1680"
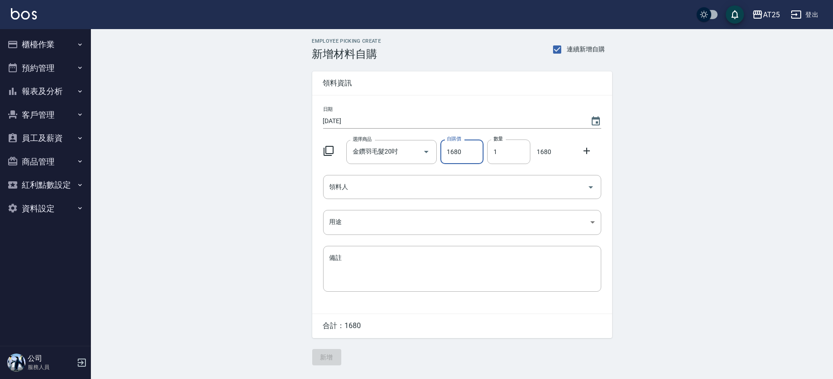
drag, startPoint x: 501, startPoint y: 155, endPoint x: 461, endPoint y: 153, distance: 39.6
click at [461, 153] on div "選擇商品 金鑽羽毛髮20吋 選擇商品 自購價 1680 自購價 數量 1 數量 1680" at bounding box center [460, 150] width 282 height 28
type input "3"
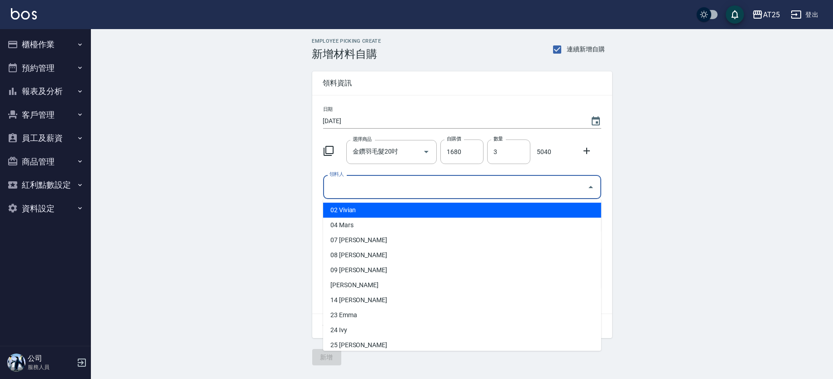
click at [381, 193] on input "領料人" at bounding box center [455, 187] width 256 height 16
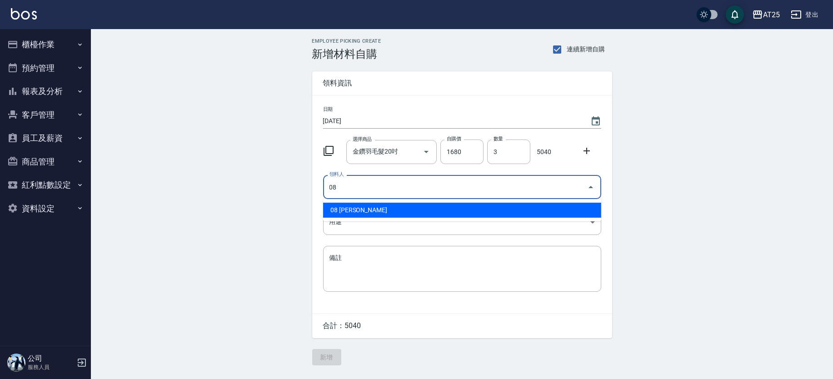
type input "08 Tony"
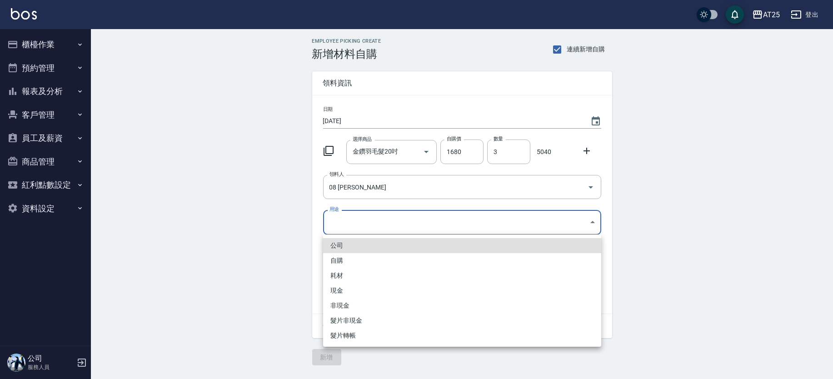
click at [351, 226] on body "AT25 登出 櫃檯作業 打帳單 帳單列表 掛單列表 現金收支登錄 高階收支登錄 材料自購登錄 每日結帳 排班表 現場電腦打卡 預約管理 預約管理 單日預約紀…" at bounding box center [416, 189] width 833 height 379
click at [336, 286] on li "現金" at bounding box center [462, 290] width 278 height 15
type input "現金"
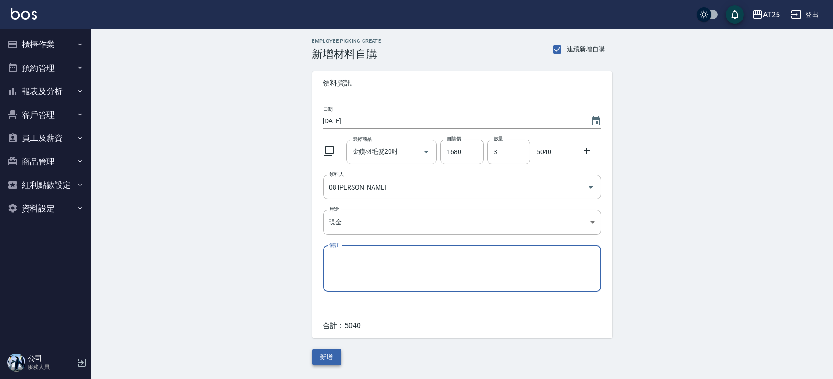
click at [336, 359] on button "新增" at bounding box center [326, 357] width 29 height 17
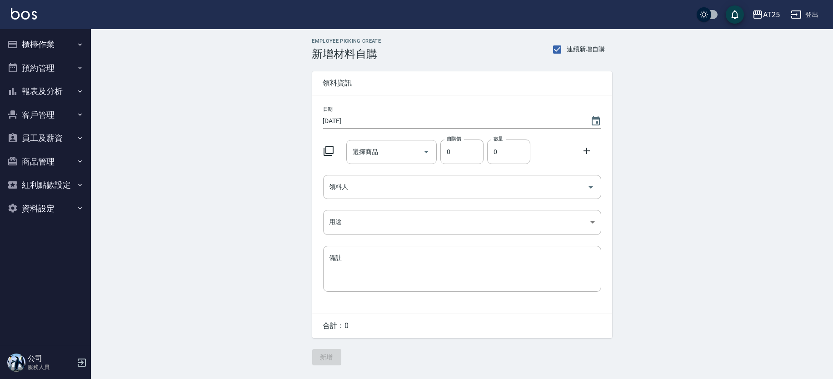
click at [40, 48] on button "櫃檯作業" at bounding box center [46, 45] width 84 height 24
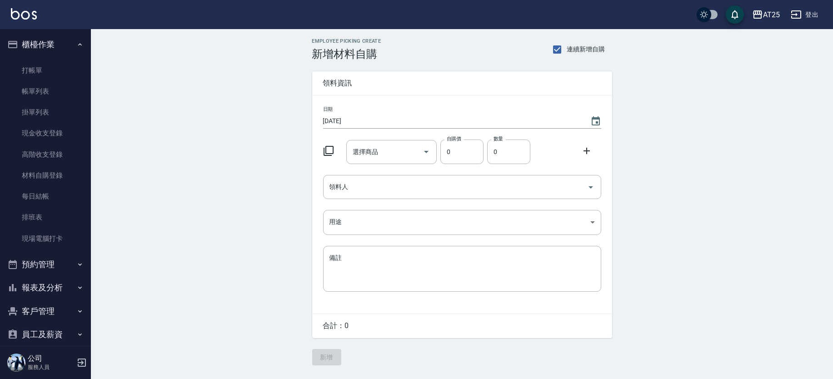
drag, startPoint x: 379, startPoint y: 162, endPoint x: 376, endPoint y: 154, distance: 8.4
click at [379, 162] on div "選擇商品" at bounding box center [391, 152] width 90 height 24
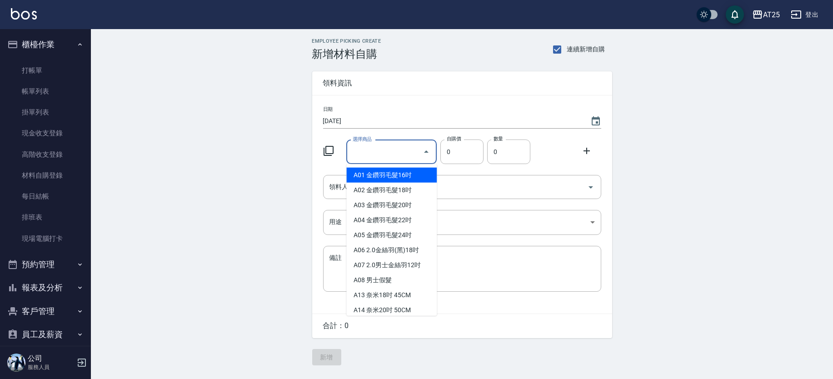
click at [388, 172] on li "A01 金鑽羽毛髮16吋" at bounding box center [391, 175] width 90 height 15
type input "金鑽羽毛髮16吋"
type input "1380"
type input "1"
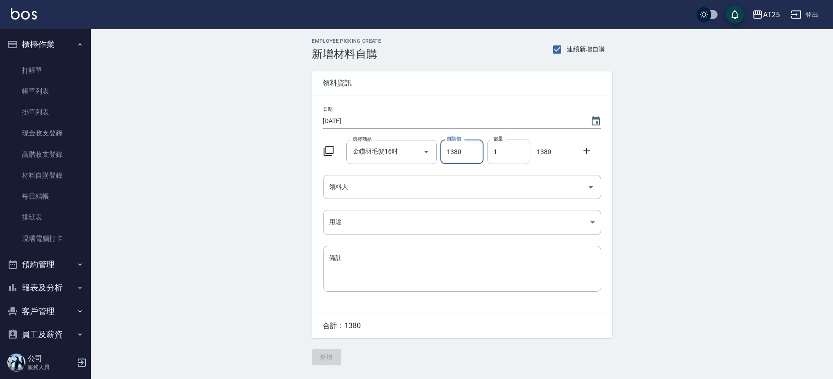
click at [505, 159] on input "1" at bounding box center [508, 151] width 43 height 25
click at [410, 149] on icon "Clear" at bounding box center [413, 151] width 9 height 9
type input "0"
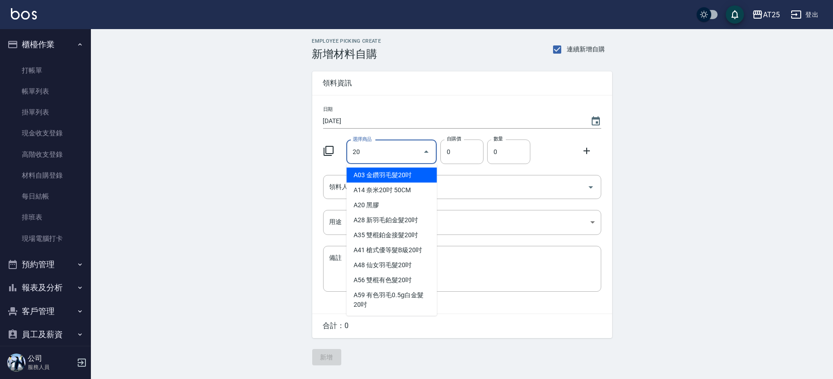
click at [414, 171] on li "A03 金鑽羽毛髮20吋" at bounding box center [391, 175] width 90 height 15
type input "金鑽羽毛髮20吋"
type input "1680"
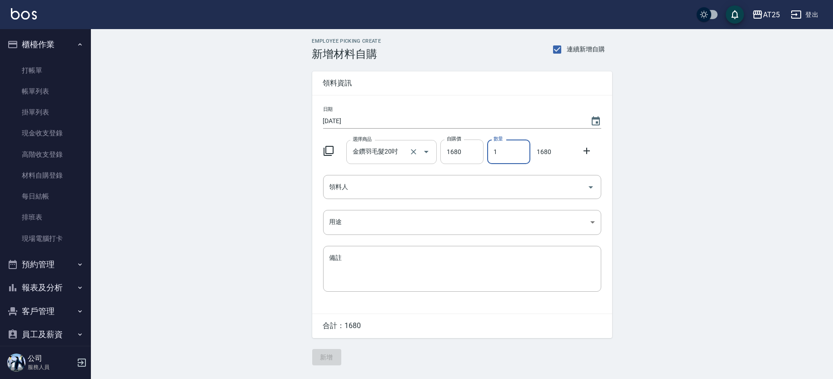
drag, startPoint x: 506, startPoint y: 149, endPoint x: 476, endPoint y: 149, distance: 29.5
click at [476, 149] on div "選擇商品 金鑽羽毛髮20吋 選擇商品 自購價 1680 自購價 數量 1 數量 1680" at bounding box center [460, 150] width 282 height 28
type input "3"
